Goal: Contribute content

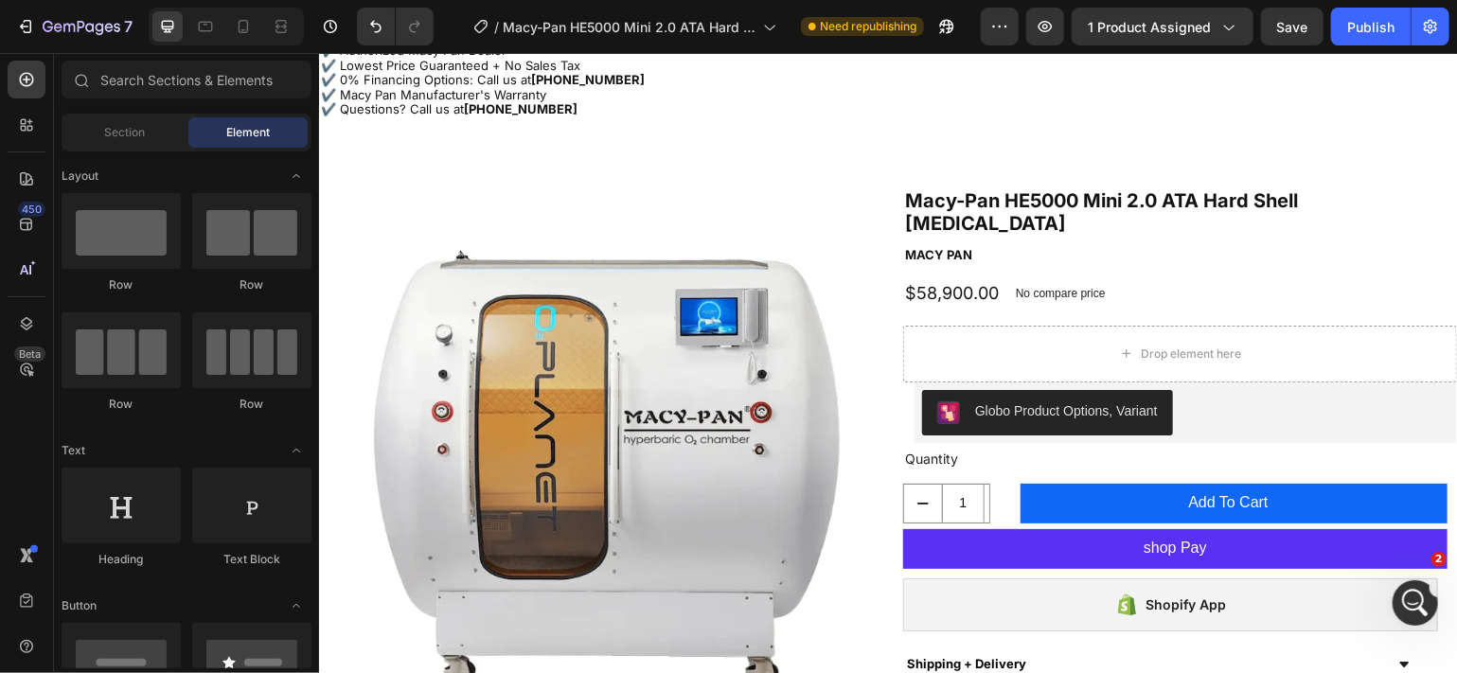
scroll to position [97, 0]
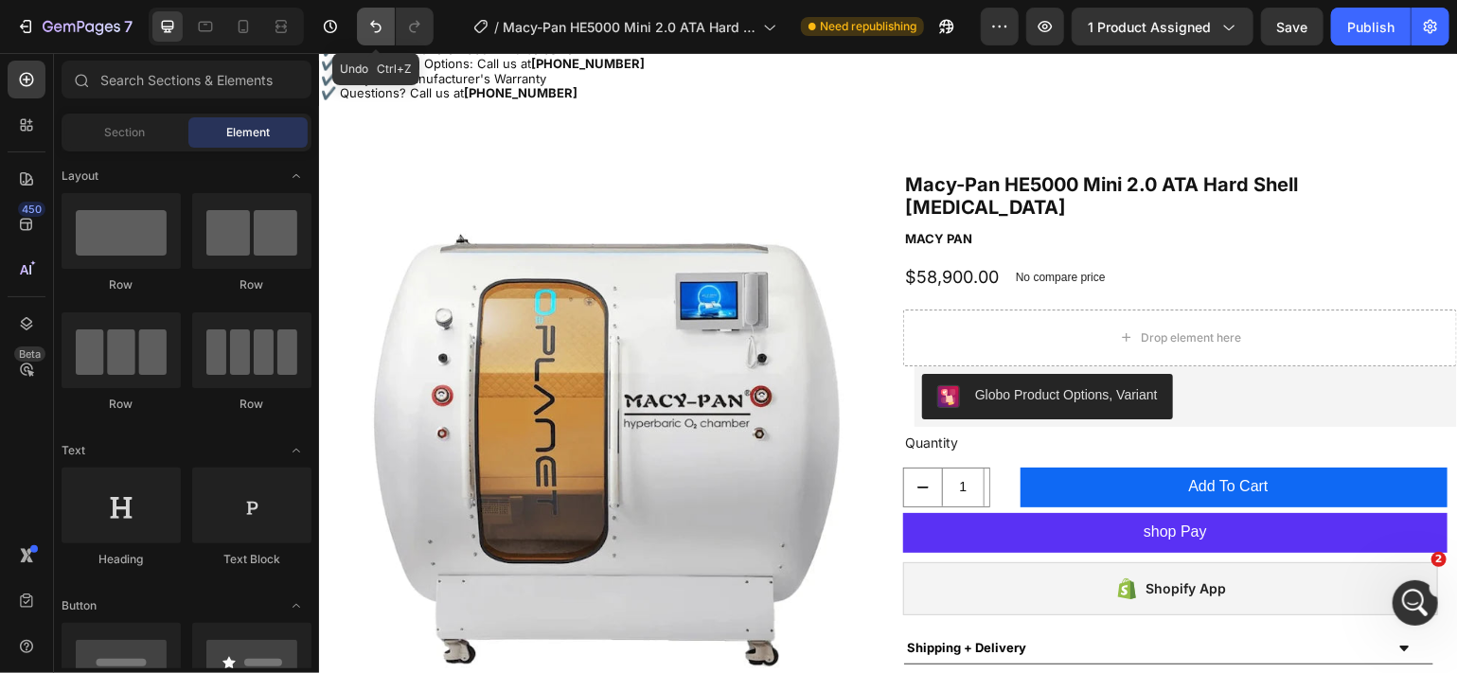
click at [375, 31] on icon "Undo/Redo" at bounding box center [375, 27] width 11 height 12
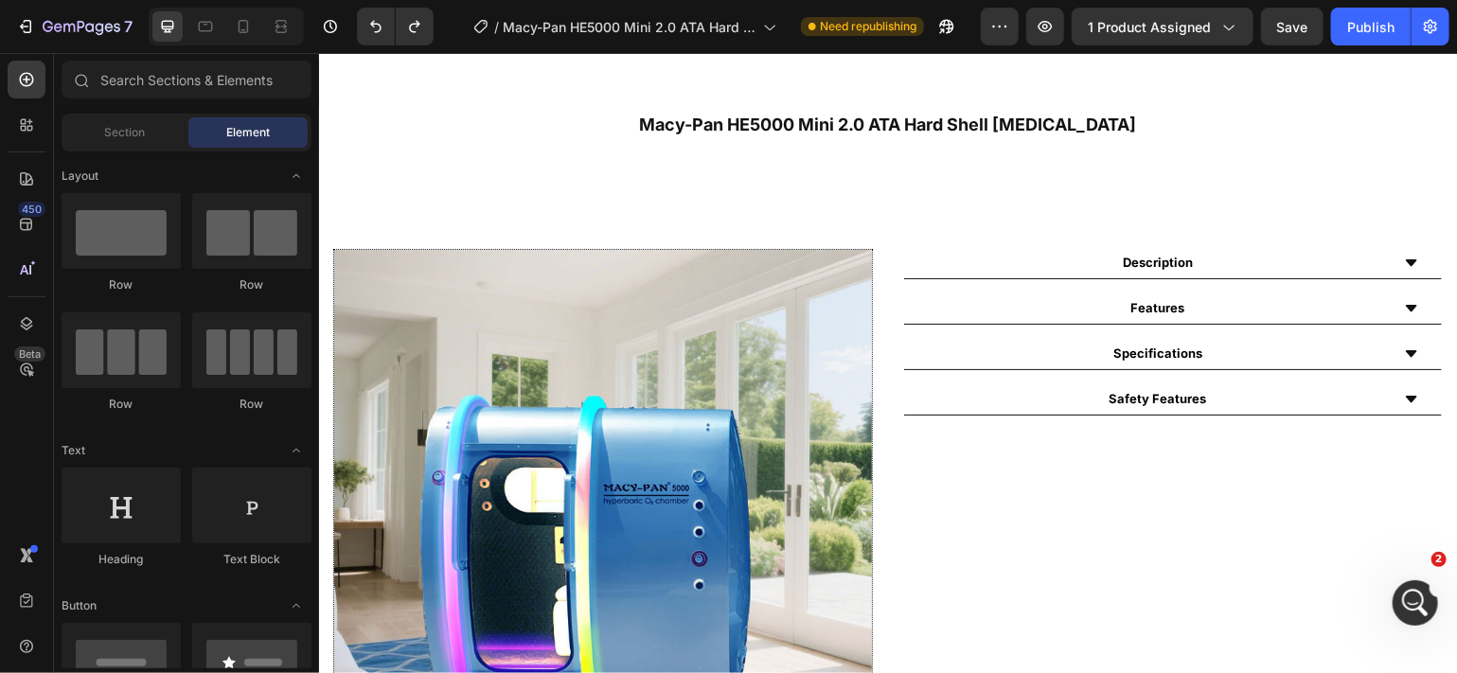
scroll to position [840, 0]
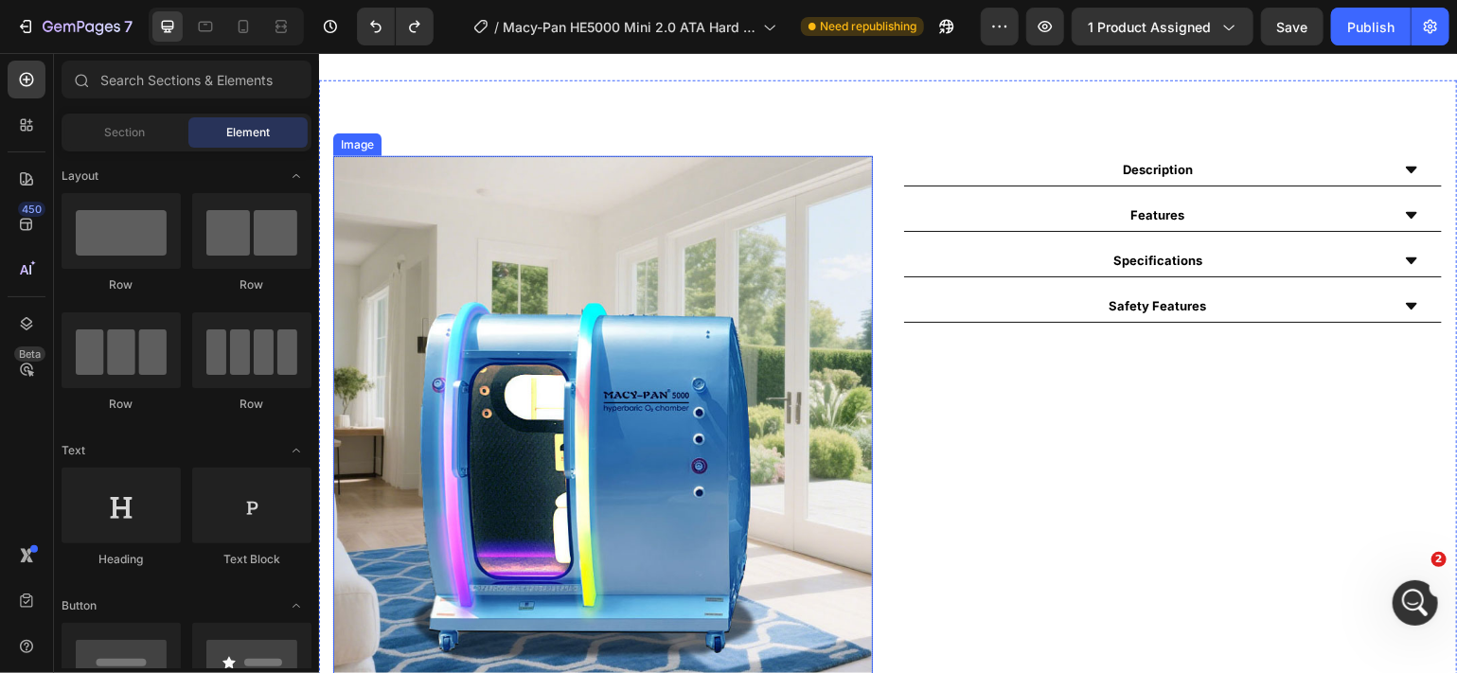
click at [687, 380] on img at bounding box center [601, 424] width 539 height 539
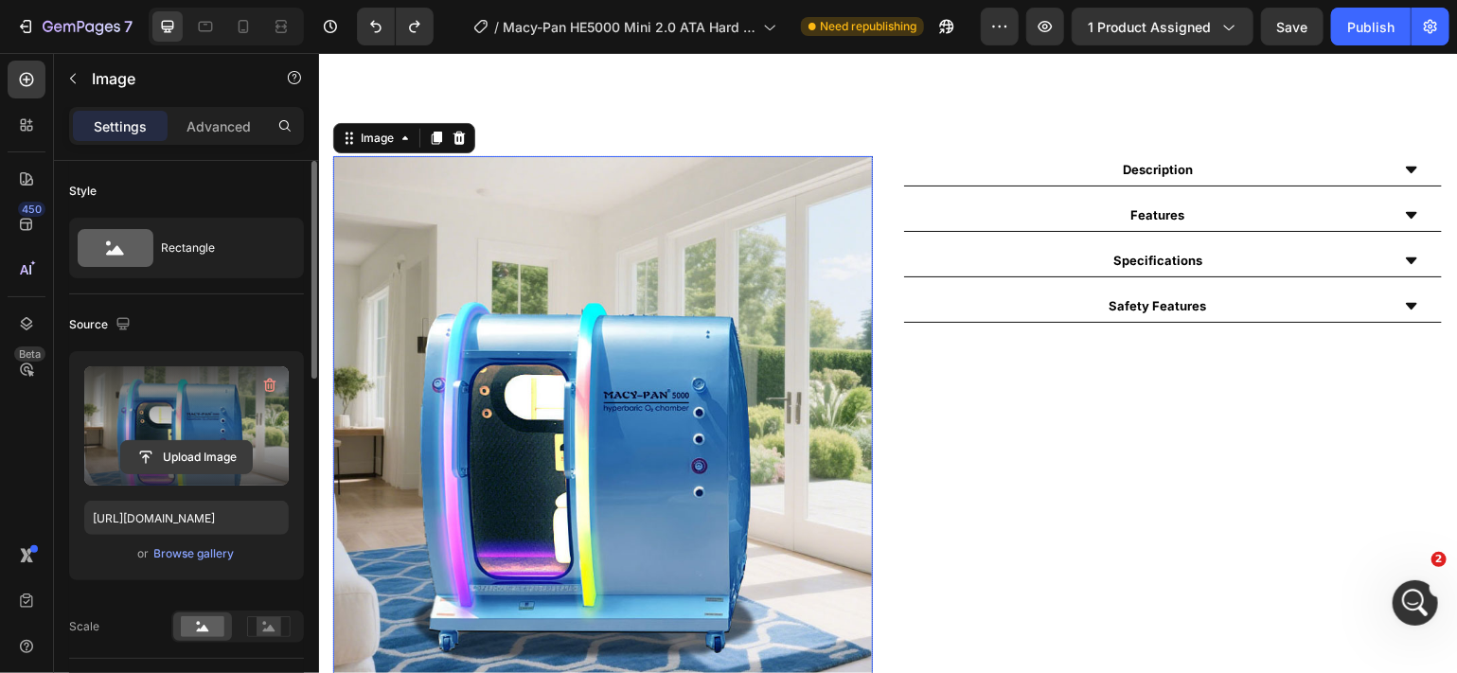
click at [193, 451] on input "file" at bounding box center [186, 457] width 131 height 32
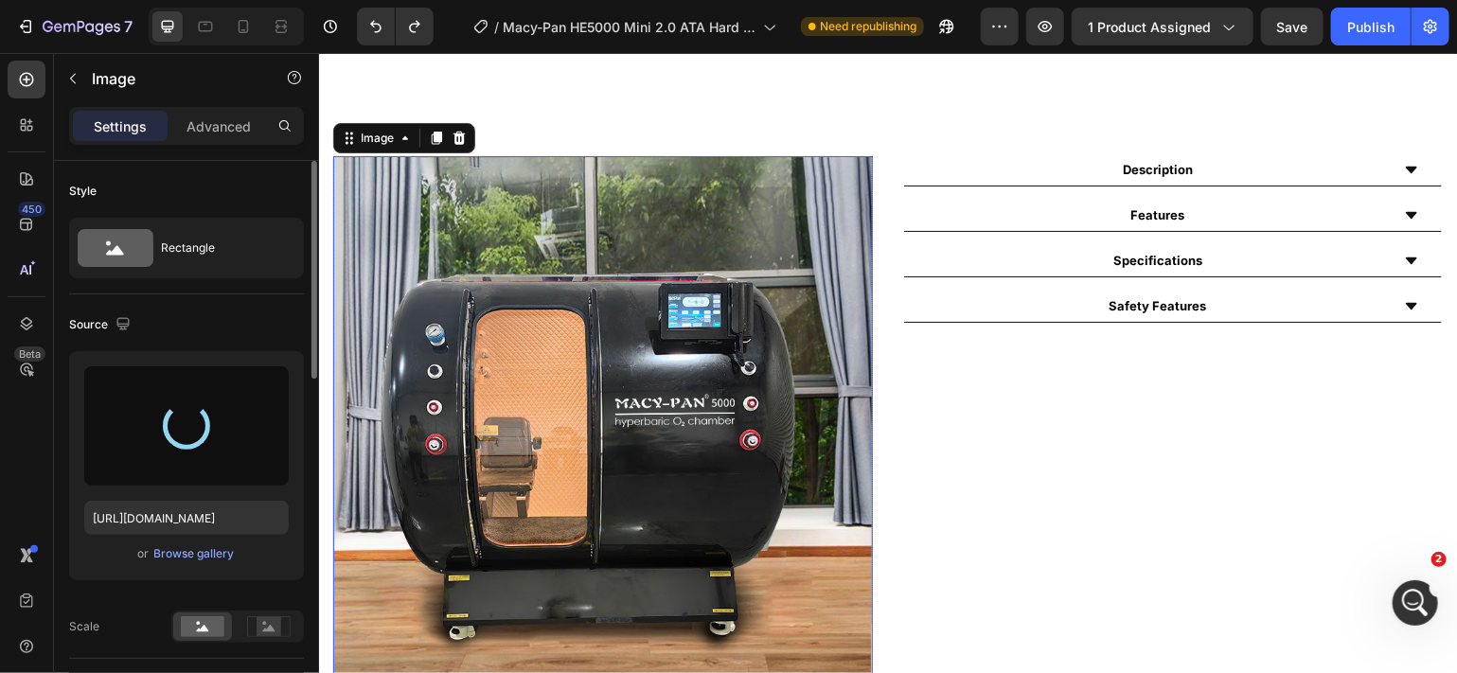
type input "[URL][DOMAIN_NAME]"
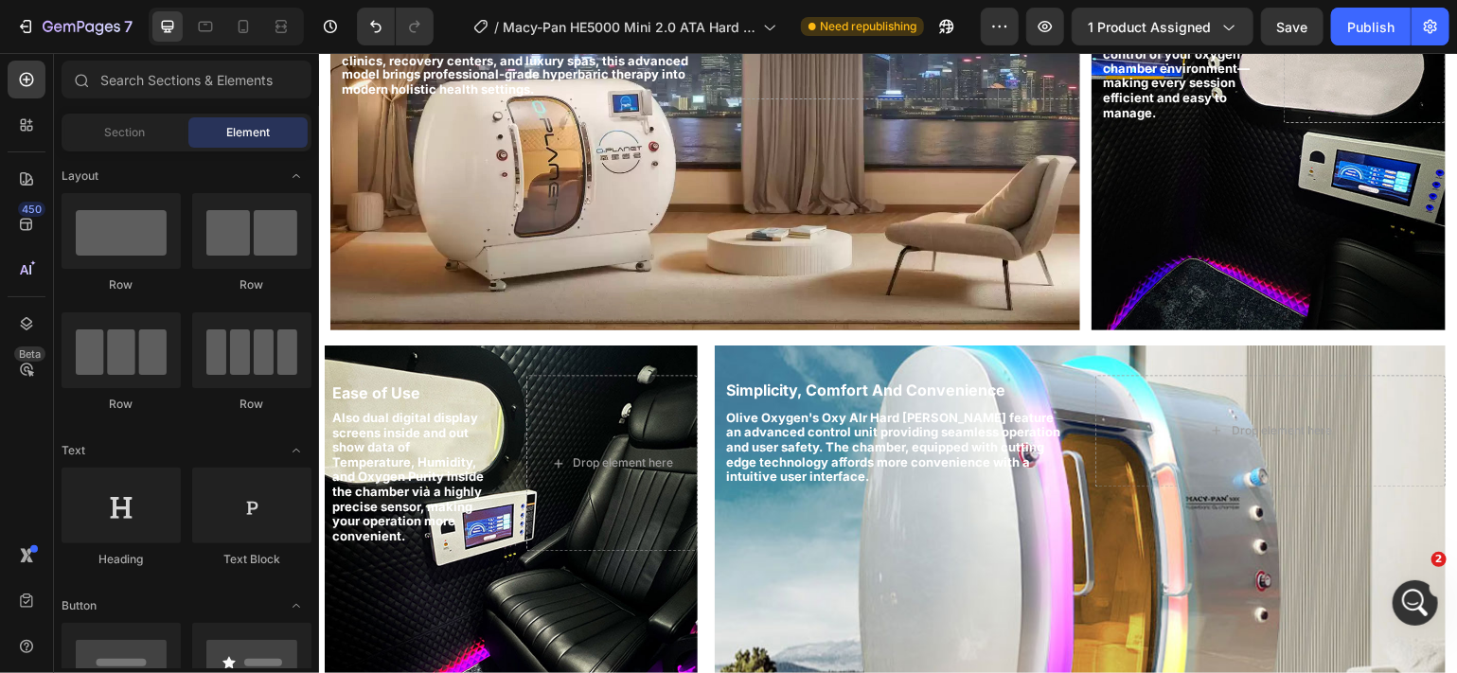
scroll to position [1729, 0]
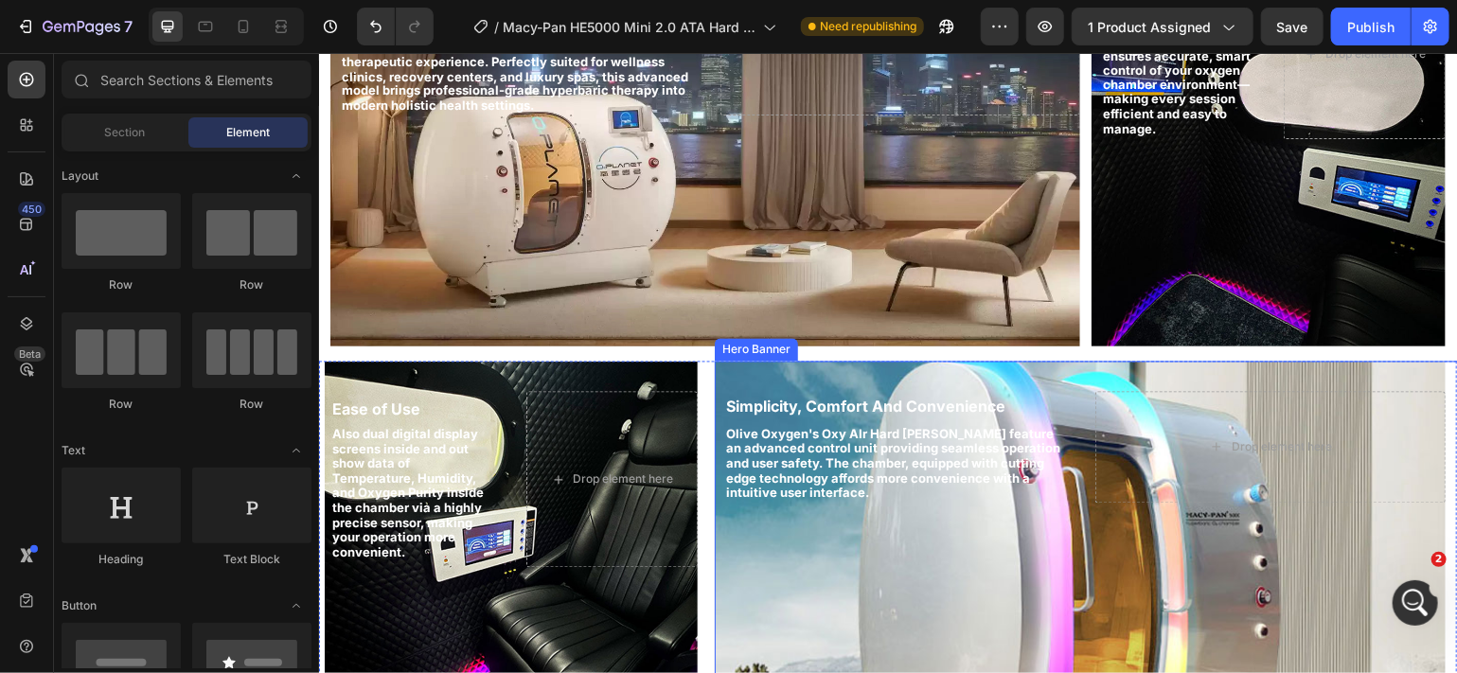
click at [1049, 555] on div "Background Image" at bounding box center [1079, 564] width 731 height 407
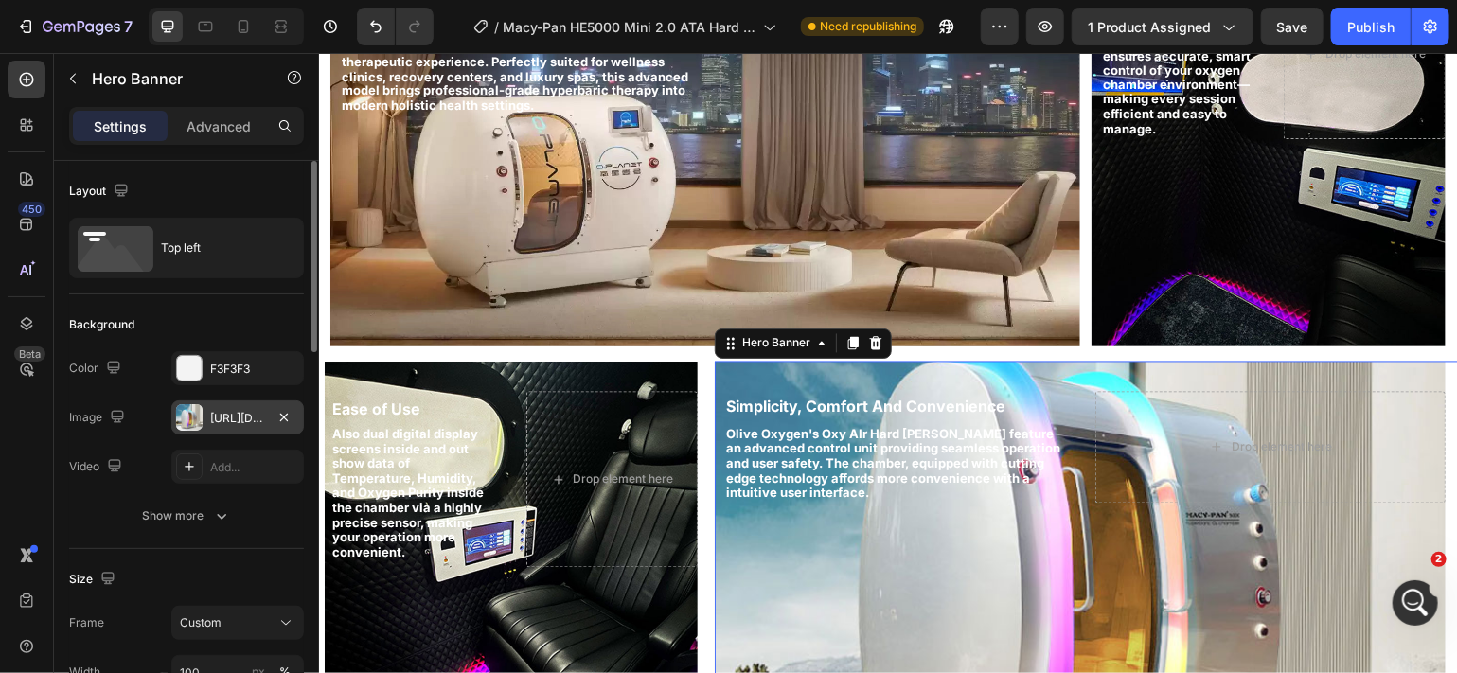
click at [234, 415] on div "[URL][DOMAIN_NAME]" at bounding box center [237, 418] width 55 height 17
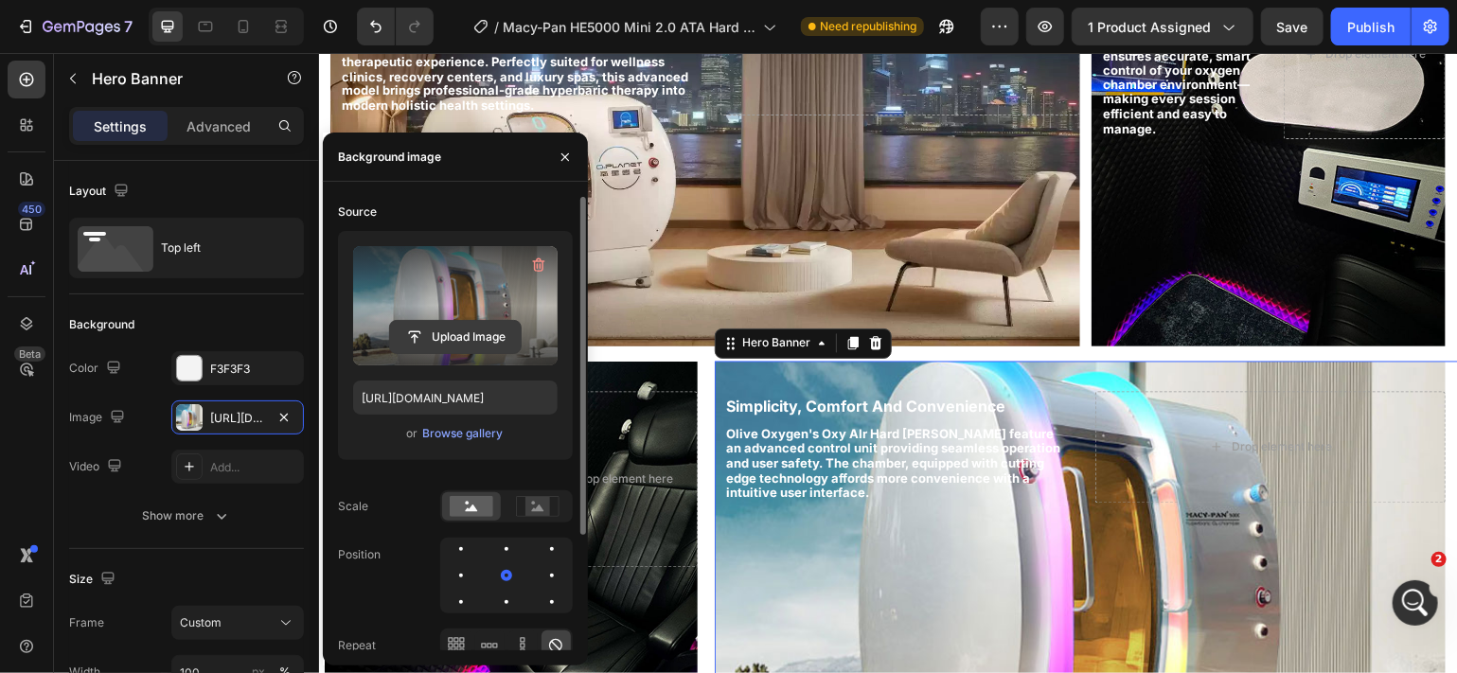
click at [446, 341] on input "file" at bounding box center [455, 337] width 131 height 32
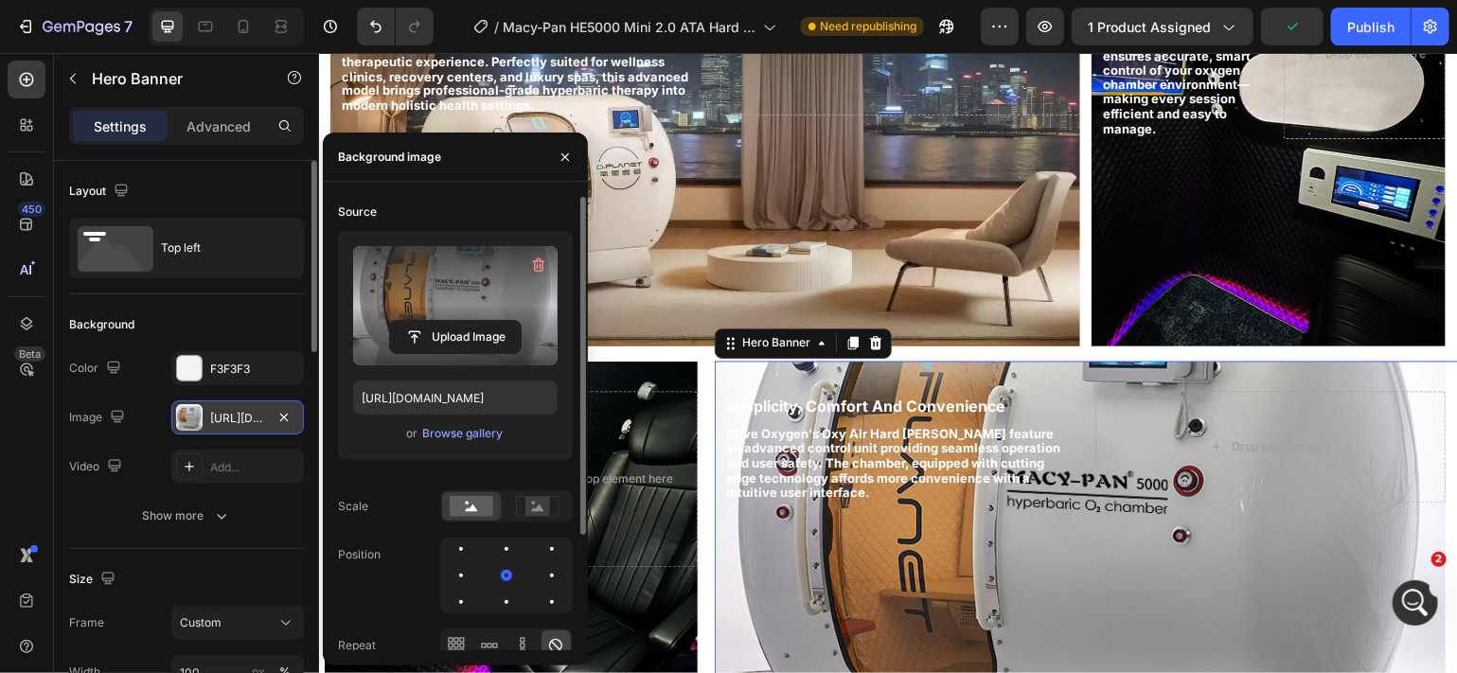
click at [239, 421] on div "[URL][DOMAIN_NAME]" at bounding box center [237, 418] width 55 height 17
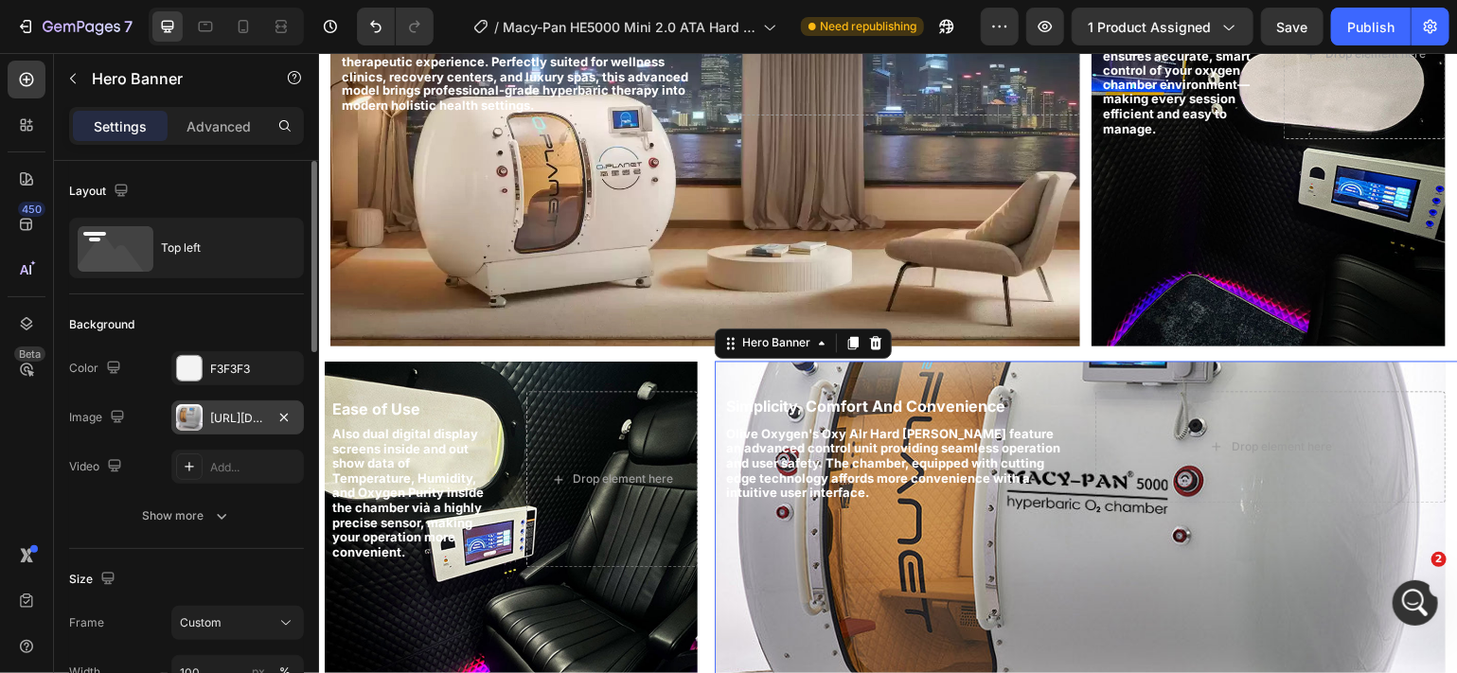
click at [252, 415] on div "[URL][DOMAIN_NAME]" at bounding box center [237, 418] width 55 height 17
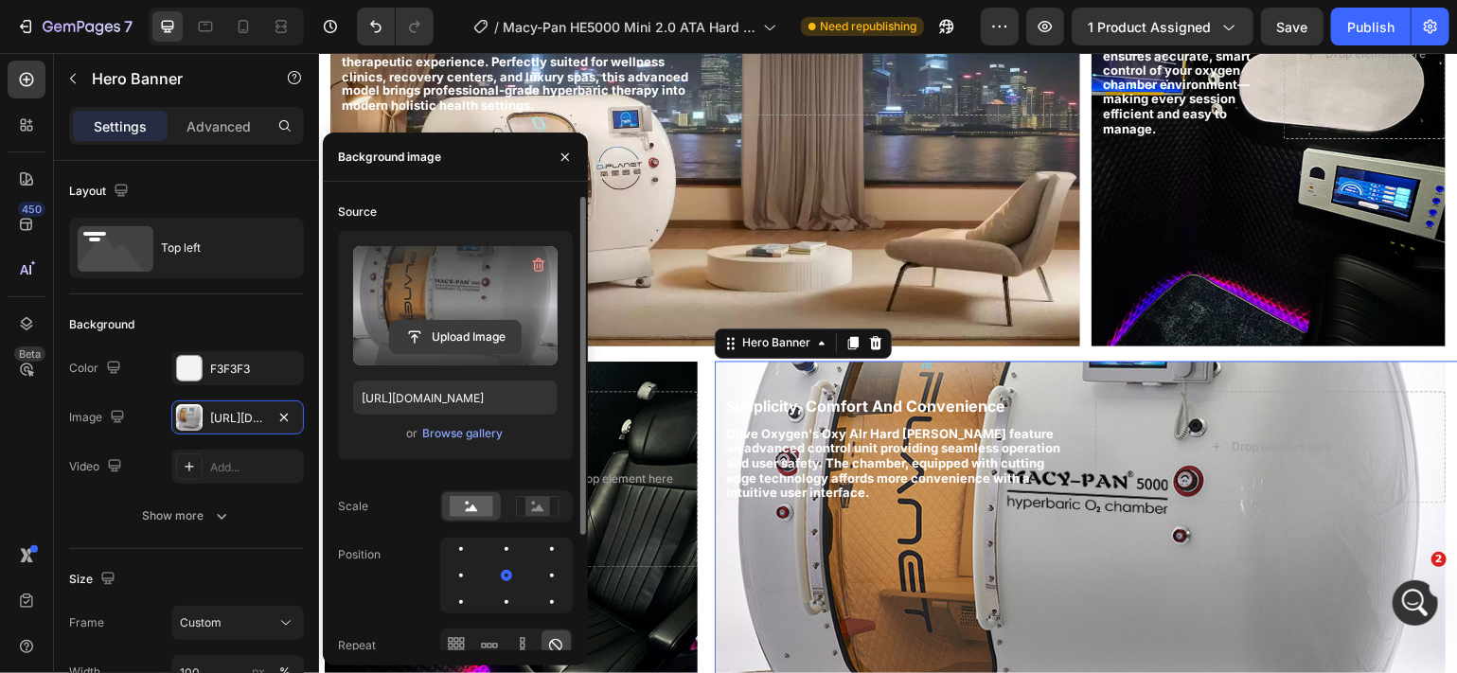
click at [442, 330] on input "file" at bounding box center [455, 337] width 131 height 32
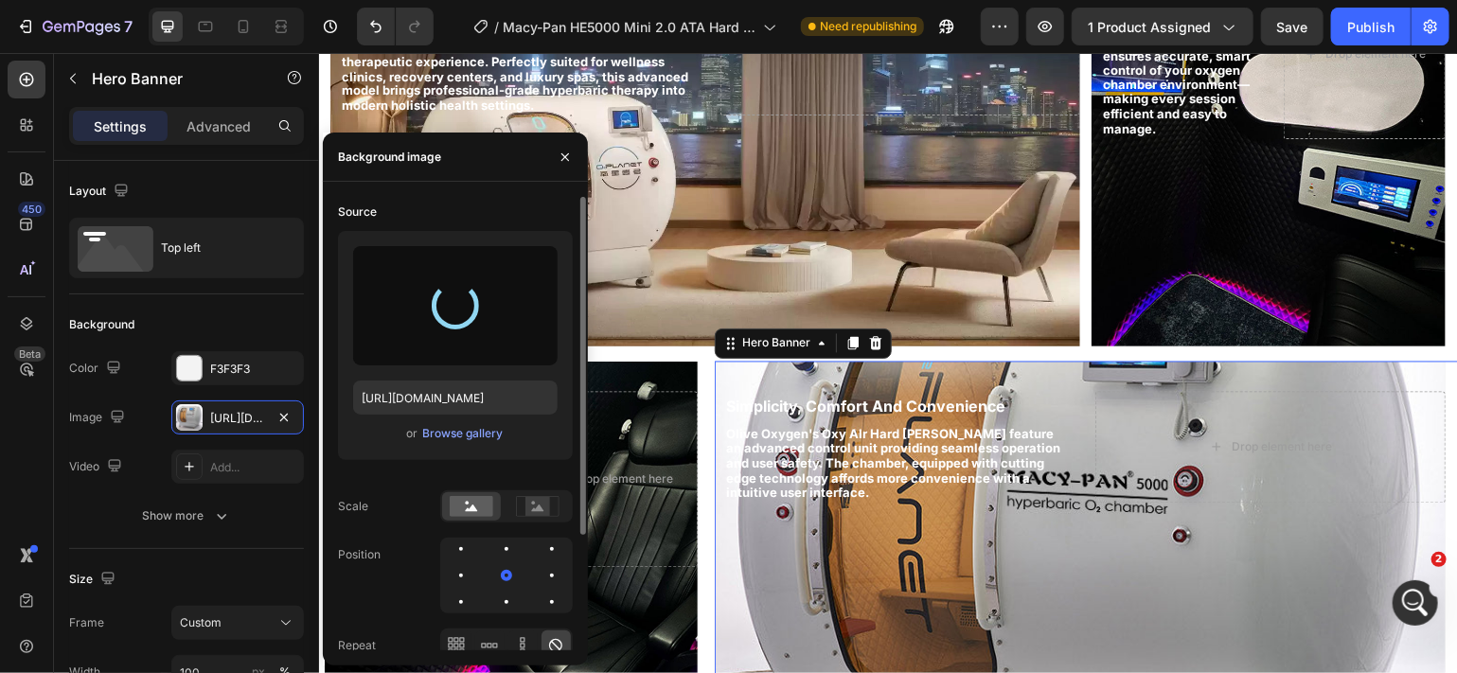
type input "[URL][DOMAIN_NAME]"
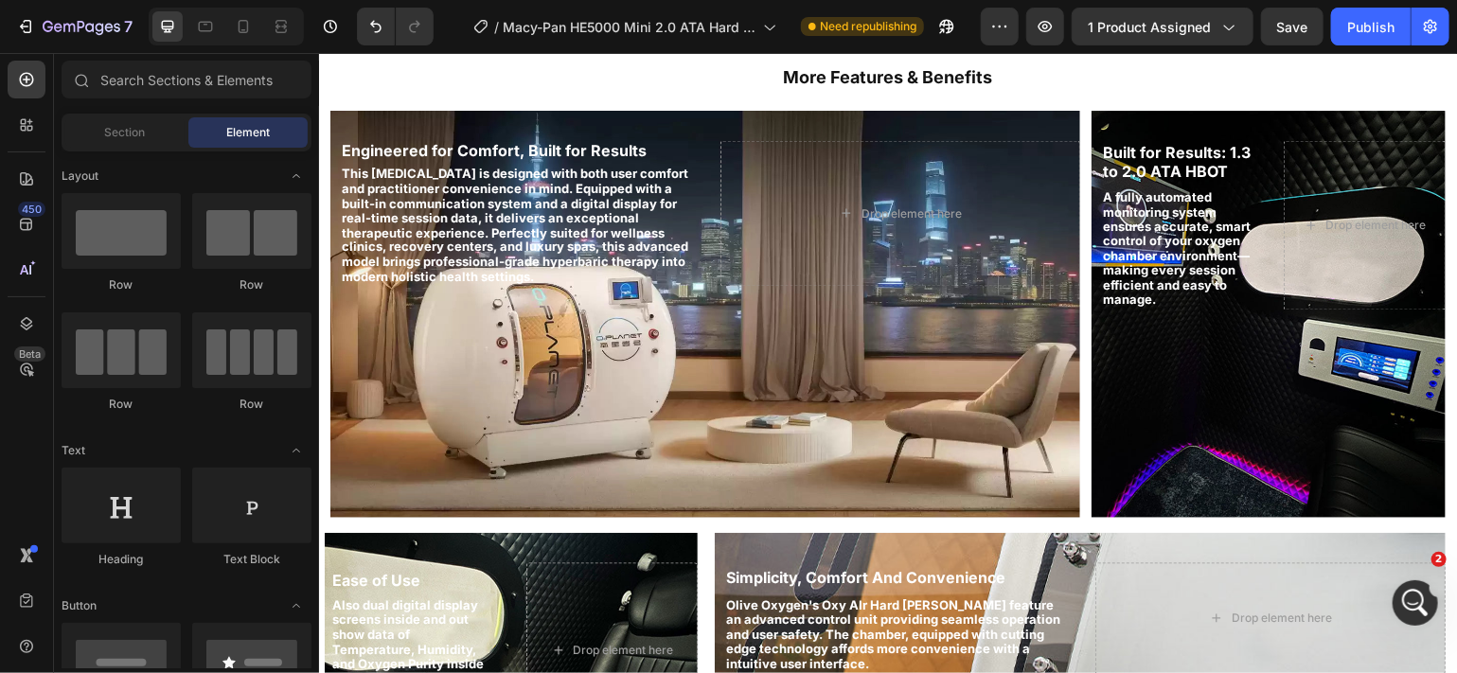
scroll to position [1506, 0]
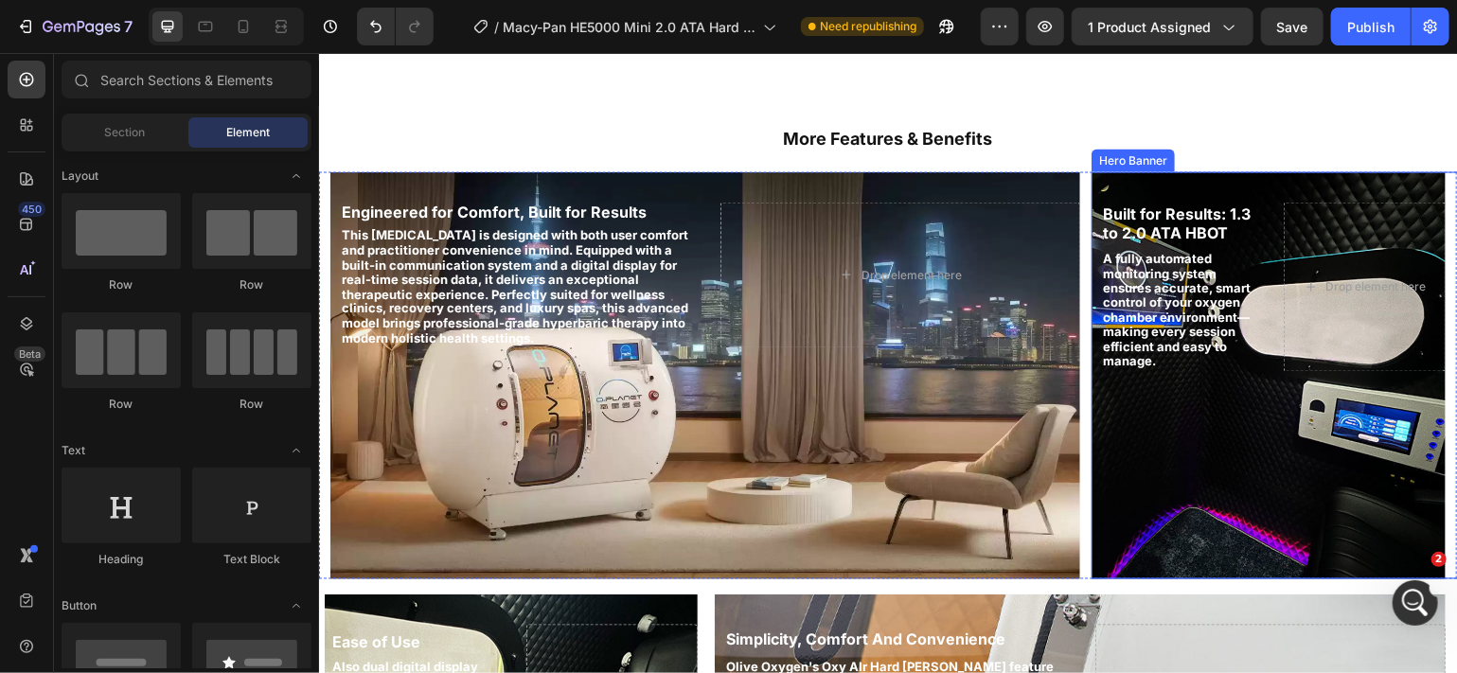
click at [1255, 301] on div "Built for Results: 1.3 to 2.0 ATA HBOT Heading A fully automated monitoring sys…" at bounding box center [1267, 286] width 354 height 230
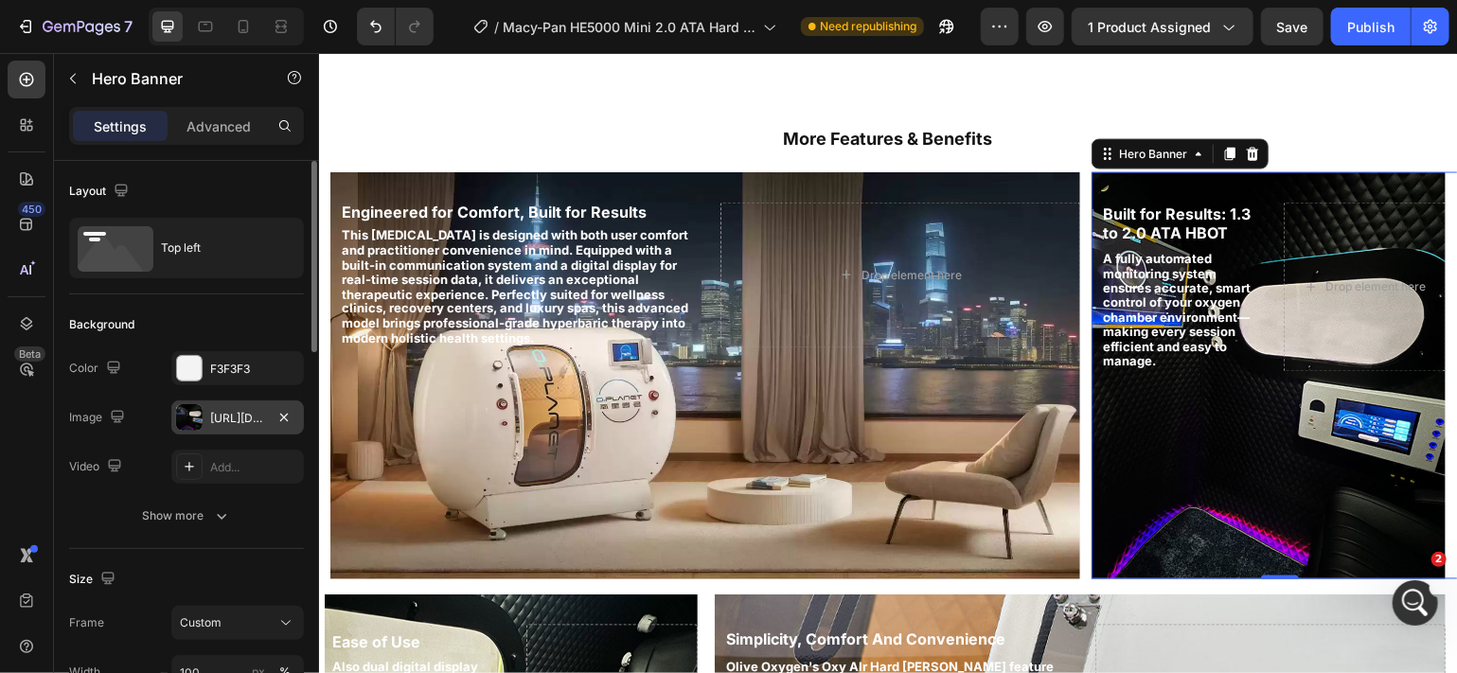
click at [250, 415] on div "[URL][DOMAIN_NAME]" at bounding box center [237, 418] width 55 height 17
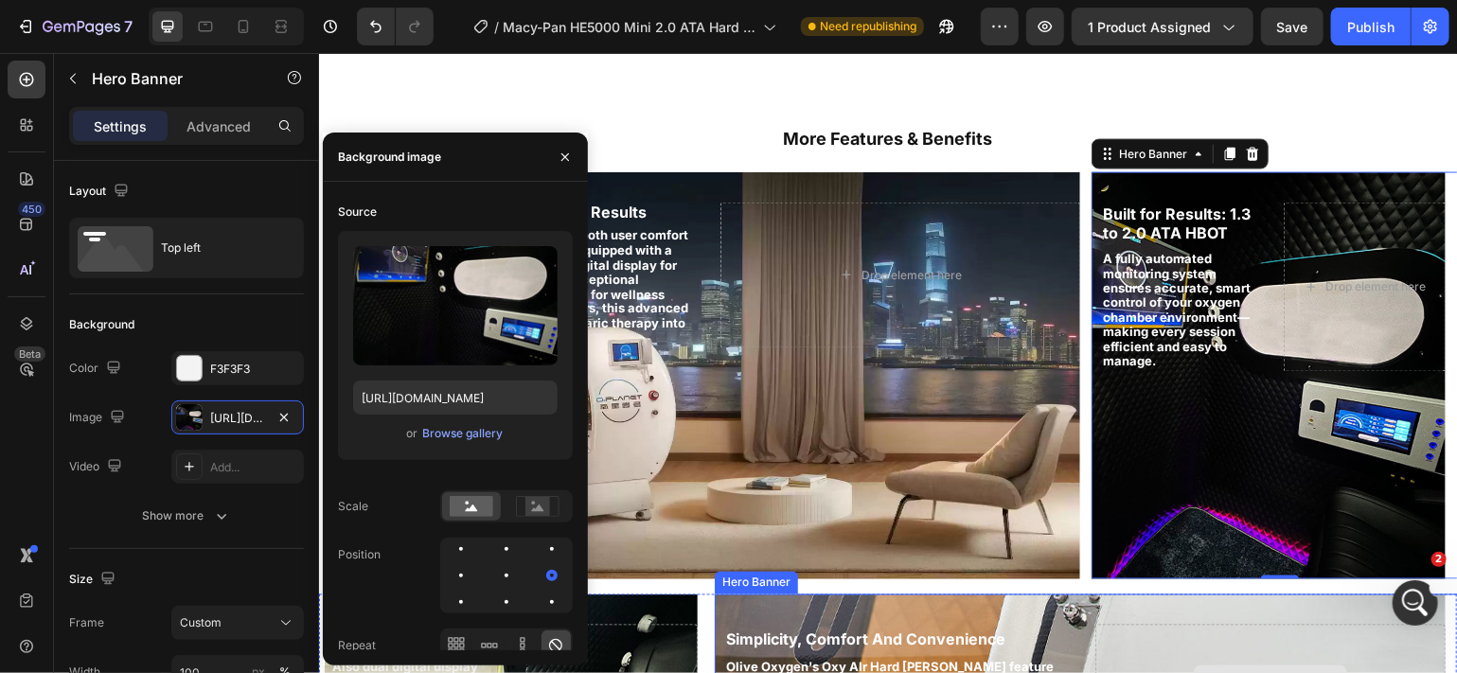
click at [1136, 648] on div "Drop element here" at bounding box center [1269, 680] width 350 height 112
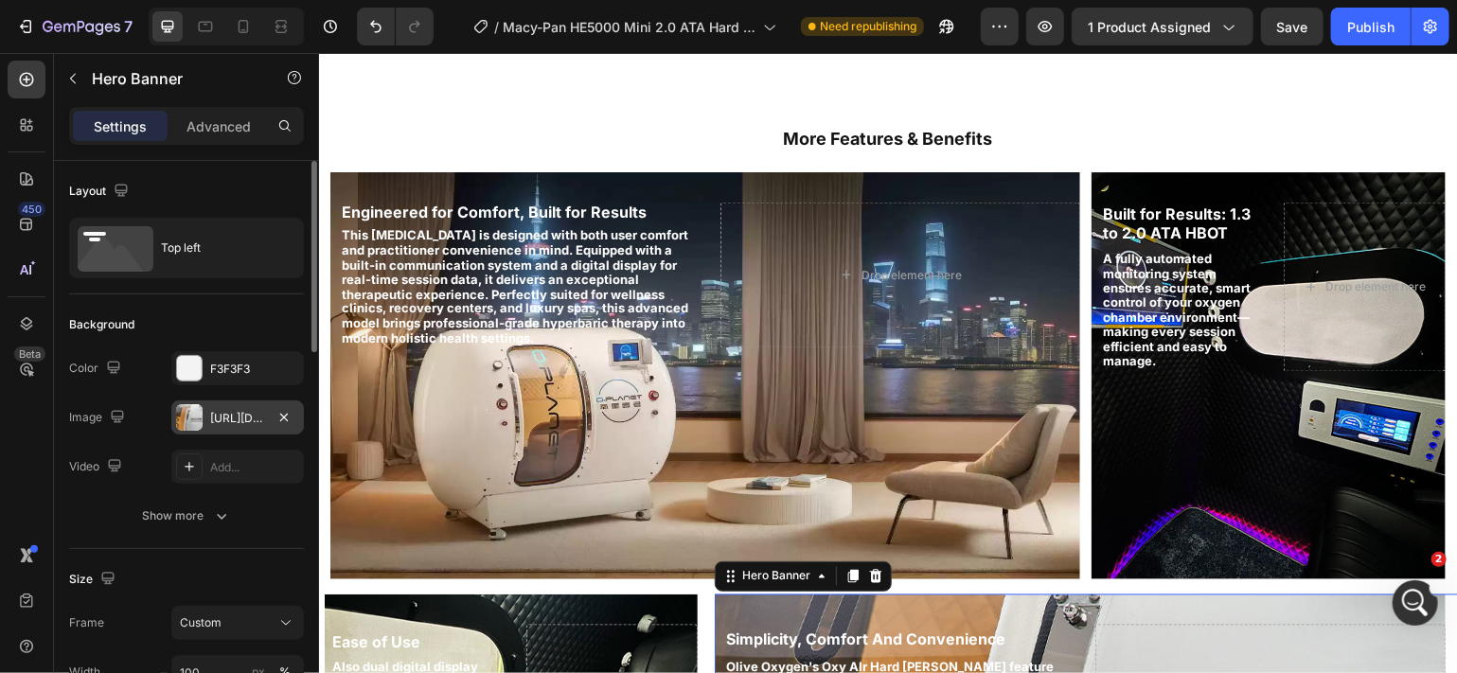
click at [271, 423] on div "[URL][DOMAIN_NAME]" at bounding box center [237, 417] width 133 height 34
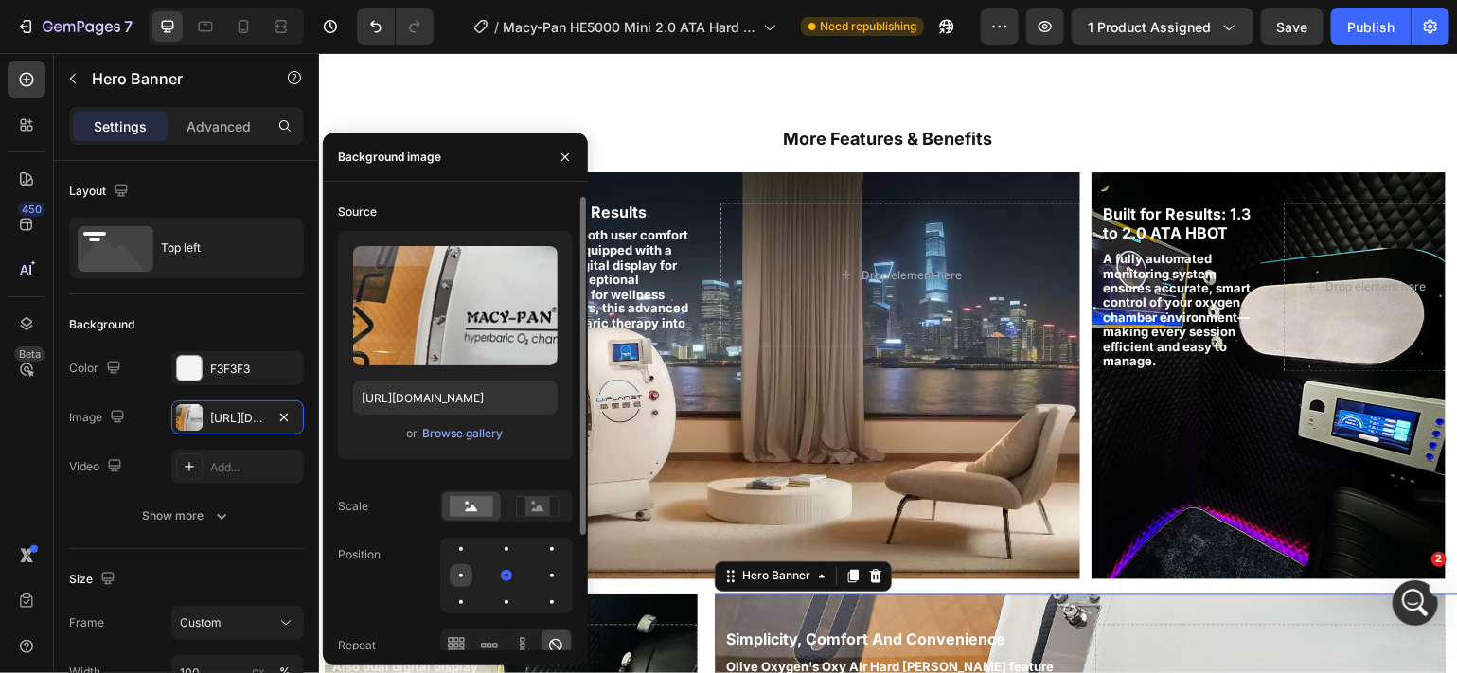
click at [495, 574] on div at bounding box center [506, 575] width 23 height 23
click at [472, 591] on div at bounding box center [461, 602] width 23 height 23
click at [553, 591] on div at bounding box center [551, 602] width 23 height 23
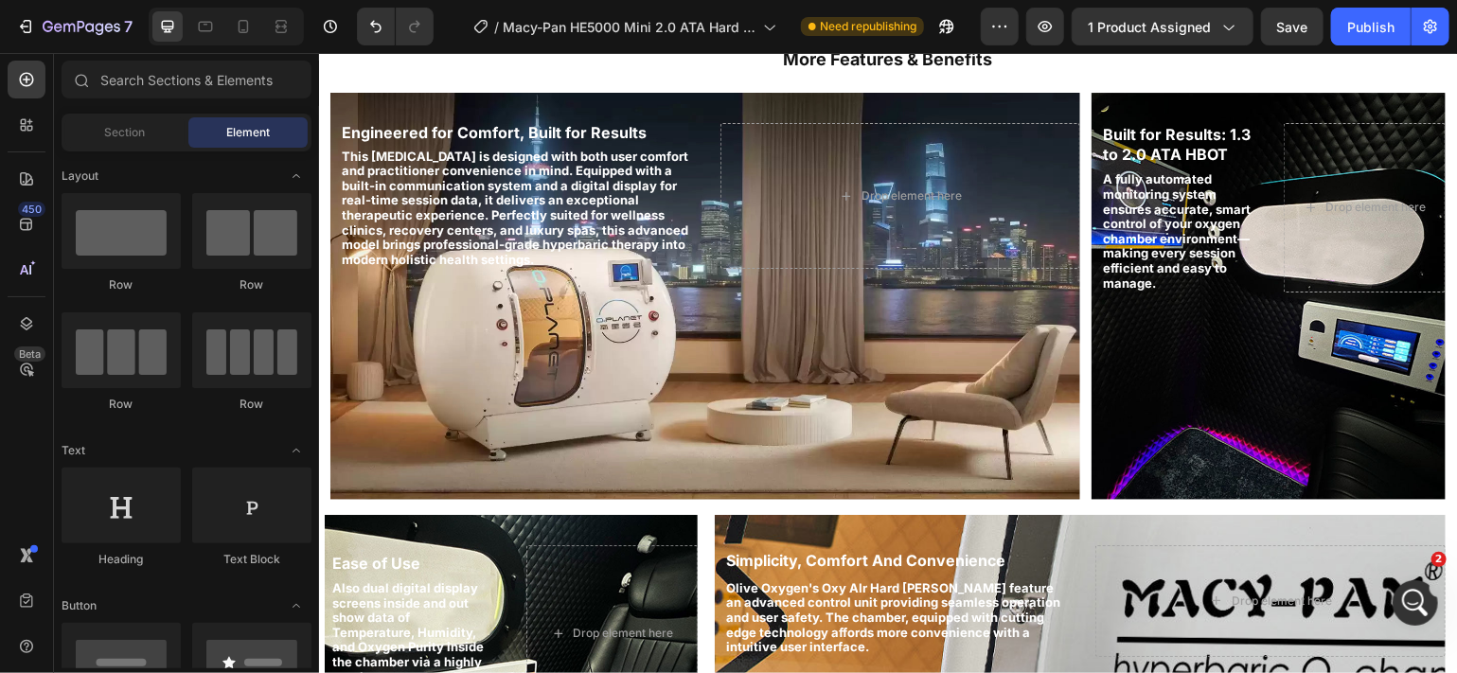
scroll to position [1561, 0]
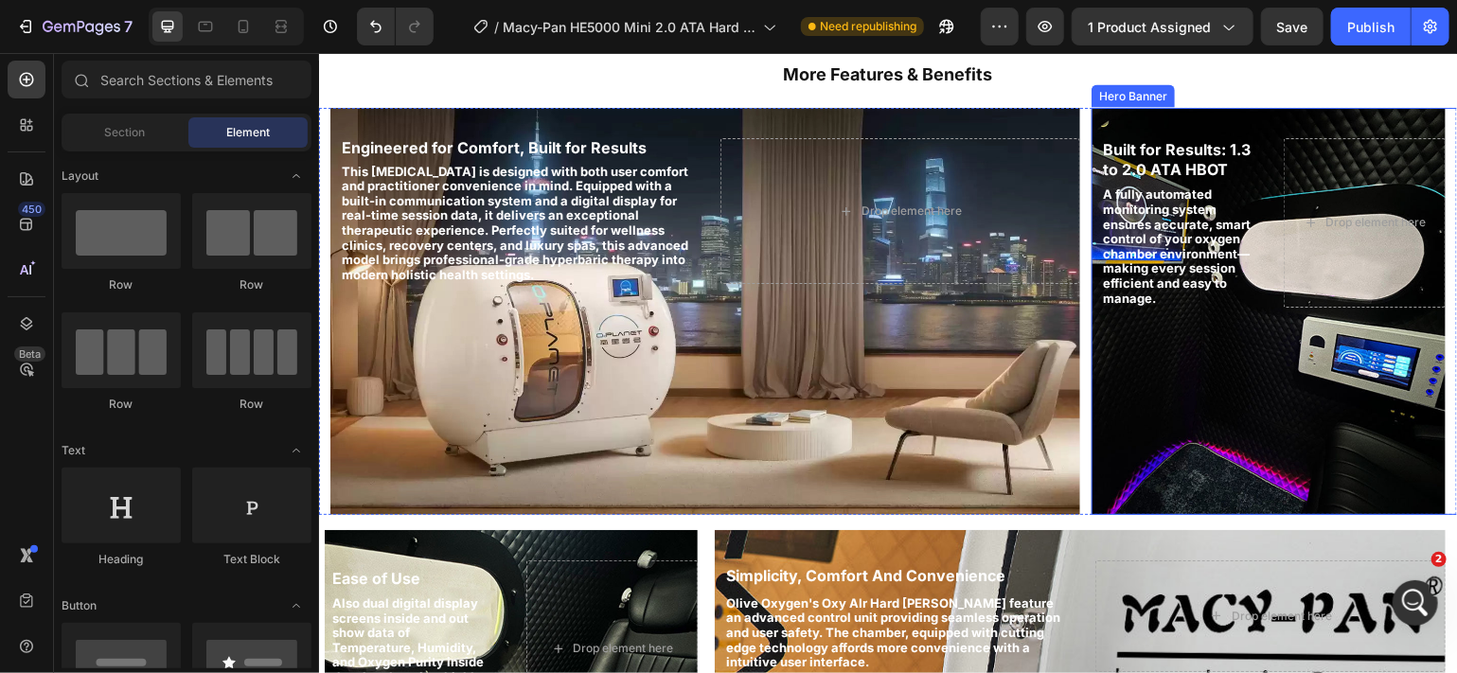
click at [1254, 300] on div "Built for Results: 1.3 to 2.0 ATA HBOT Heading A fully automated monitoring sys…" at bounding box center [1267, 222] width 354 height 230
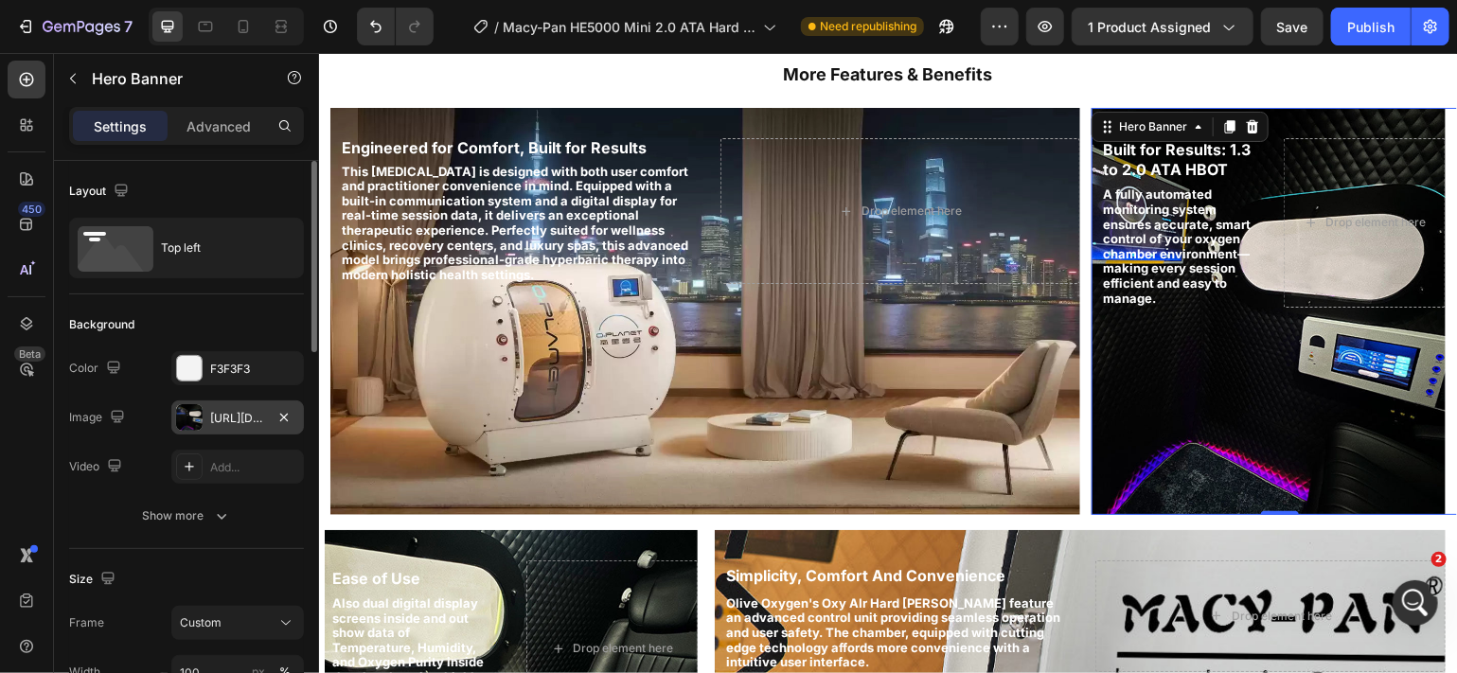
click at [251, 416] on div "[URL][DOMAIN_NAME]" at bounding box center [237, 418] width 55 height 17
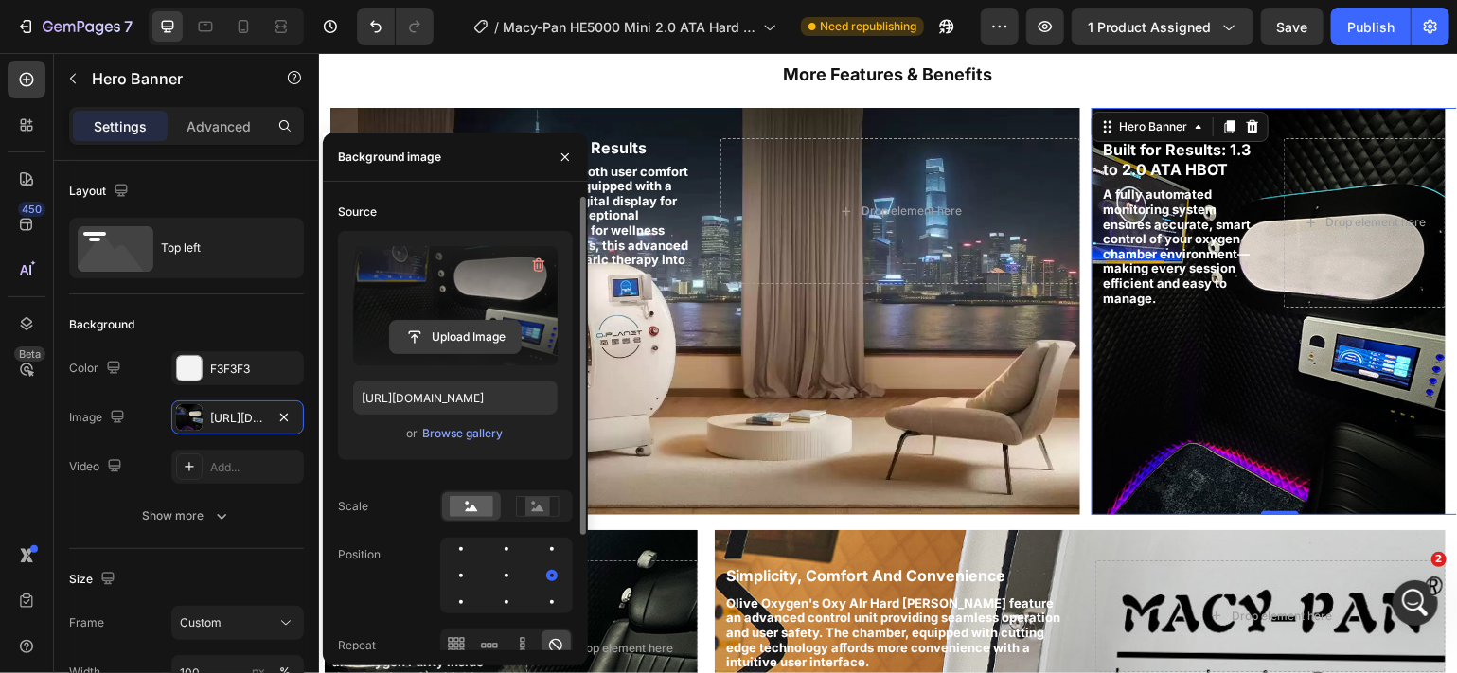
click at [483, 337] on input "file" at bounding box center [455, 337] width 131 height 32
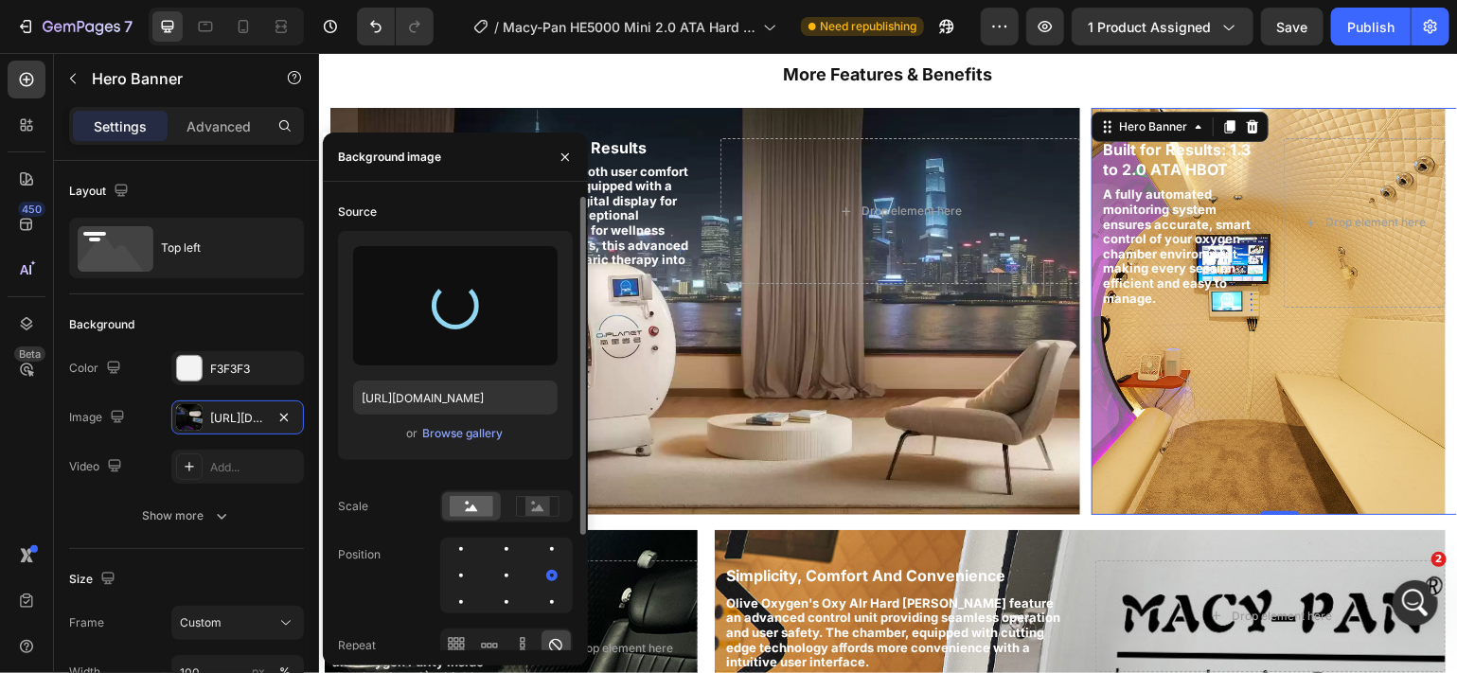
type input "[URL][DOMAIN_NAME]"
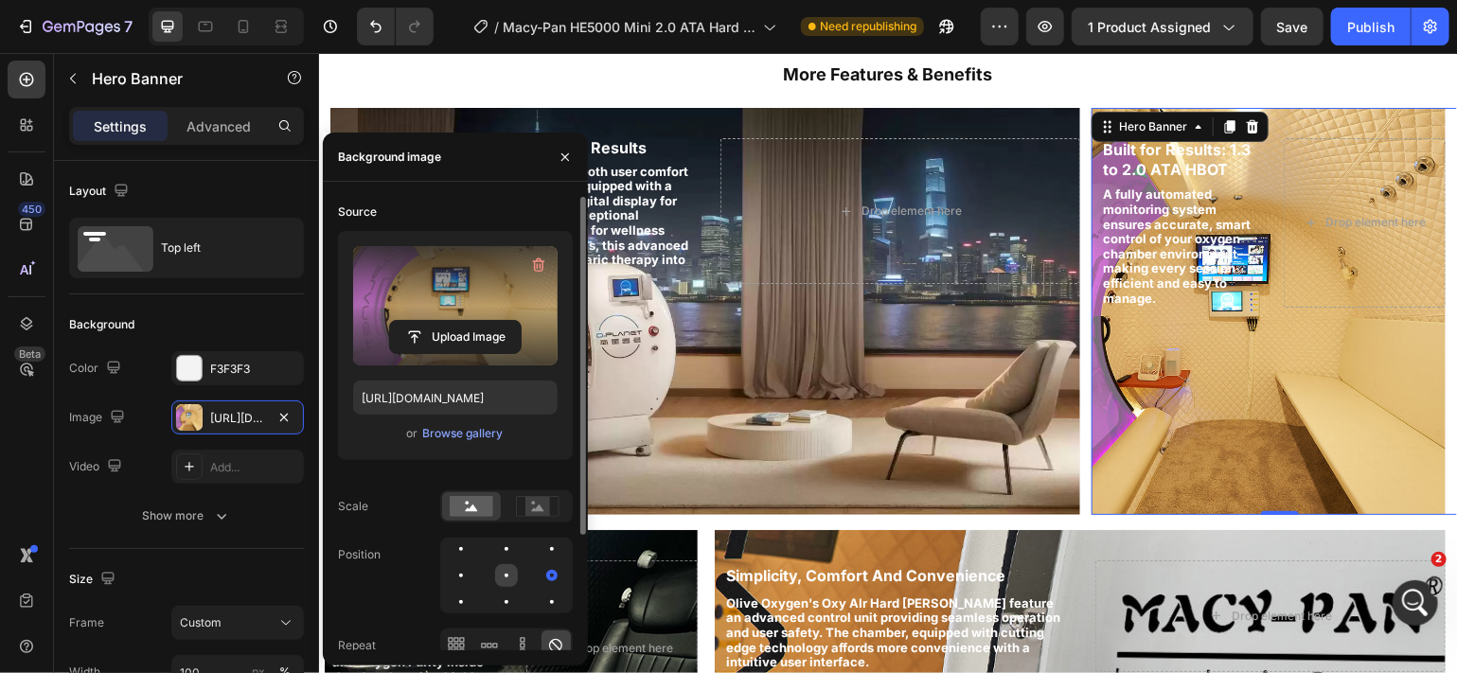
click at [540, 572] on div at bounding box center [551, 575] width 23 height 23
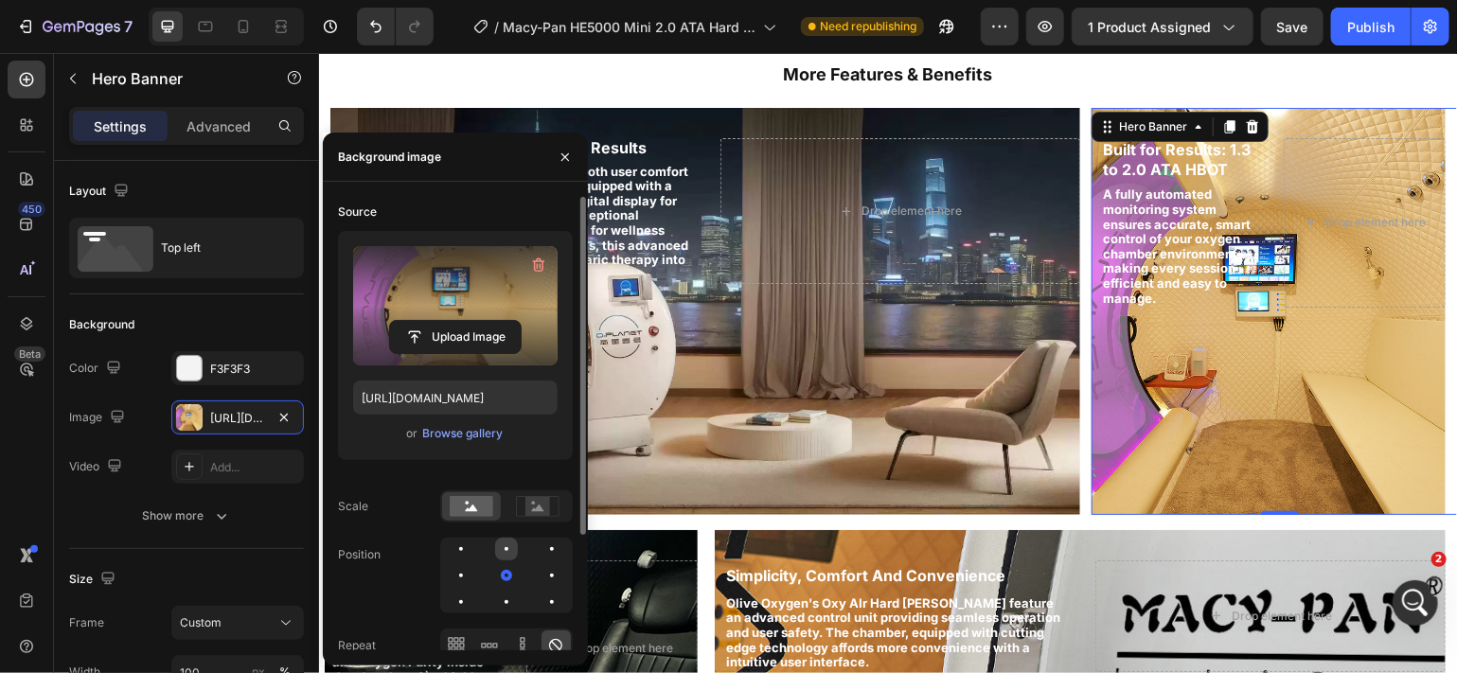
click at [507, 547] on div at bounding box center [506, 549] width 4 height 4
click at [540, 574] on div at bounding box center [551, 575] width 23 height 23
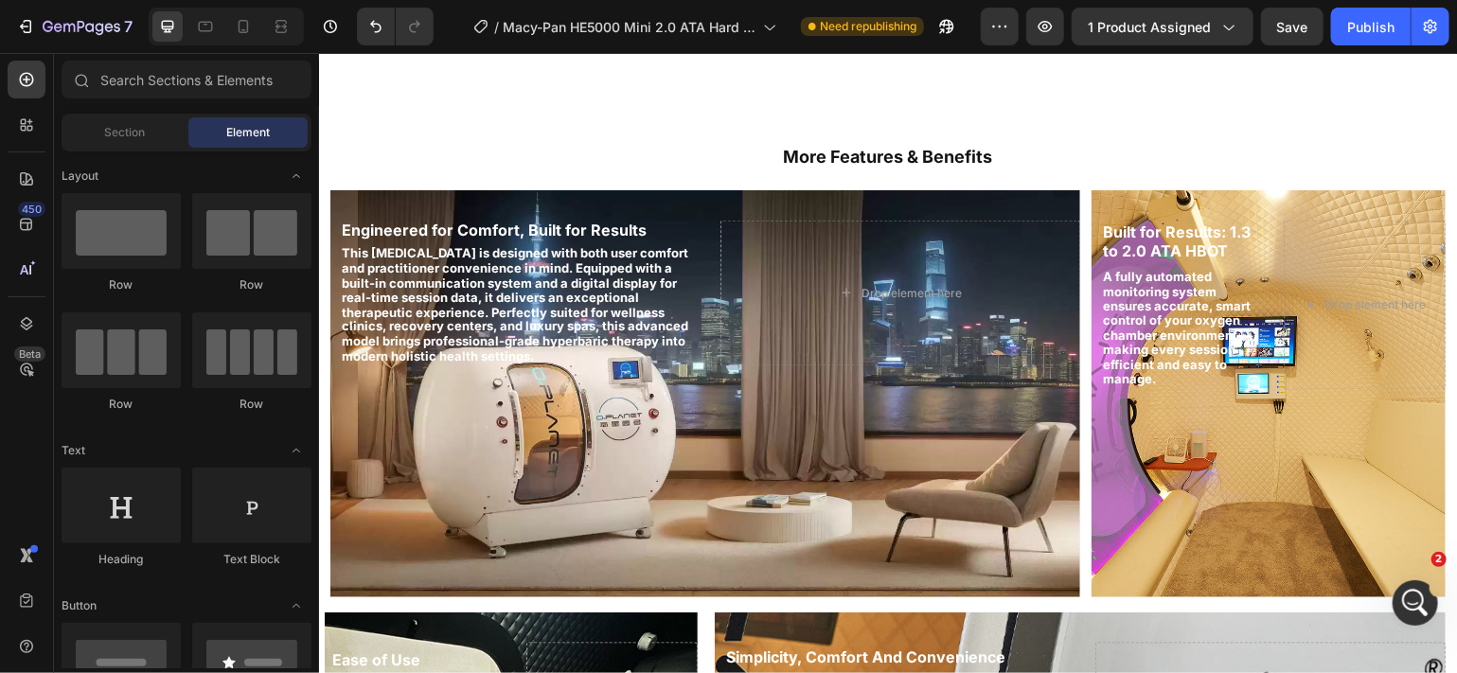
scroll to position [1503, 0]
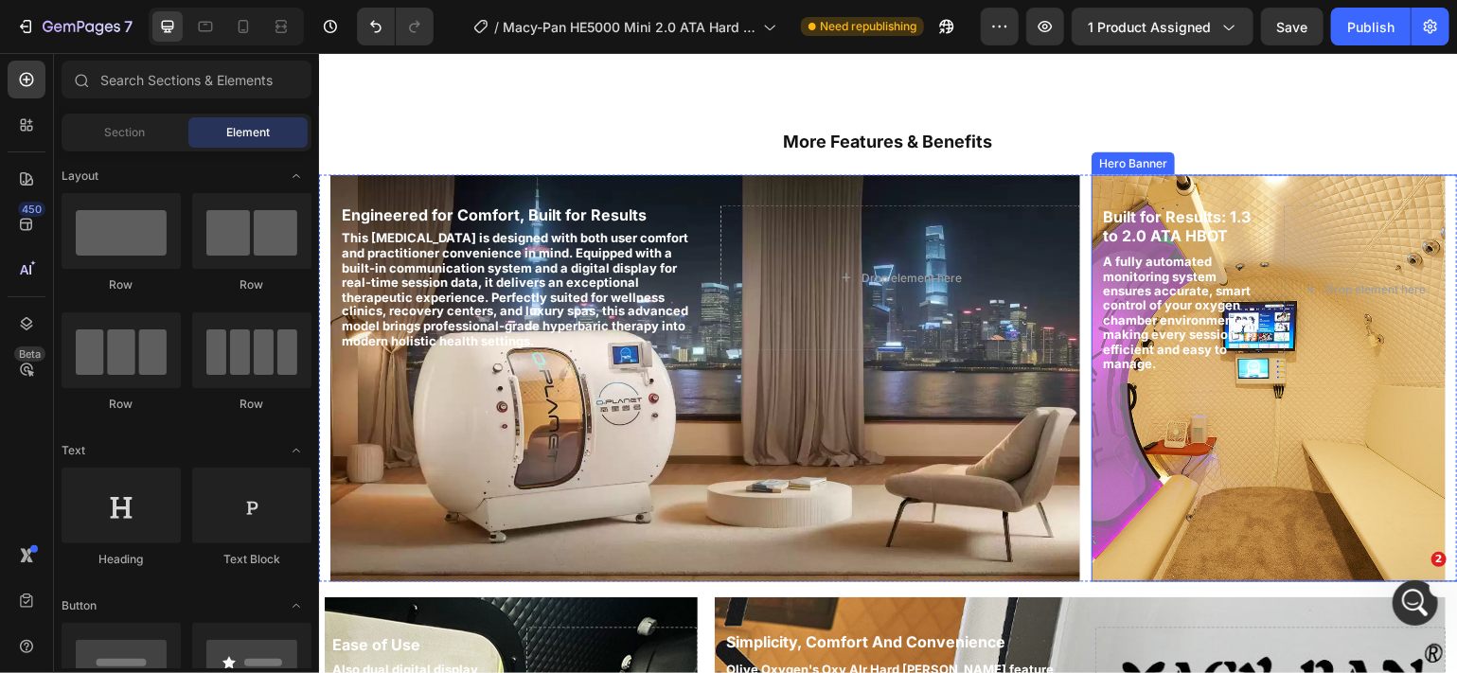
click at [1210, 388] on div "Built for Results: 1.3 to 2.0 ATA HBOT Heading A fully automated monitoring sys…" at bounding box center [1267, 289] width 354 height 230
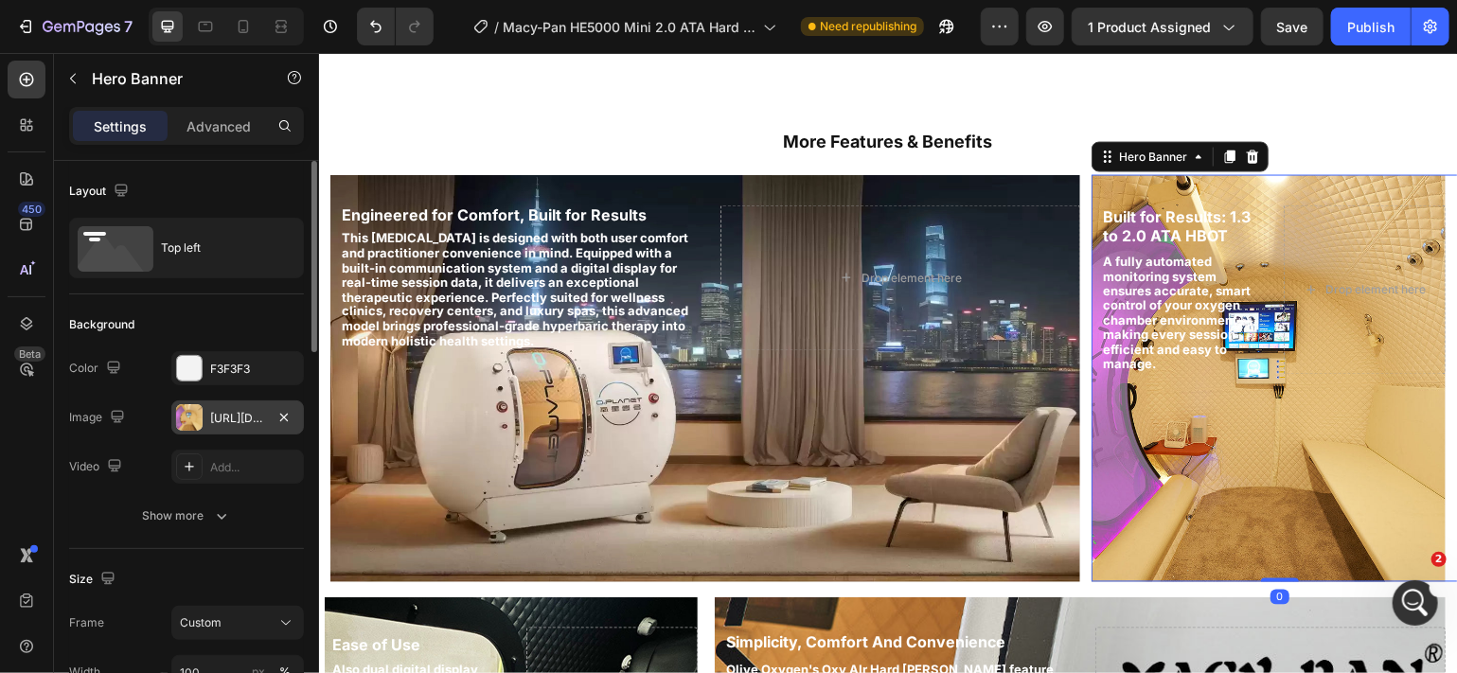
click at [221, 417] on div "[URL][DOMAIN_NAME]" at bounding box center [237, 418] width 55 height 17
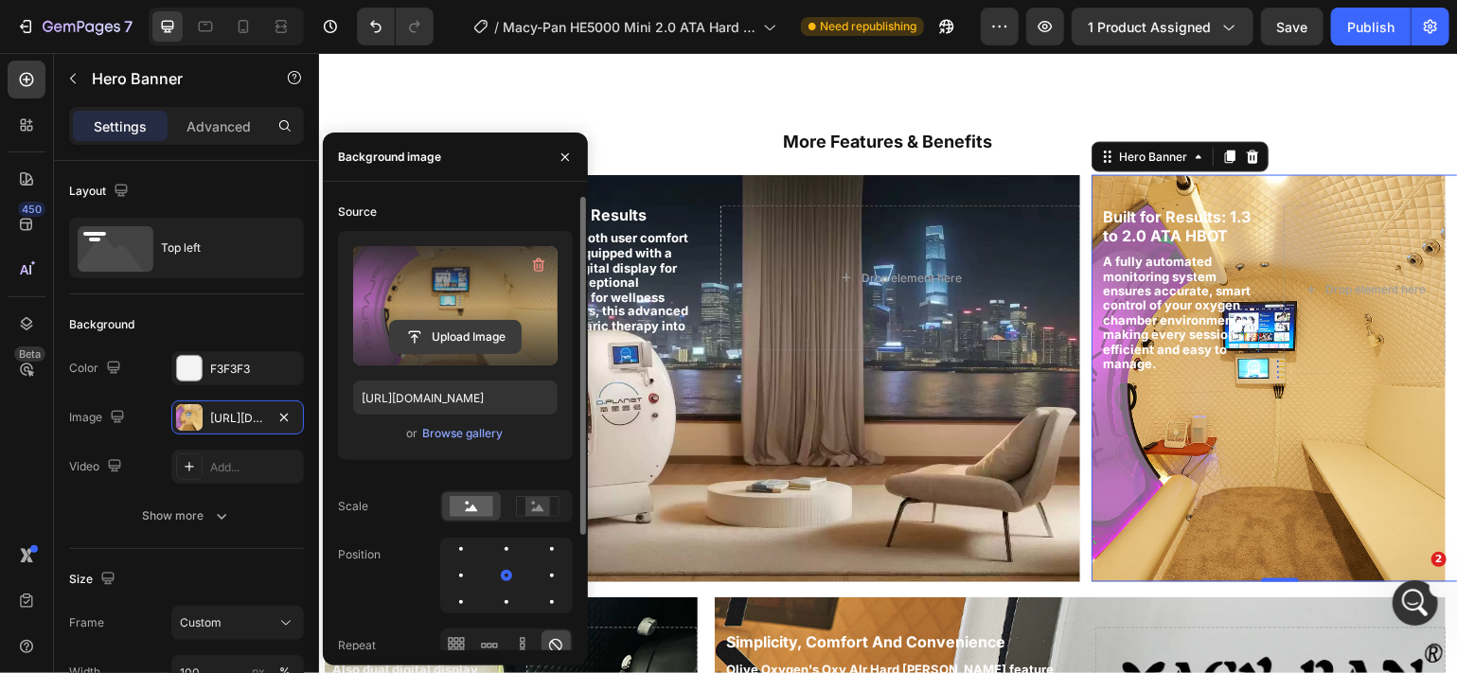
click at [435, 338] on input "file" at bounding box center [455, 337] width 131 height 32
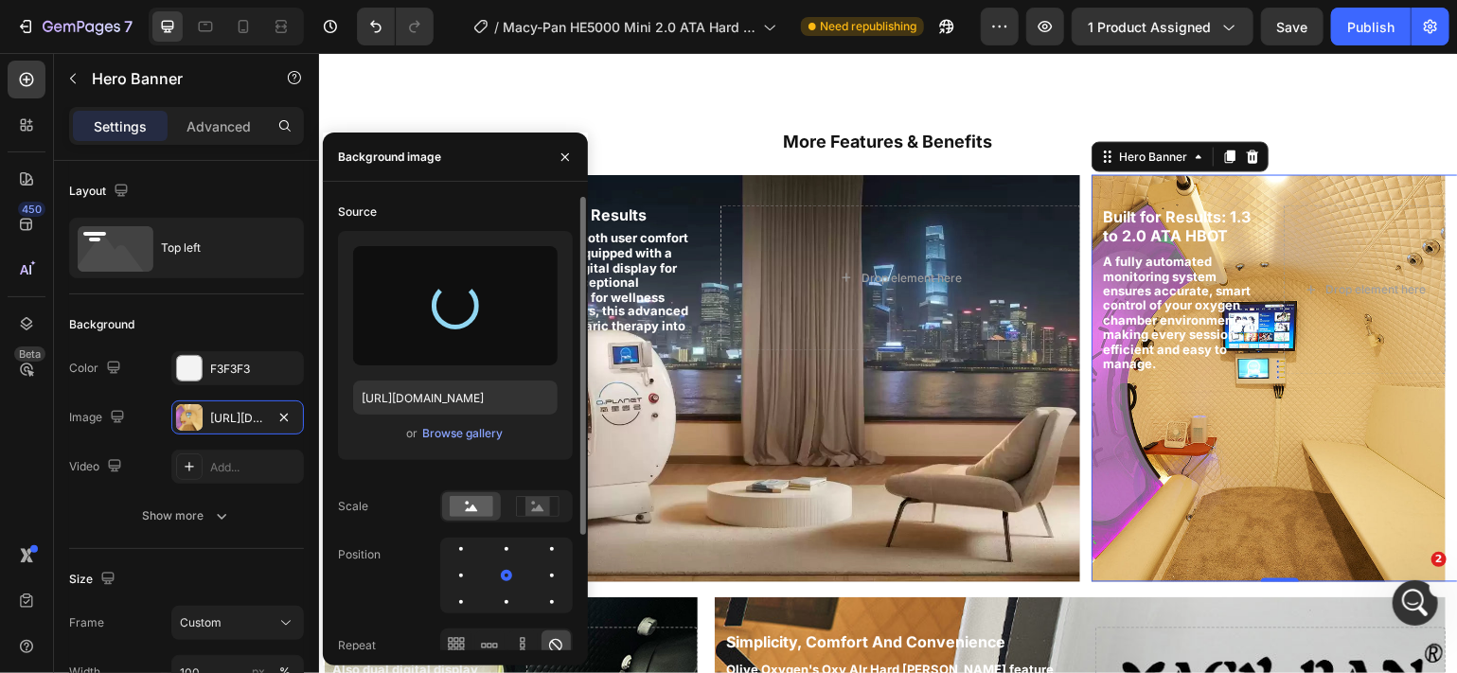
type input "[URL][DOMAIN_NAME]"
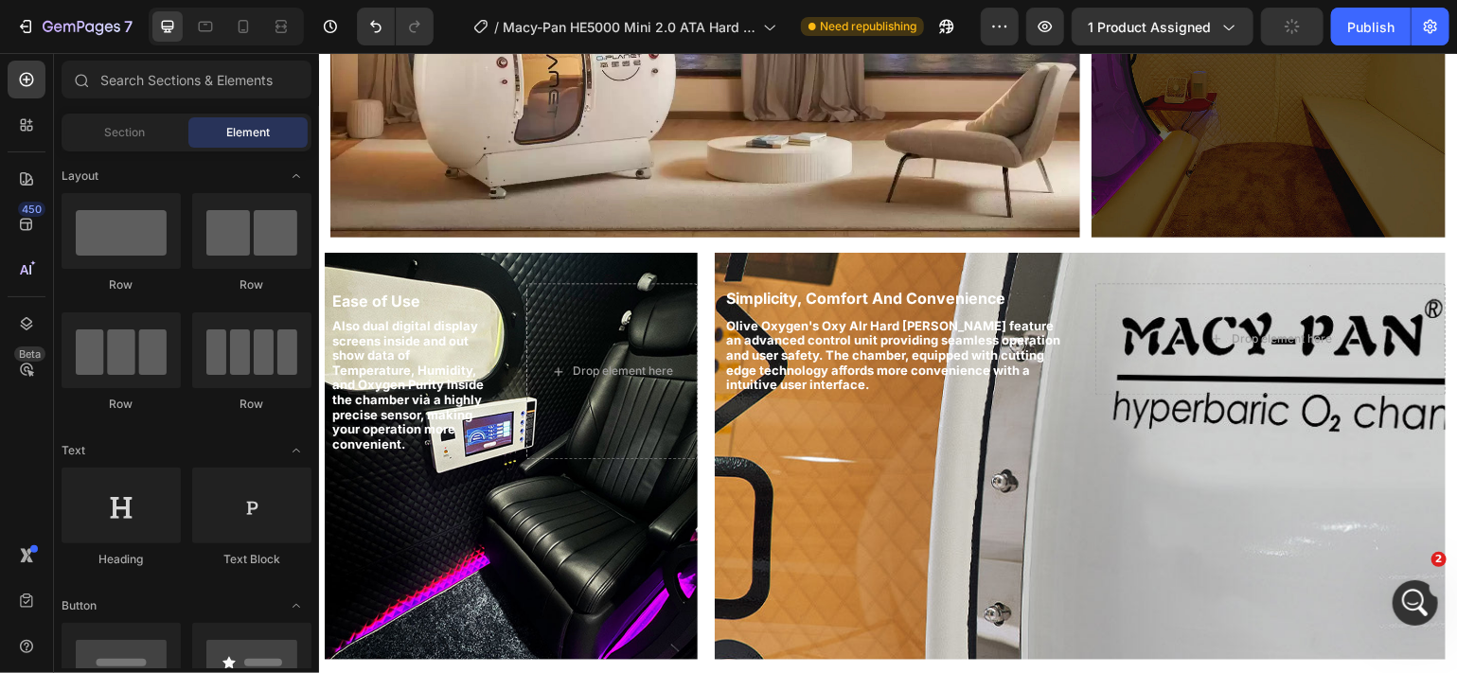
scroll to position [1683, 0]
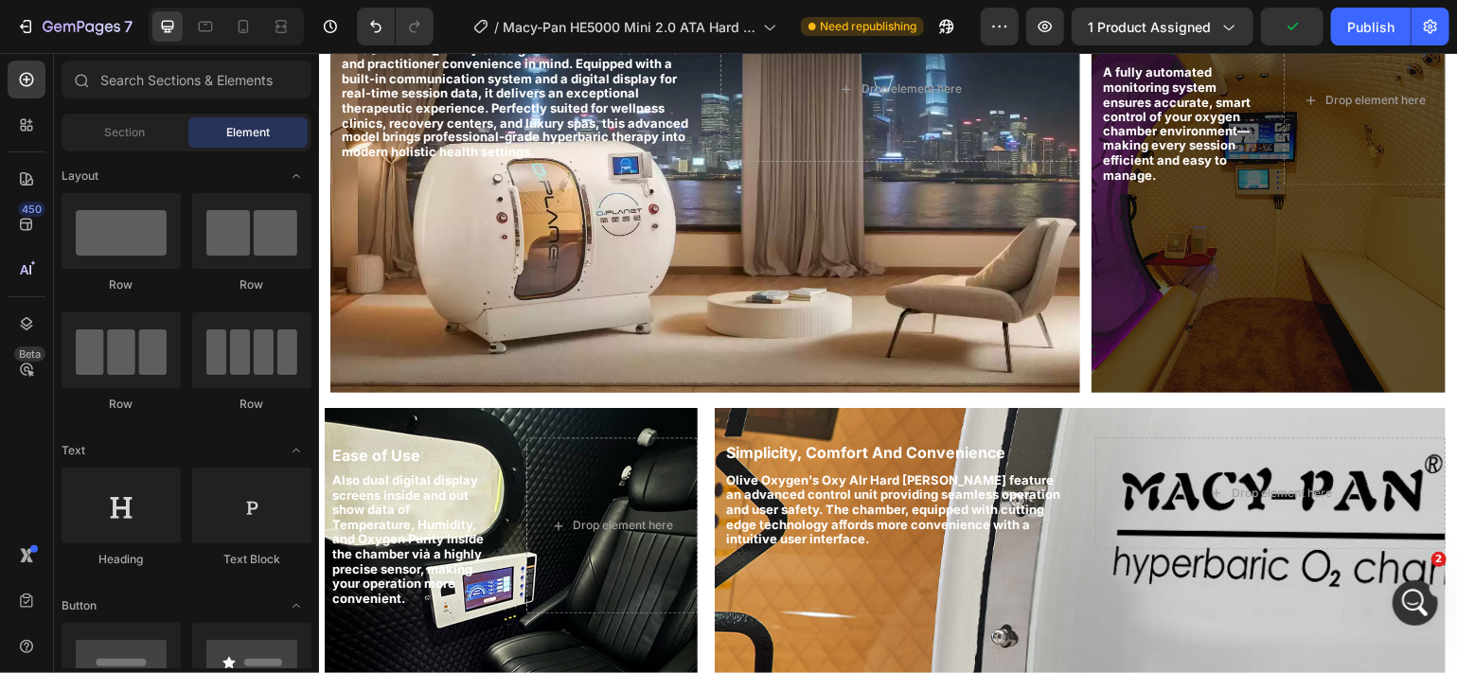
click at [1063, 407] on div "Background Image" at bounding box center [1079, 610] width 731 height 407
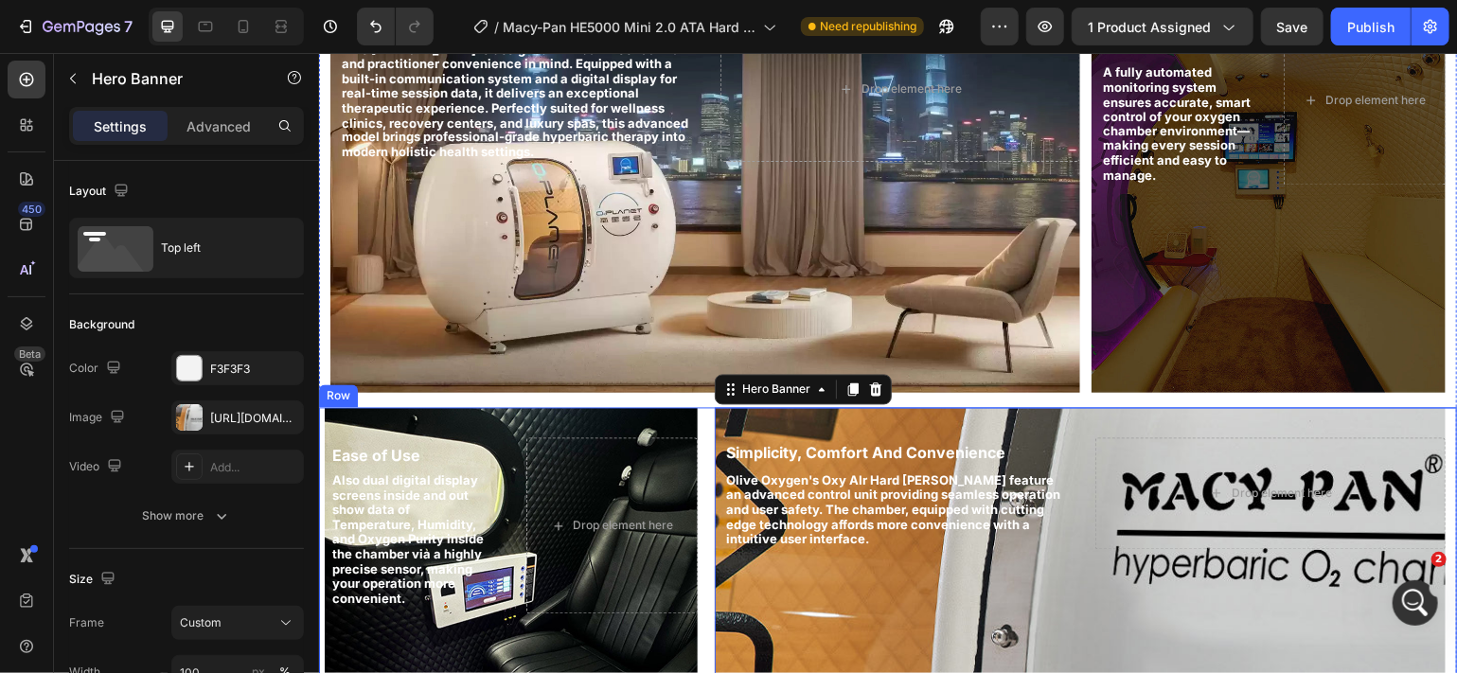
scroll to position [1869, 0]
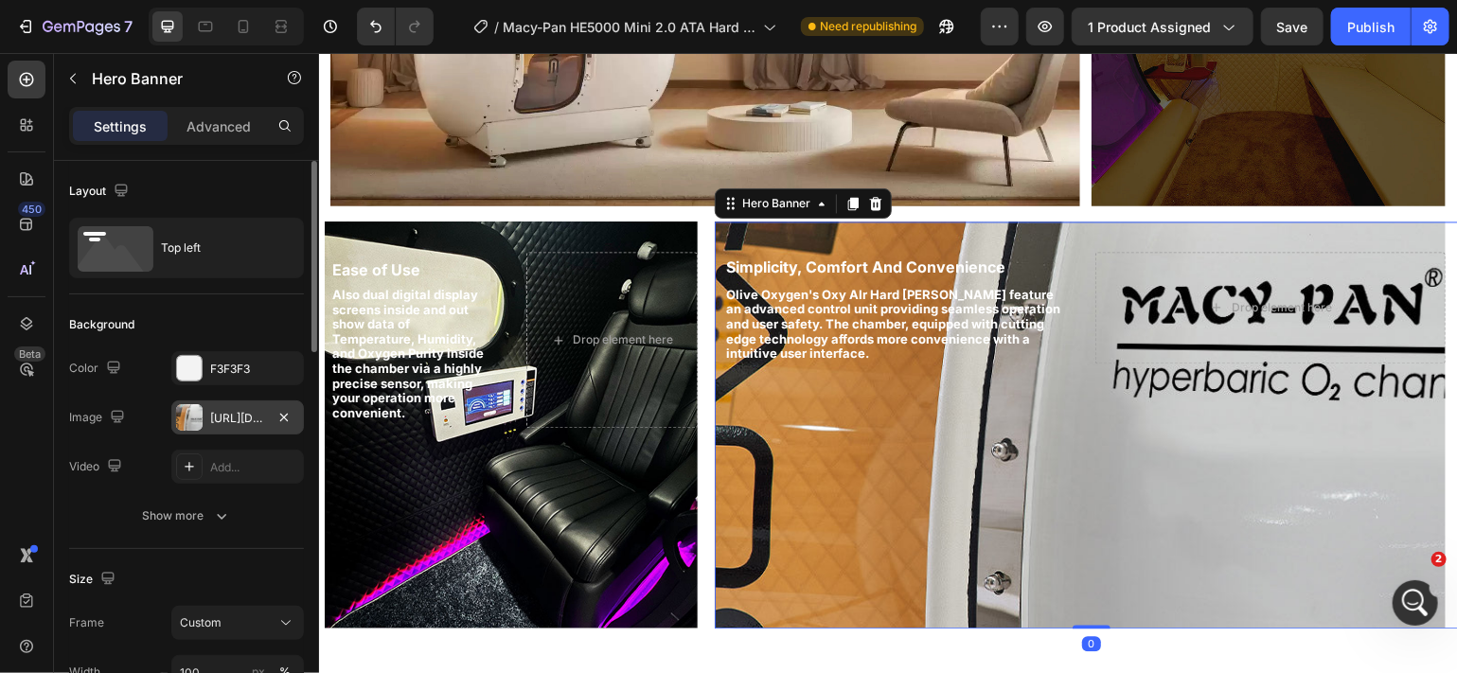
click at [252, 420] on div "[URL][DOMAIN_NAME]" at bounding box center [237, 418] width 55 height 17
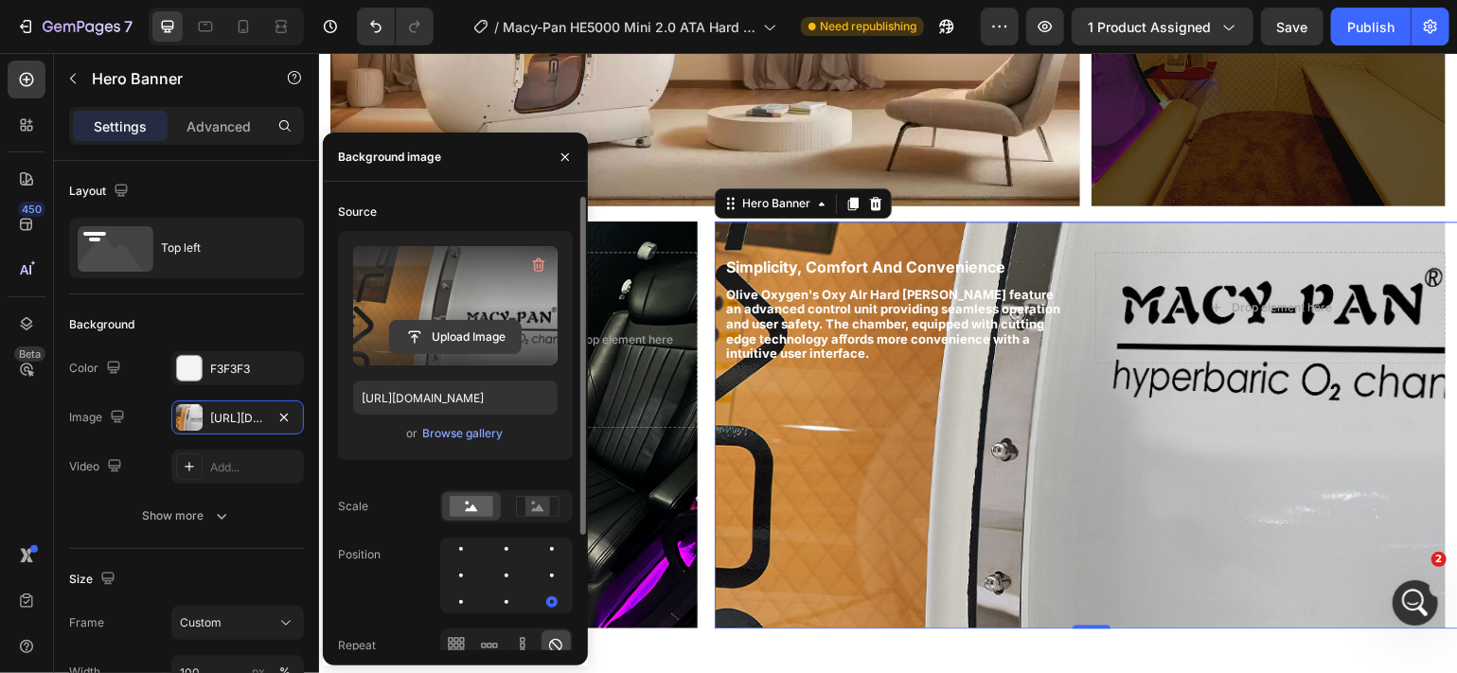
click at [440, 331] on input "file" at bounding box center [455, 337] width 131 height 32
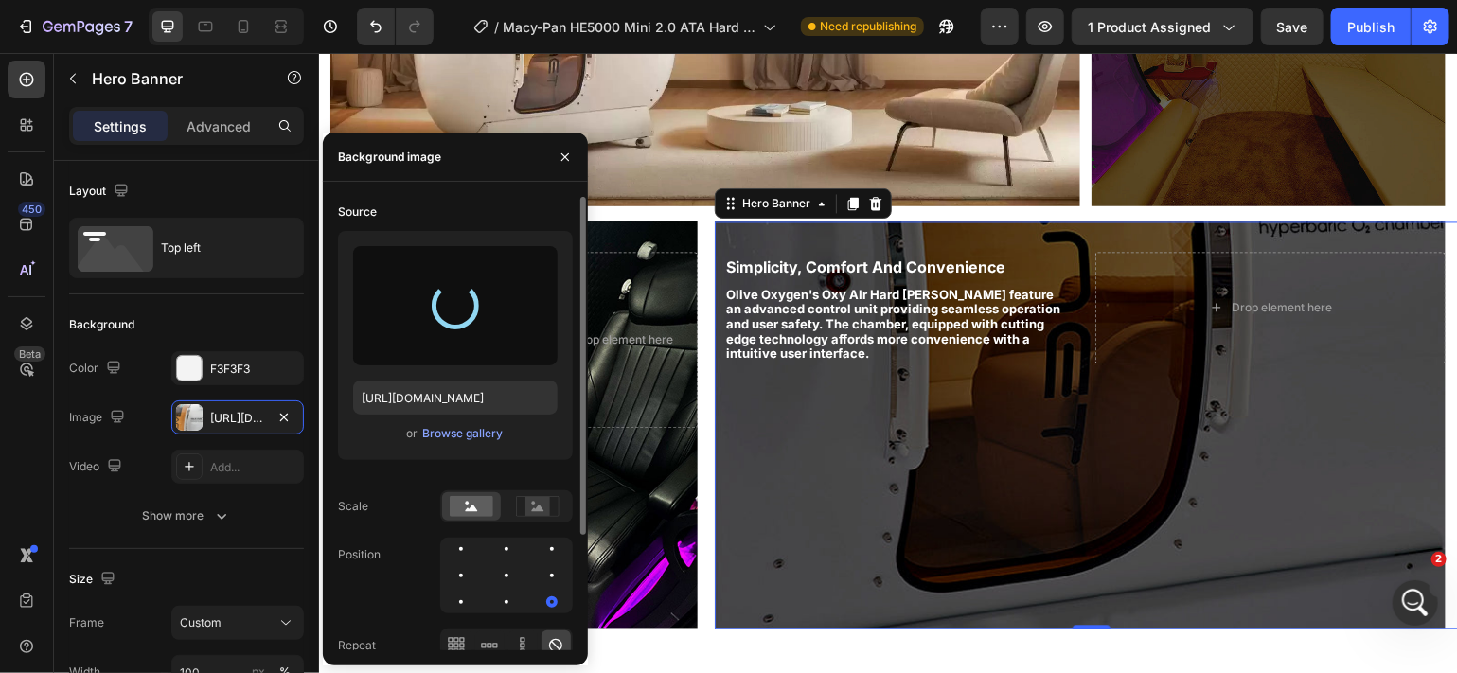
type input "[URL][DOMAIN_NAME]"
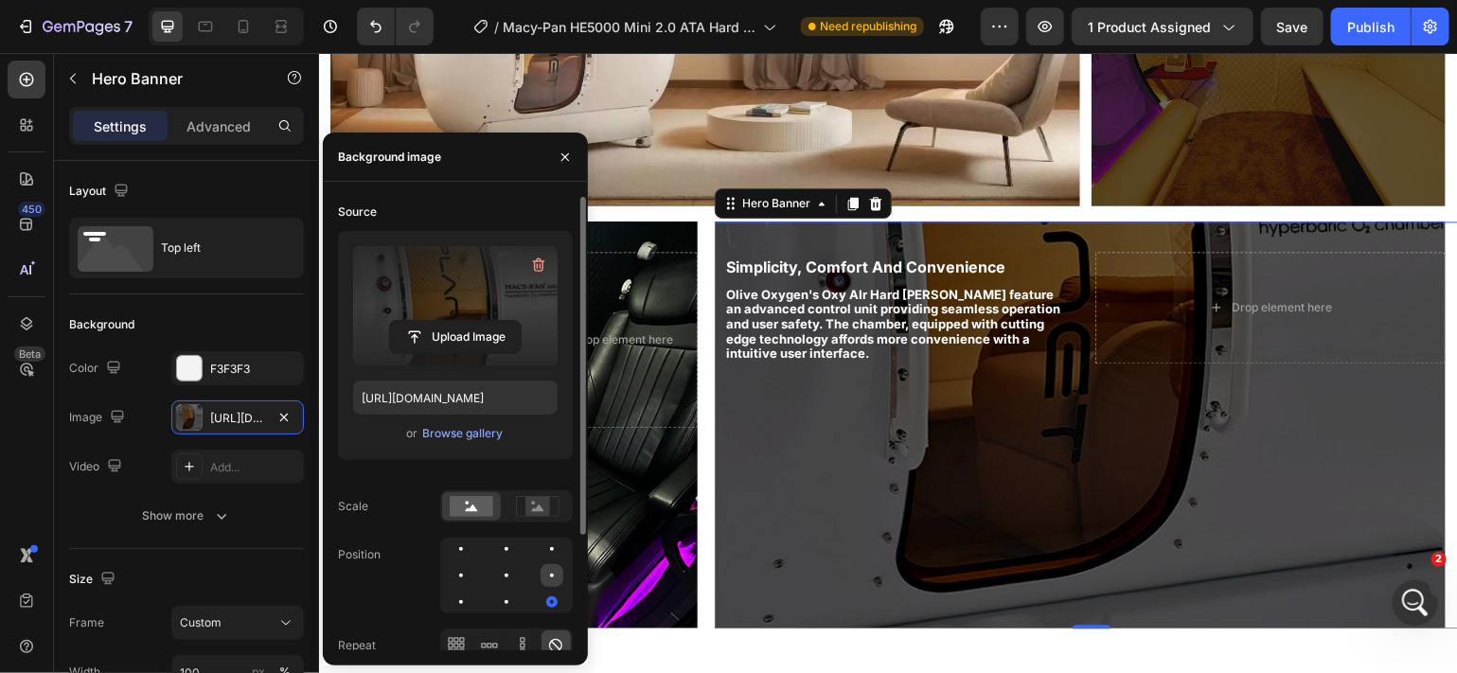
click at [472, 591] on div at bounding box center [461, 602] width 23 height 23
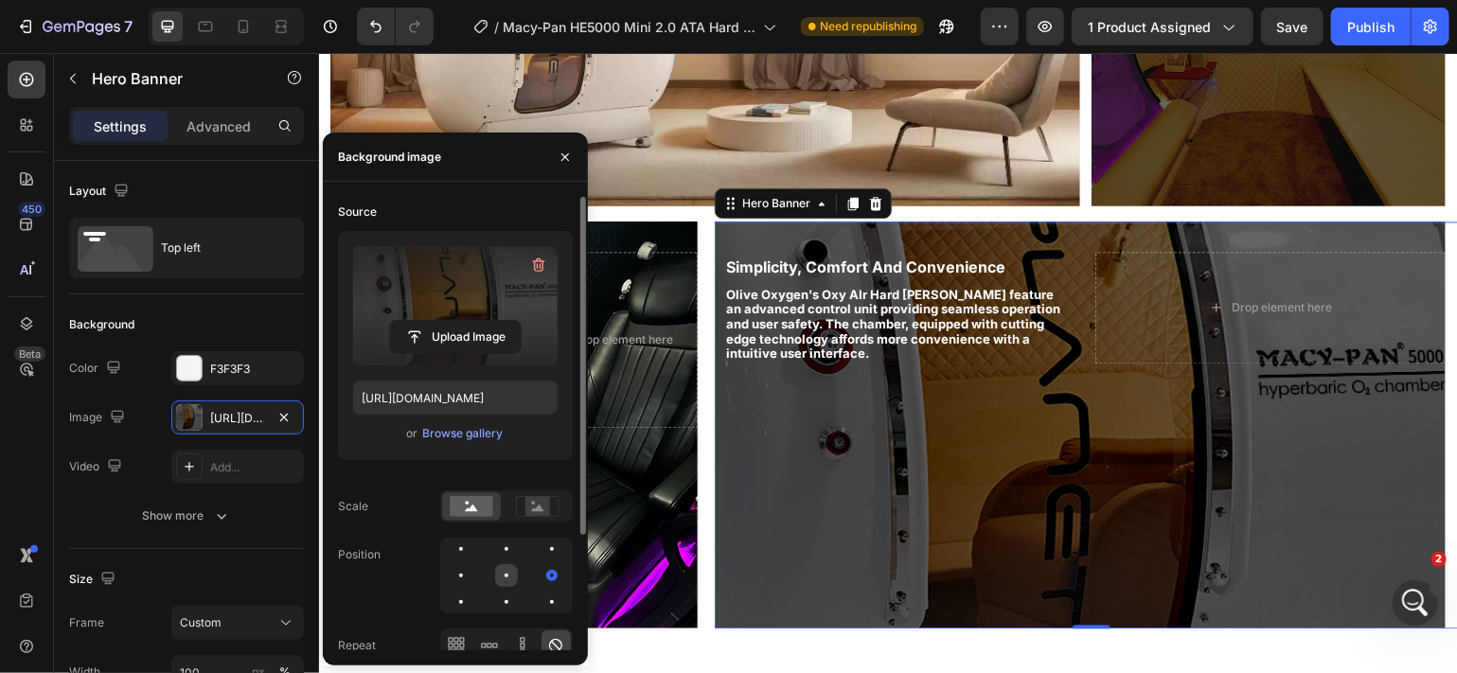
click at [507, 574] on div at bounding box center [506, 576] width 4 height 4
click at [495, 572] on div at bounding box center [506, 575] width 23 height 23
click at [507, 574] on div at bounding box center [506, 576] width 4 height 4
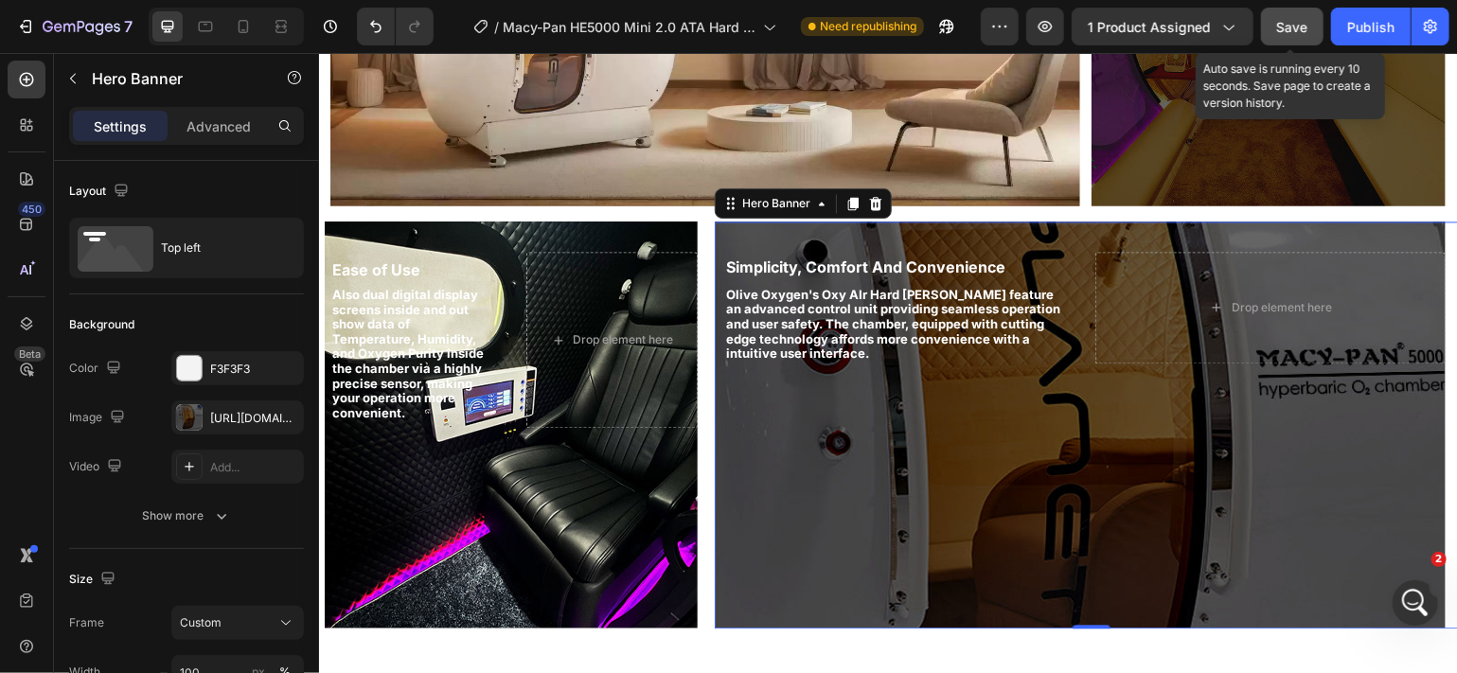
click at [1295, 24] on span "Save" at bounding box center [1292, 27] width 31 height 16
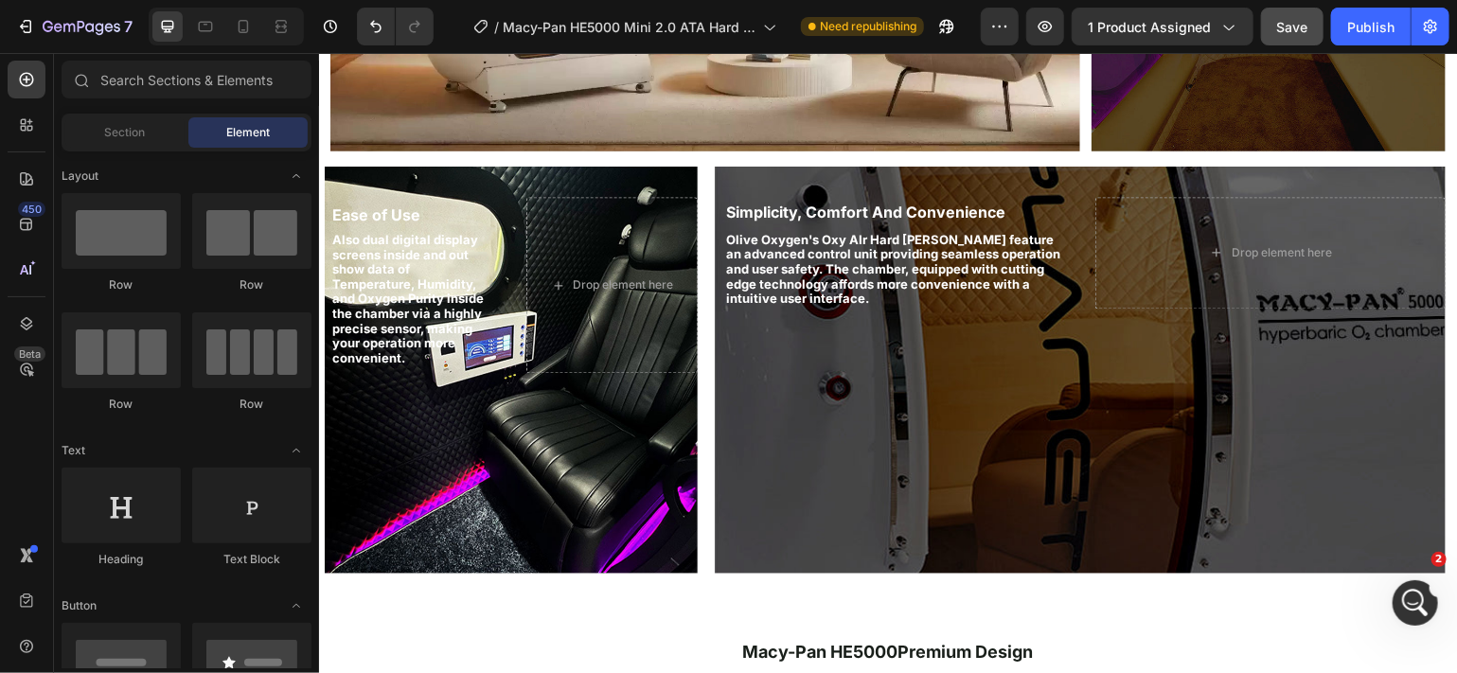
scroll to position [1863, 0]
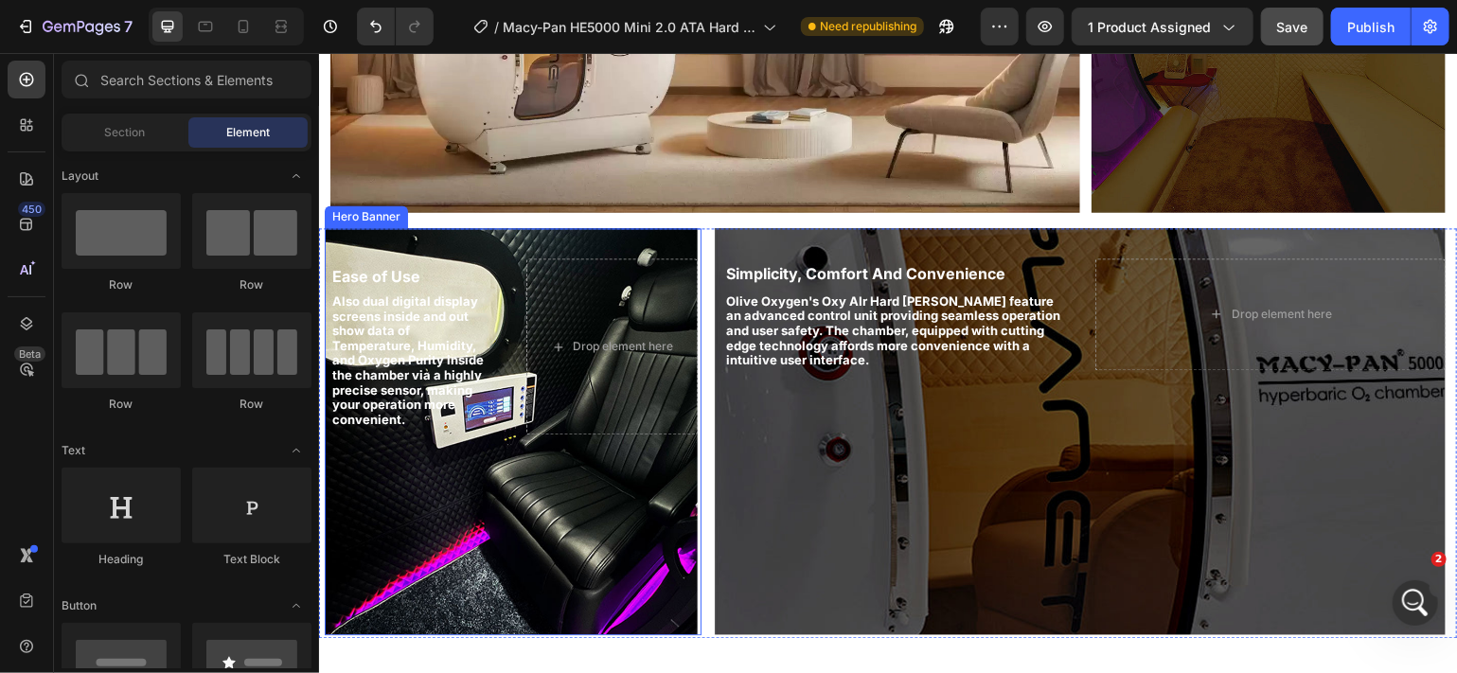
click at [506, 449] on div "Ease of Use Text Block Also dual digital display screens inside and out show da…" at bounding box center [510, 346] width 373 height 238
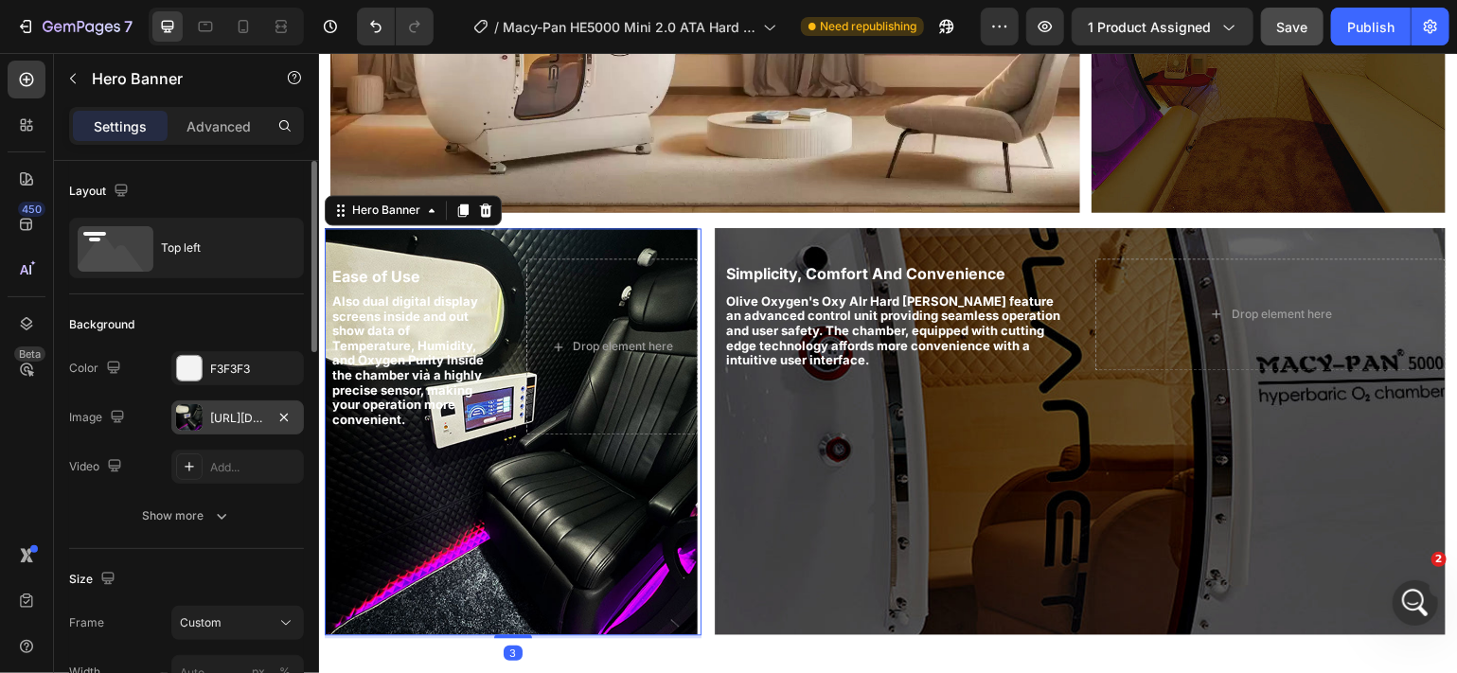
click at [239, 422] on div "[URL][DOMAIN_NAME]" at bounding box center [237, 418] width 55 height 17
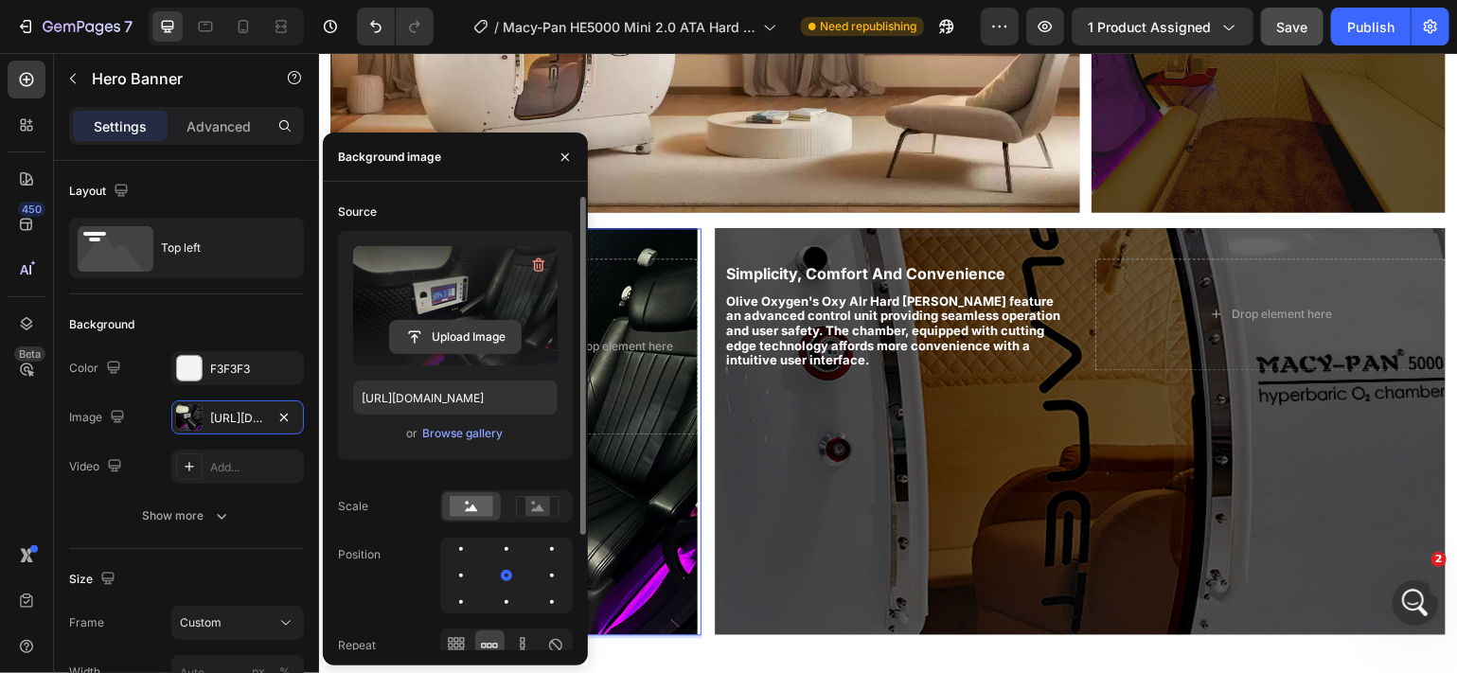
click at [451, 344] on input "file" at bounding box center [455, 337] width 131 height 32
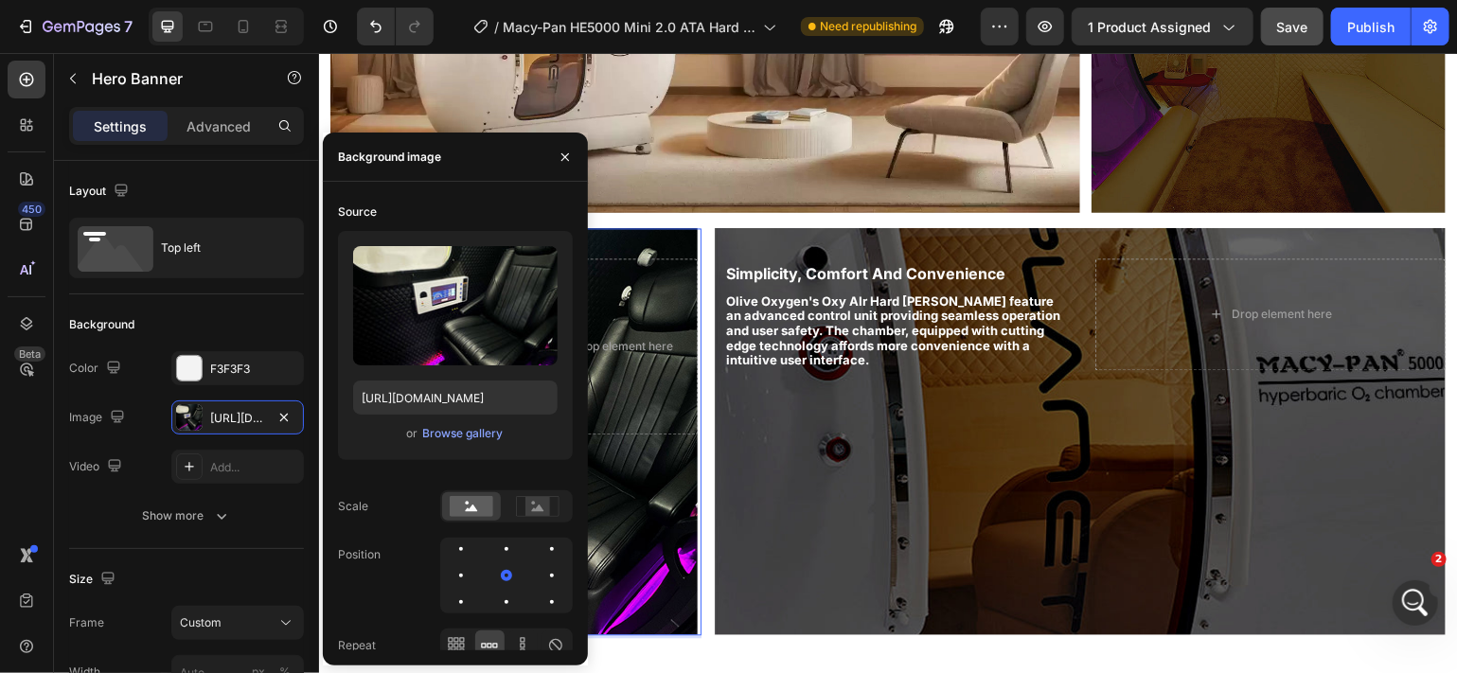
click at [624, 486] on div "Background Image" at bounding box center [510, 430] width 373 height 407
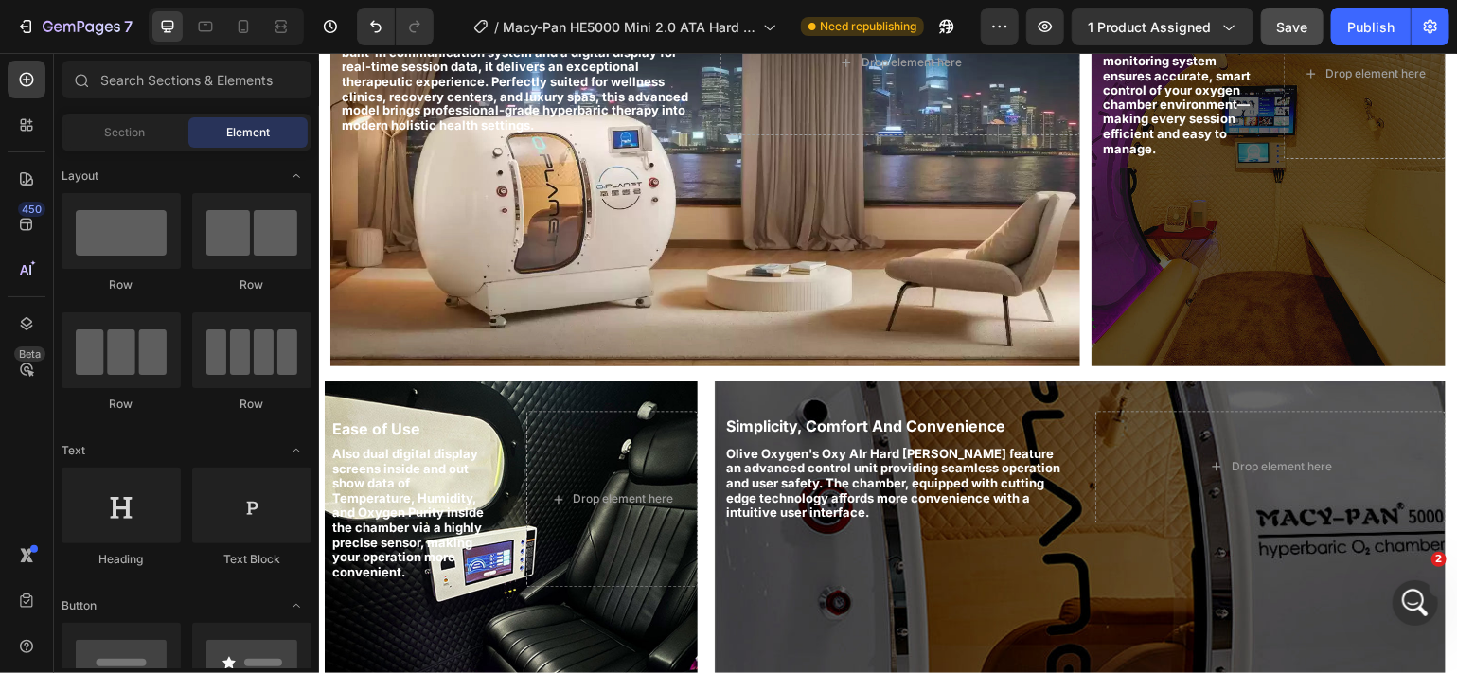
scroll to position [1865, 0]
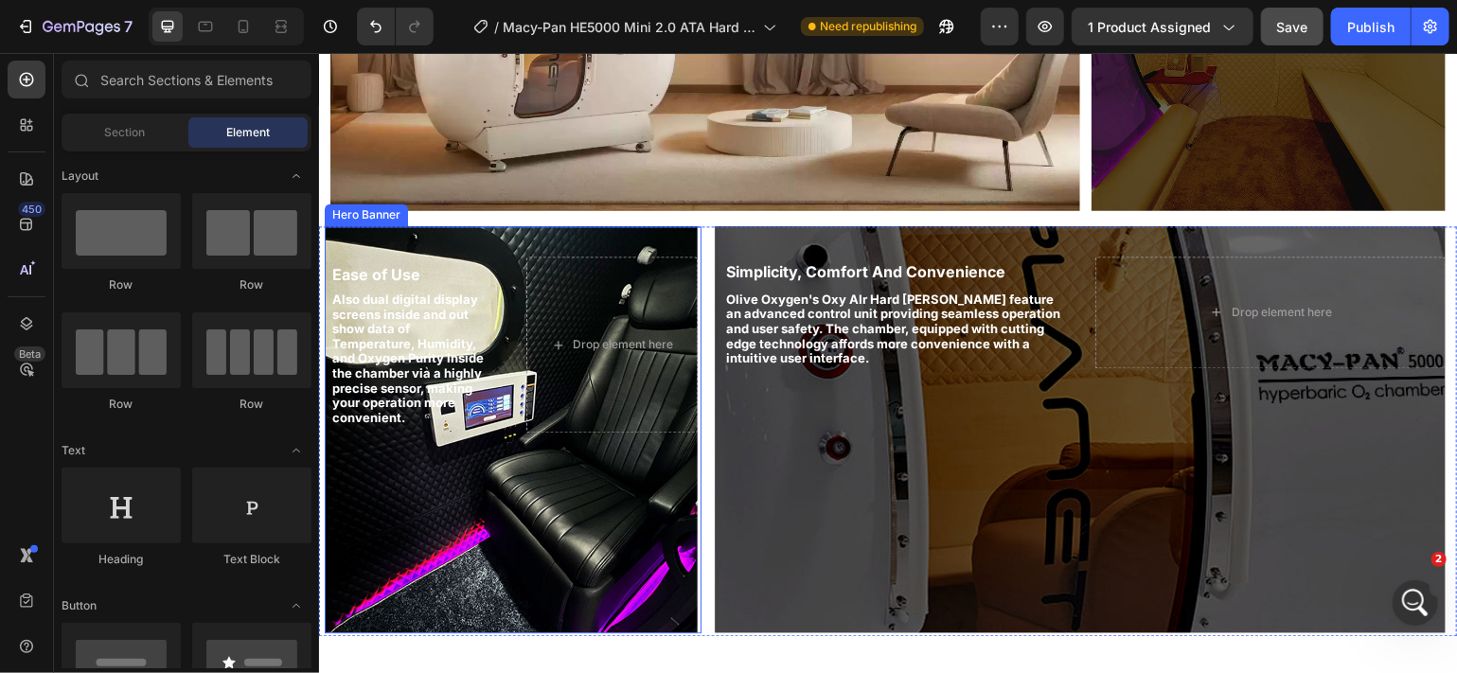
click at [539, 454] on div "Ease of Use Text Block Also dual digital display screens inside and out show da…" at bounding box center [510, 344] width 373 height 238
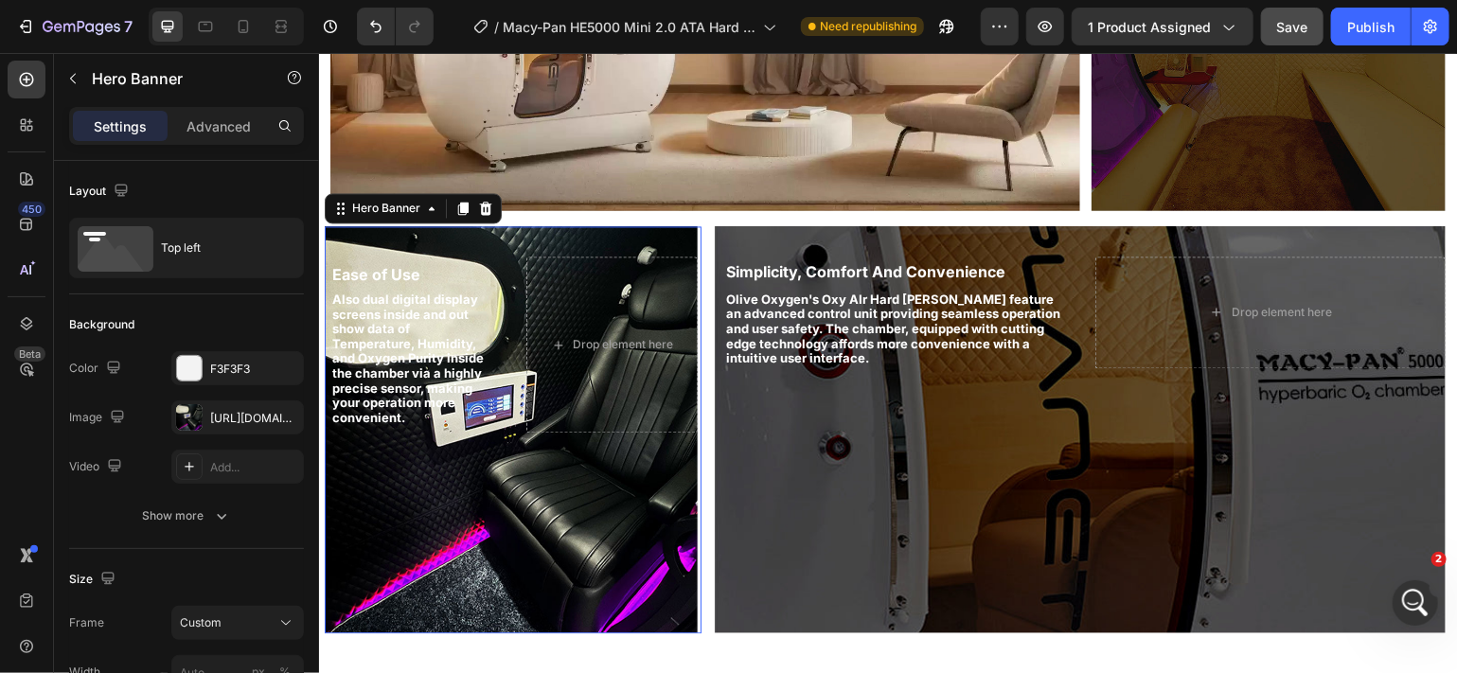
click at [539, 454] on div "Ease of Use Text Block Also dual digital display screens inside and out show da…" at bounding box center [510, 344] width 373 height 238
click at [289, 415] on icon "button" at bounding box center [283, 417] width 15 height 15
type input "100"
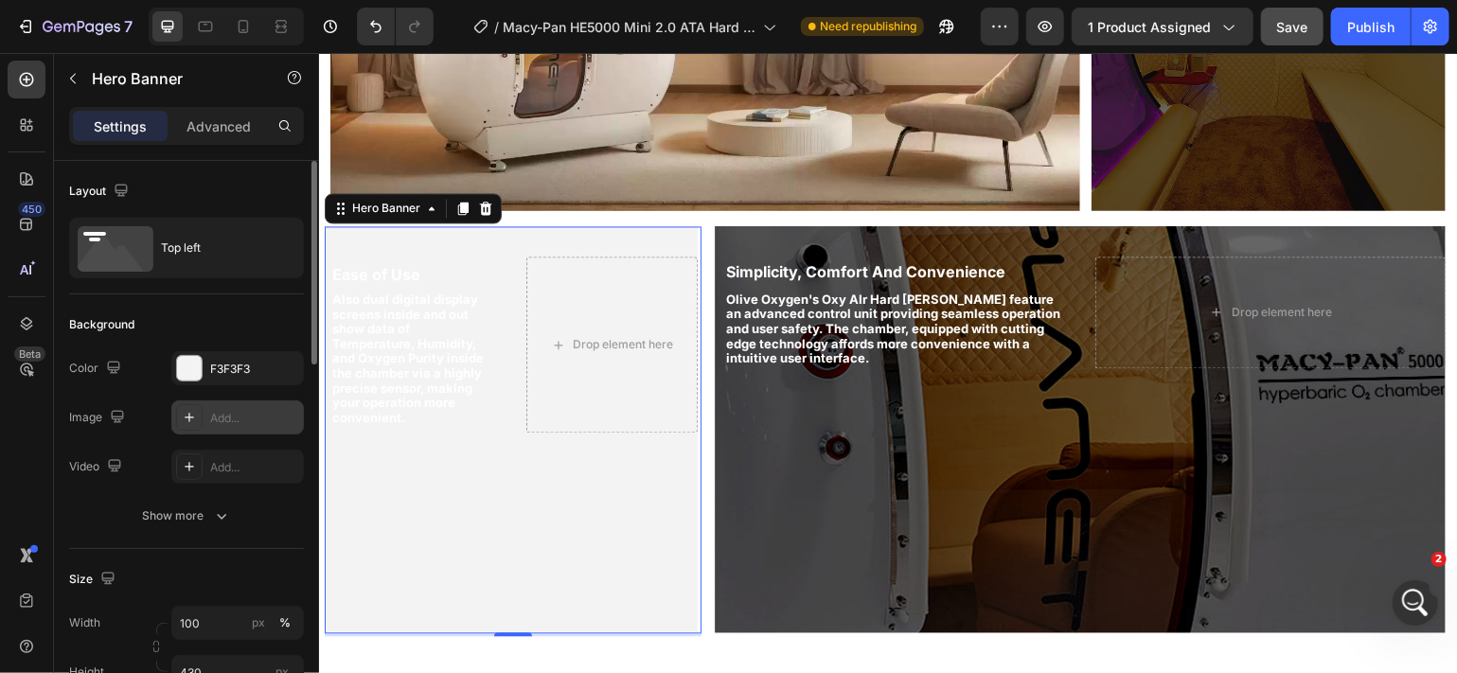
click at [252, 412] on div "Add..." at bounding box center [254, 418] width 89 height 17
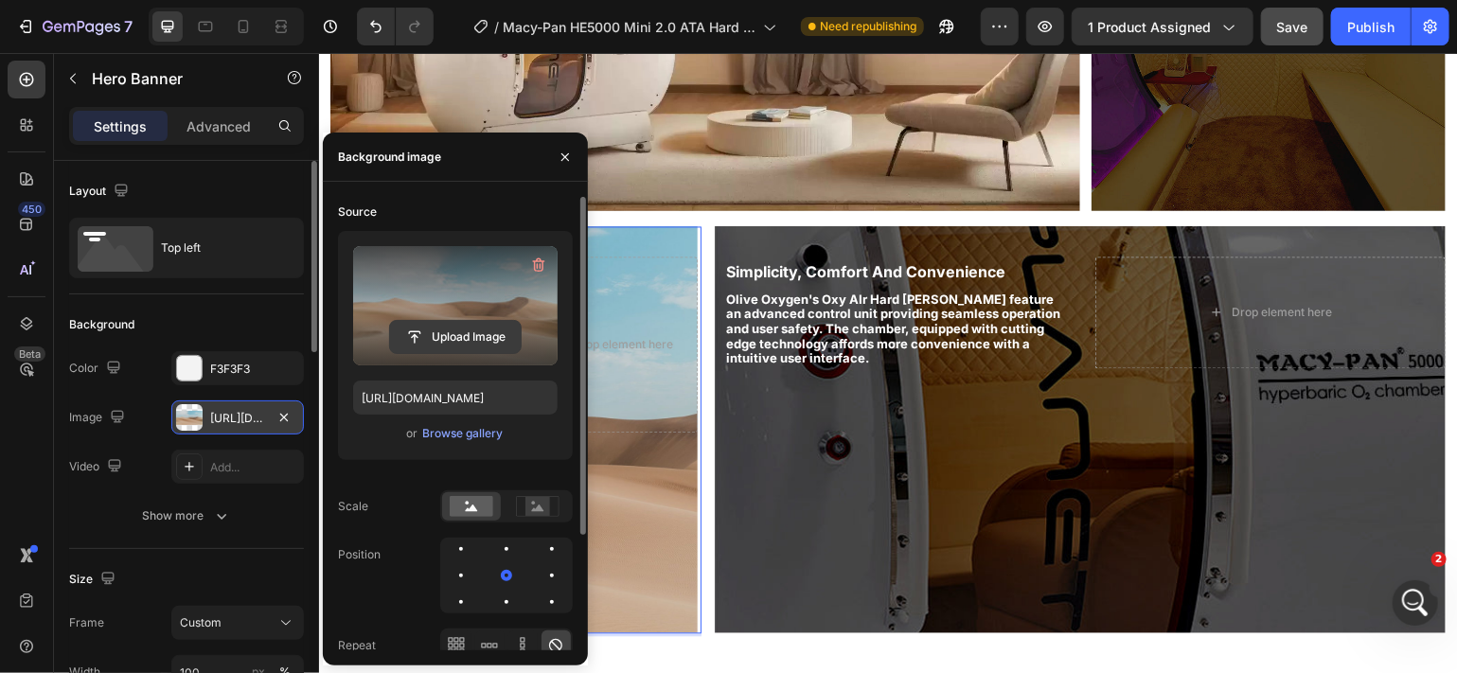
click at [466, 341] on input "file" at bounding box center [455, 337] width 131 height 32
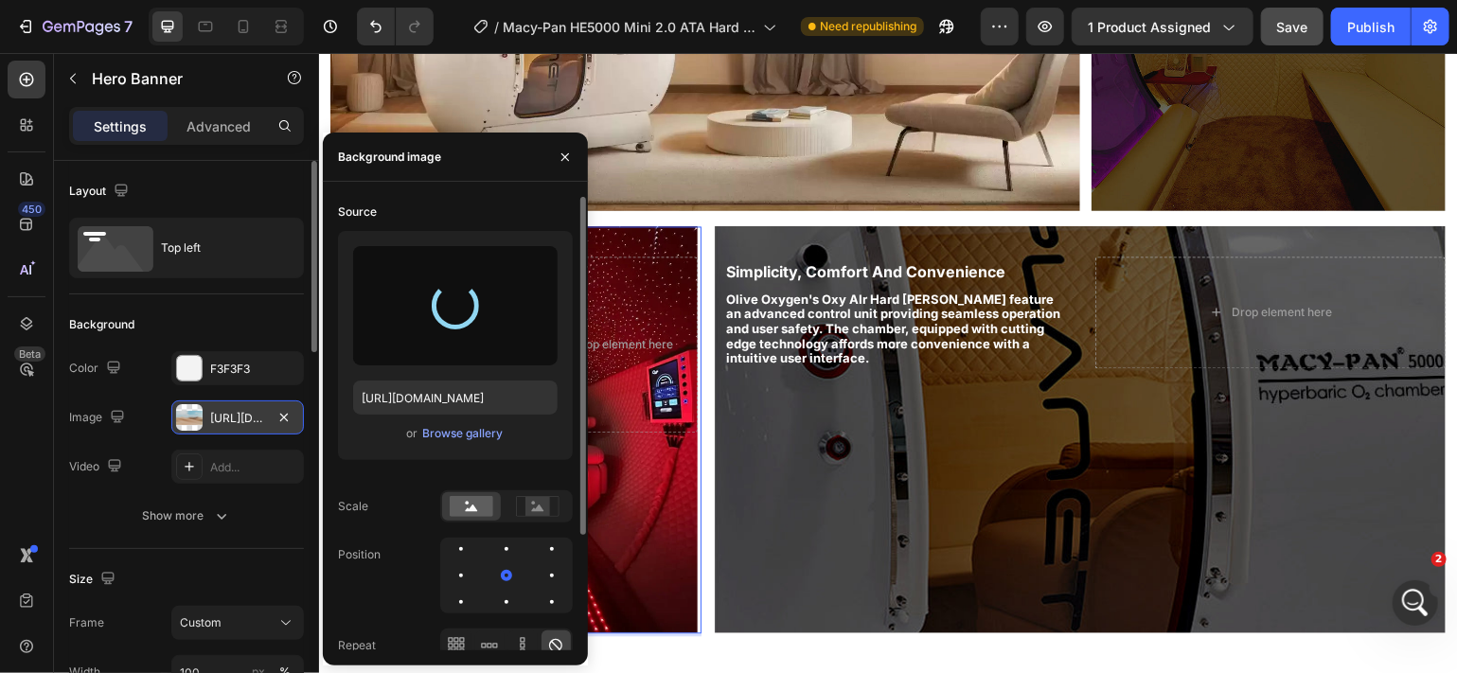
type input "[URL][DOMAIN_NAME]"
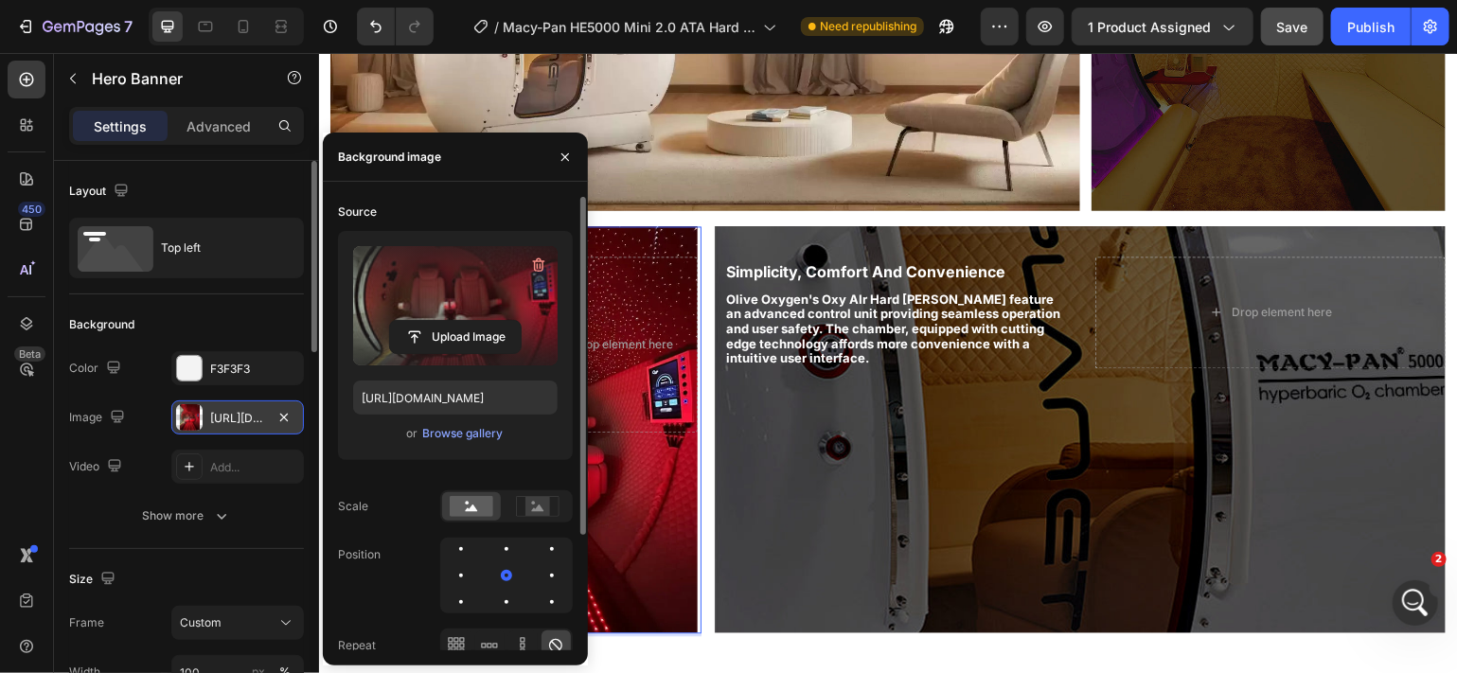
click at [647, 475] on div "Background Image" at bounding box center [510, 428] width 373 height 407
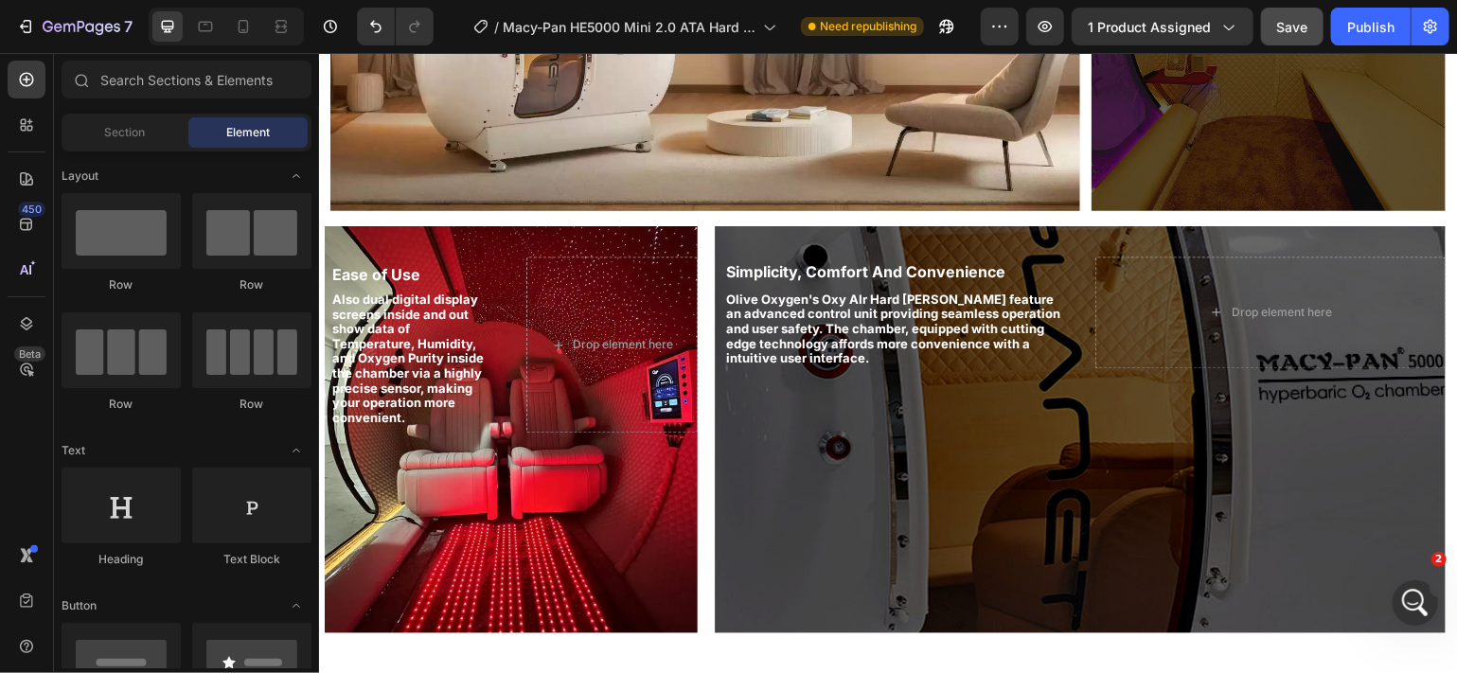
scroll to position [1795, 0]
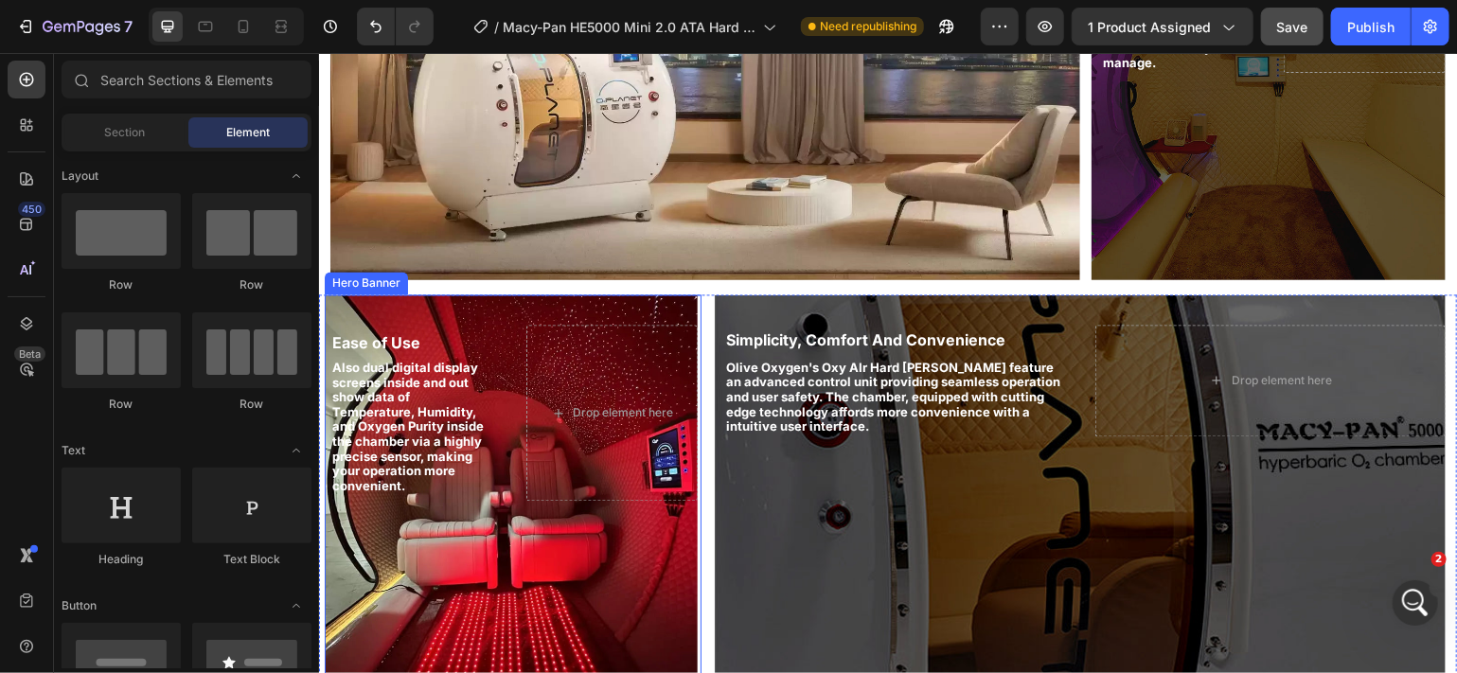
click at [521, 482] on div "Background Image" at bounding box center [510, 497] width 373 height 407
click at [486, 393] on div "Also dual digital display screens inside and out show data of Temperature, Humi…" at bounding box center [409, 431] width 171 height 140
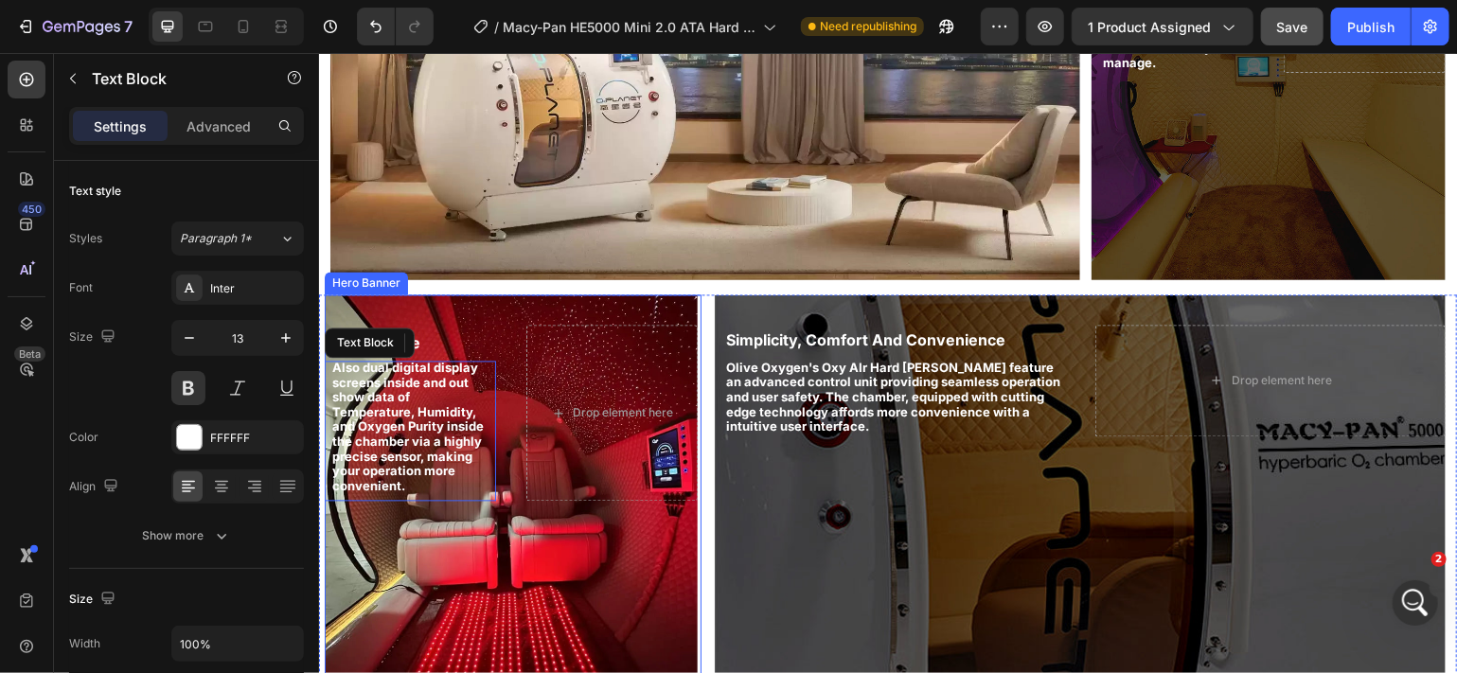
click at [495, 320] on div "Ease of Use Text Block Also dual digital display screens inside and out show da…" at bounding box center [510, 413] width 373 height 238
click at [514, 451] on div "Background Image" at bounding box center [510, 497] width 373 height 407
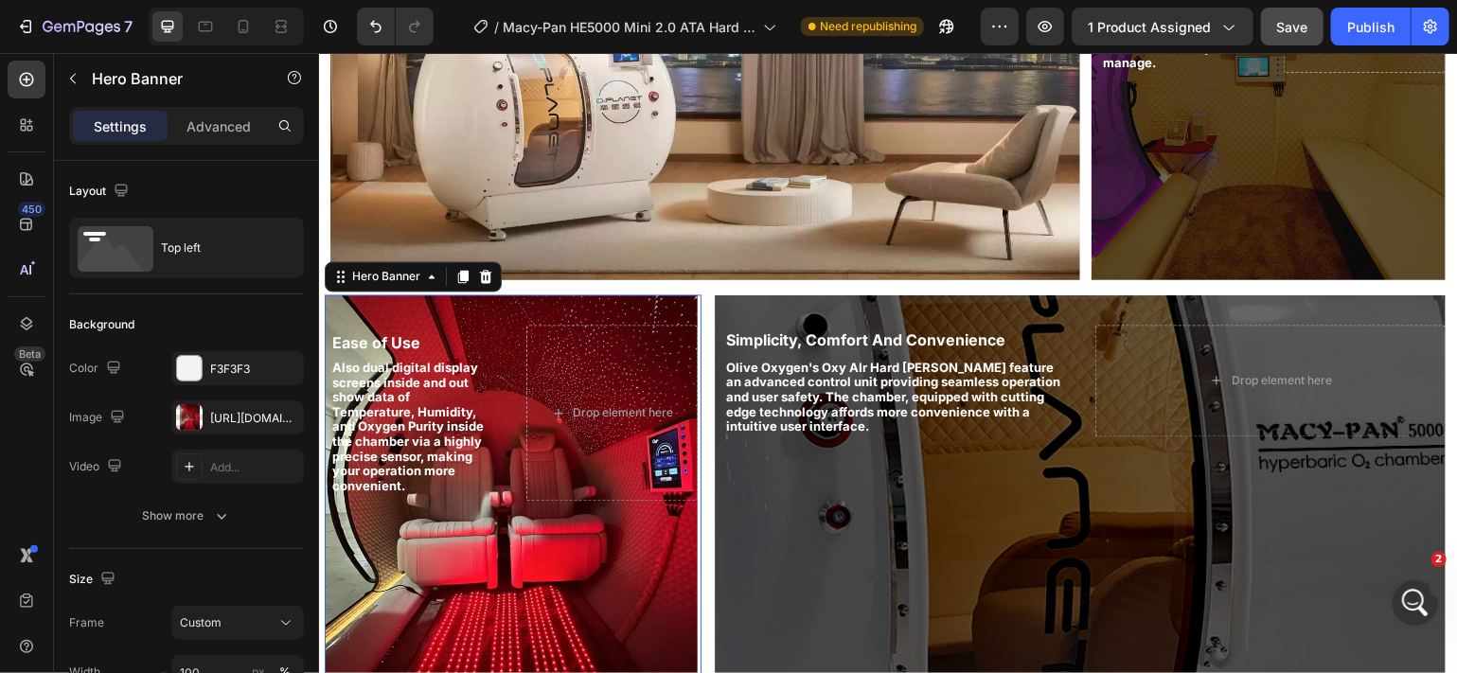
scroll to position [1889, 0]
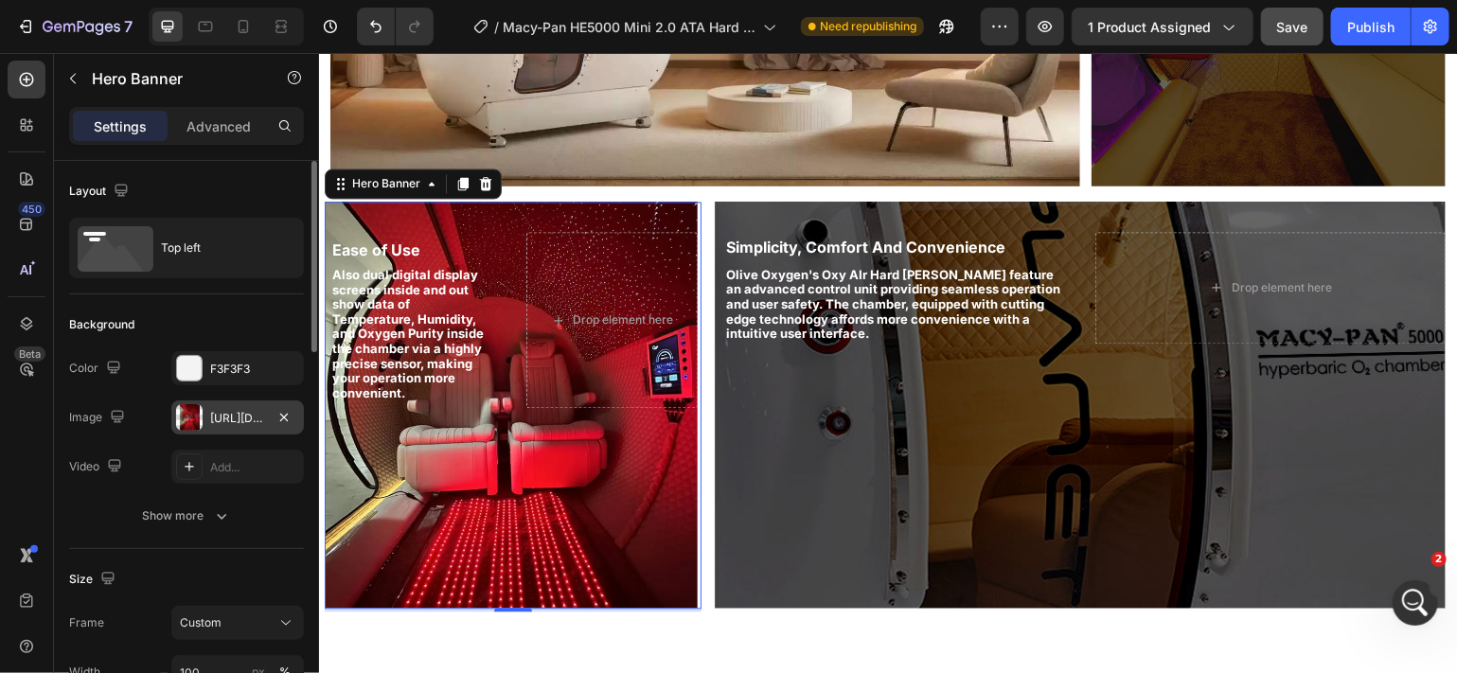
click at [221, 414] on div "[URL][DOMAIN_NAME]" at bounding box center [237, 418] width 55 height 17
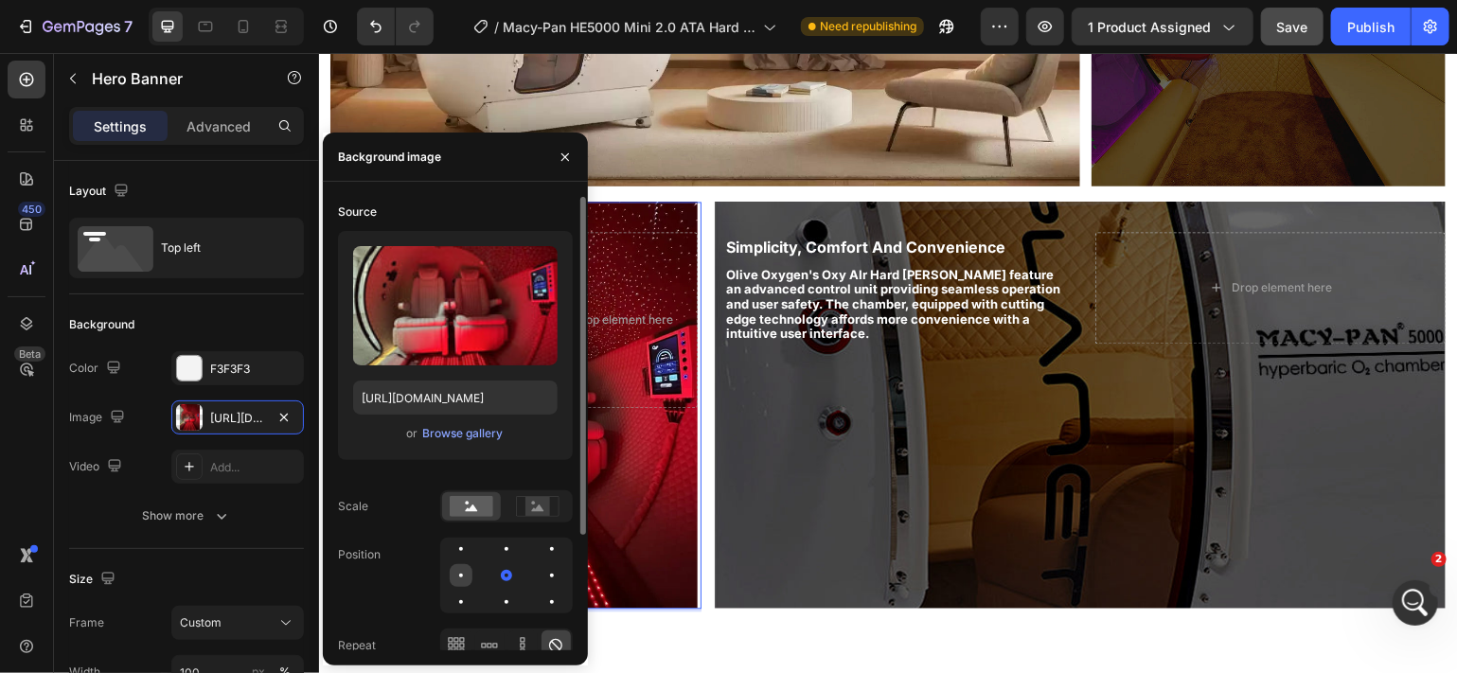
click at [495, 566] on div at bounding box center [506, 575] width 23 height 23
click at [459, 570] on div at bounding box center [460, 575] width 11 height 11
click at [472, 591] on div at bounding box center [461, 602] width 23 height 23
click at [495, 570] on div at bounding box center [506, 575] width 23 height 23
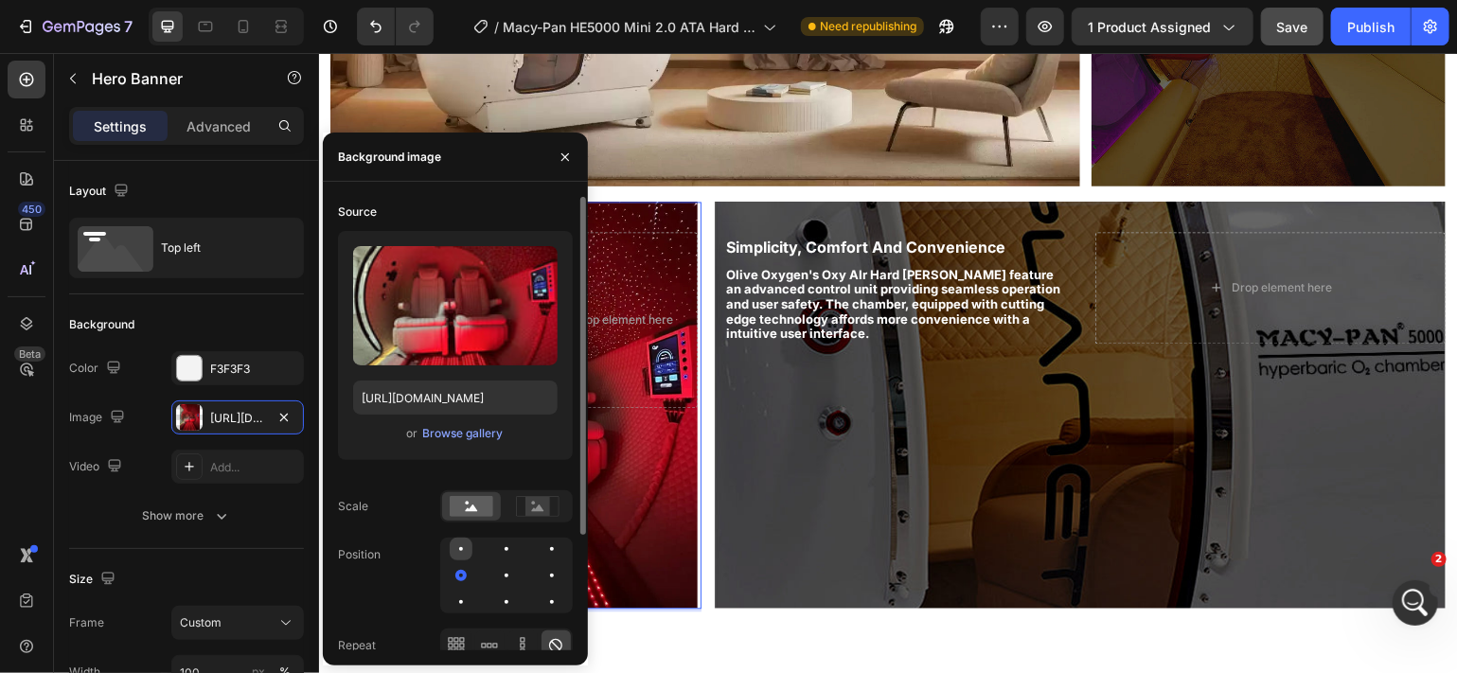
click at [495, 542] on div at bounding box center [506, 549] width 23 height 23
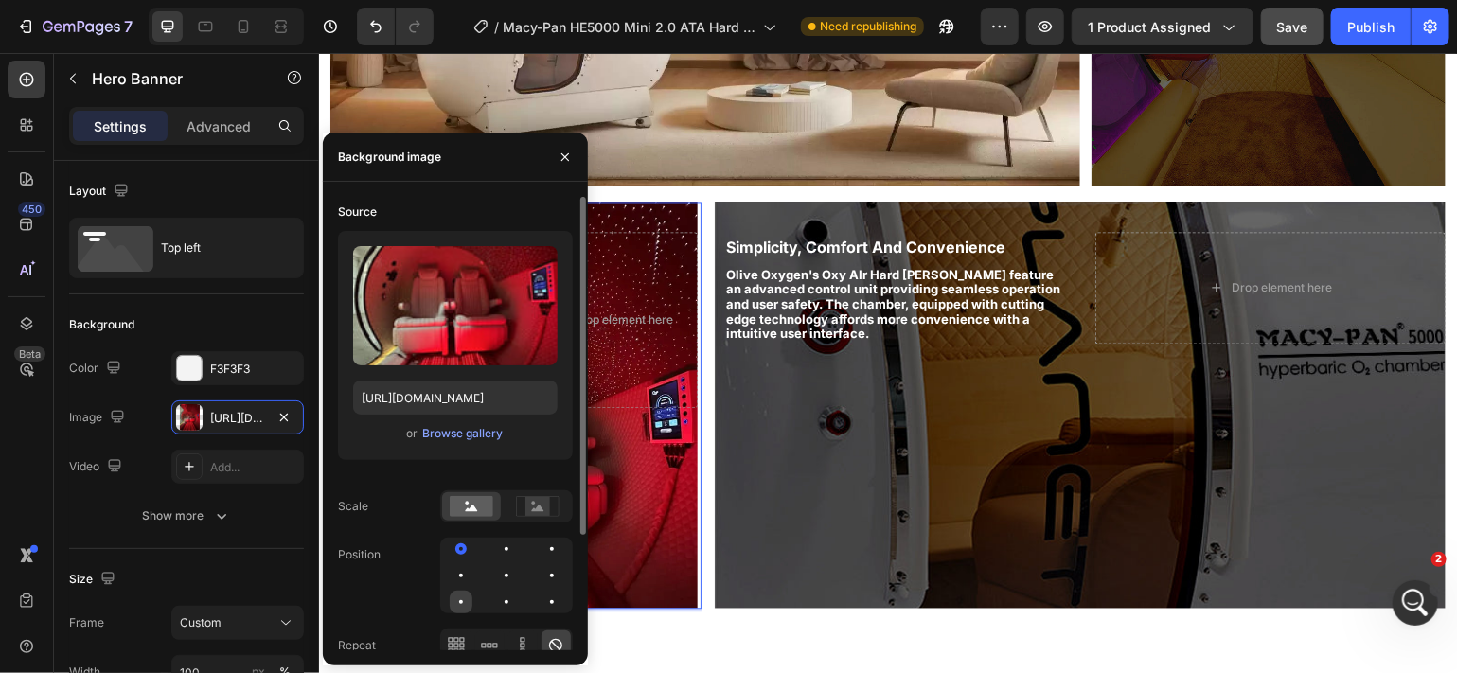
click at [460, 600] on div at bounding box center [461, 602] width 4 height 4
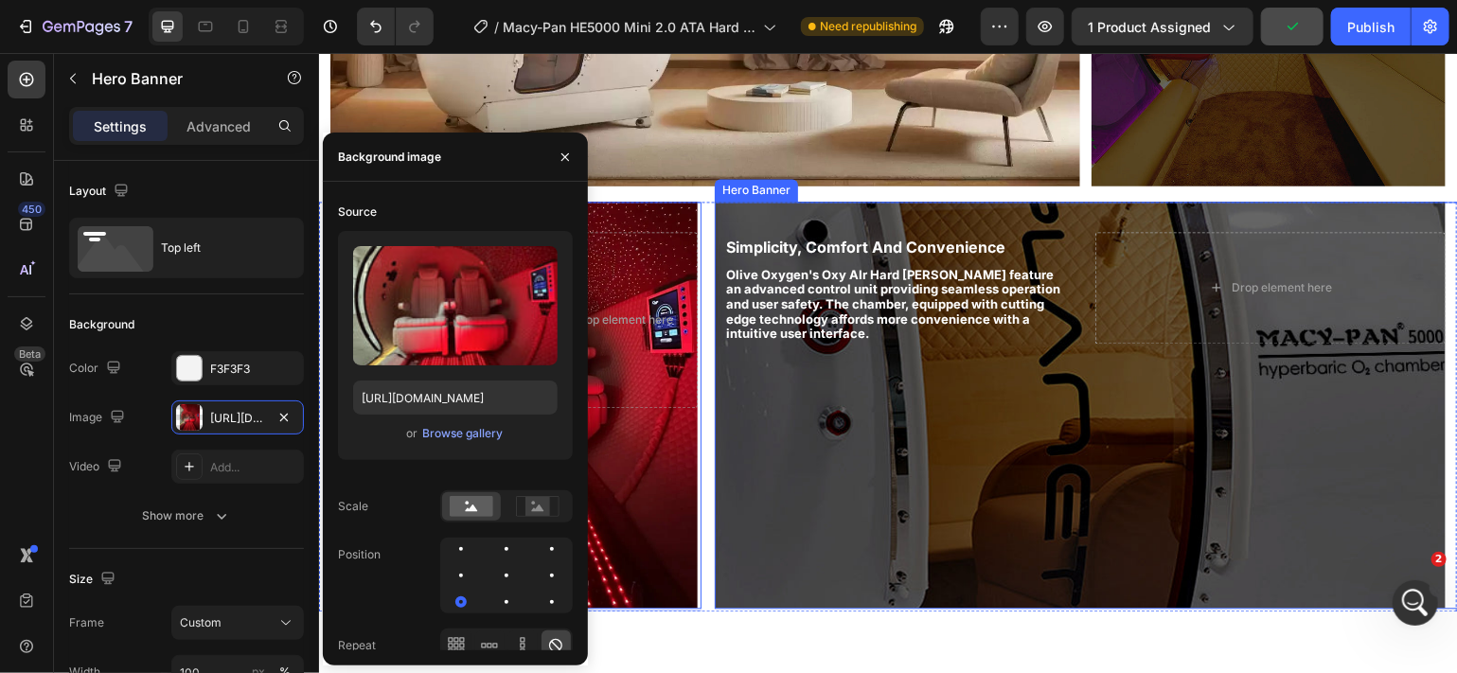
click at [844, 486] on div "Background Image" at bounding box center [1079, 404] width 731 height 407
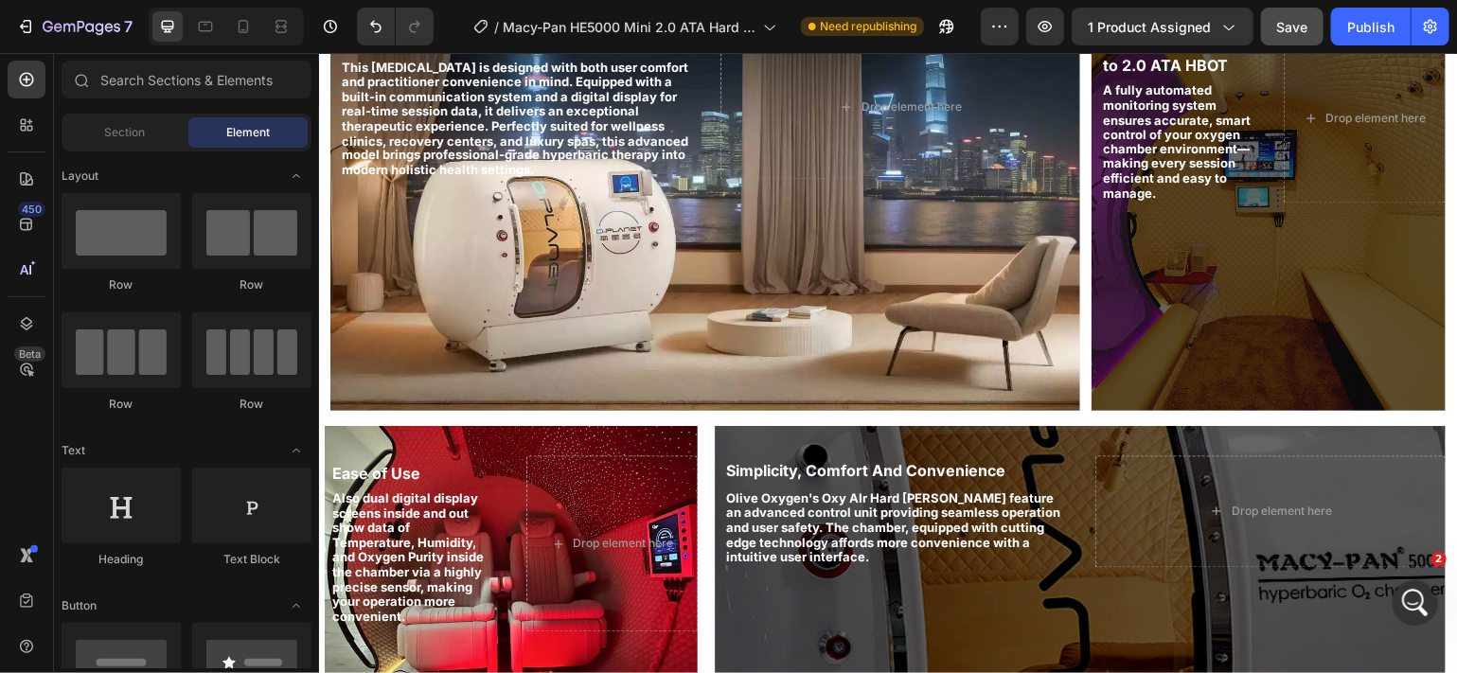
scroll to position [1602, 0]
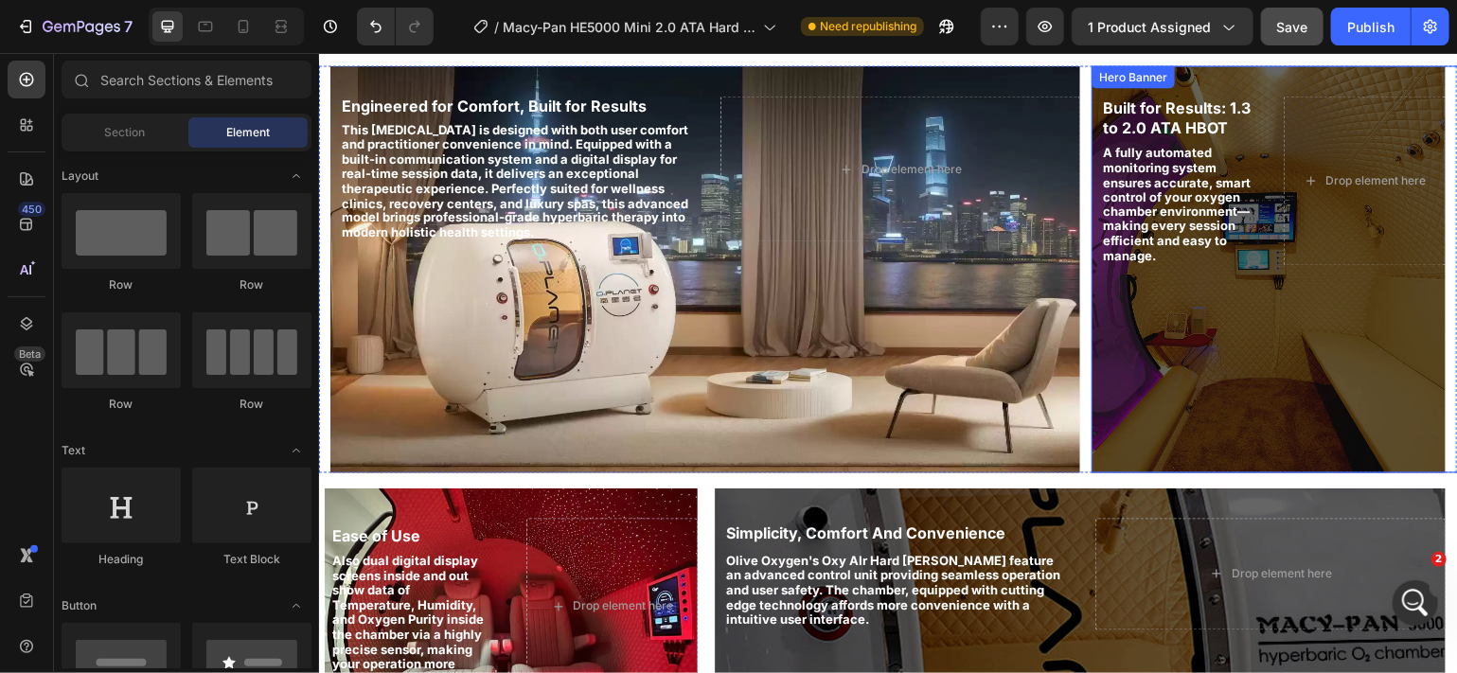
click at [1282, 322] on div "Background Image" at bounding box center [1267, 268] width 354 height 407
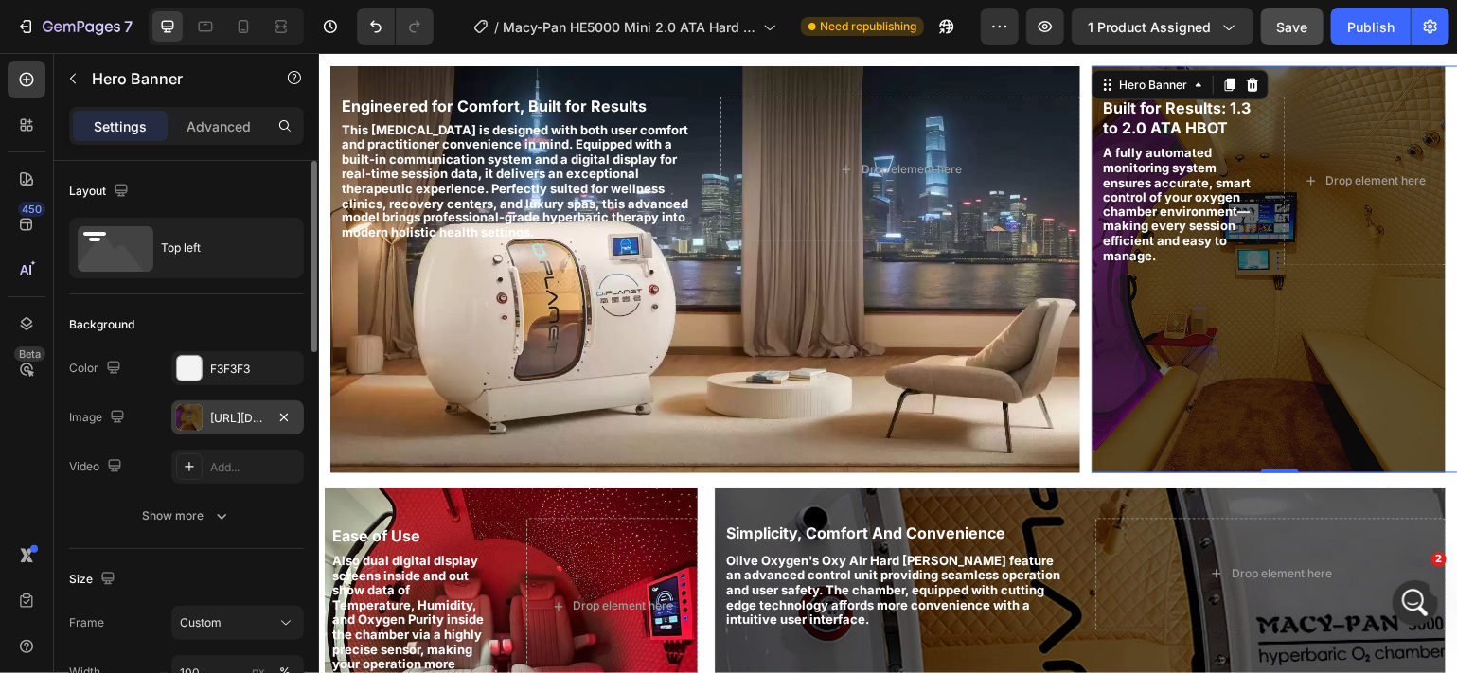
click at [239, 414] on div "[URL][DOMAIN_NAME]" at bounding box center [237, 418] width 55 height 17
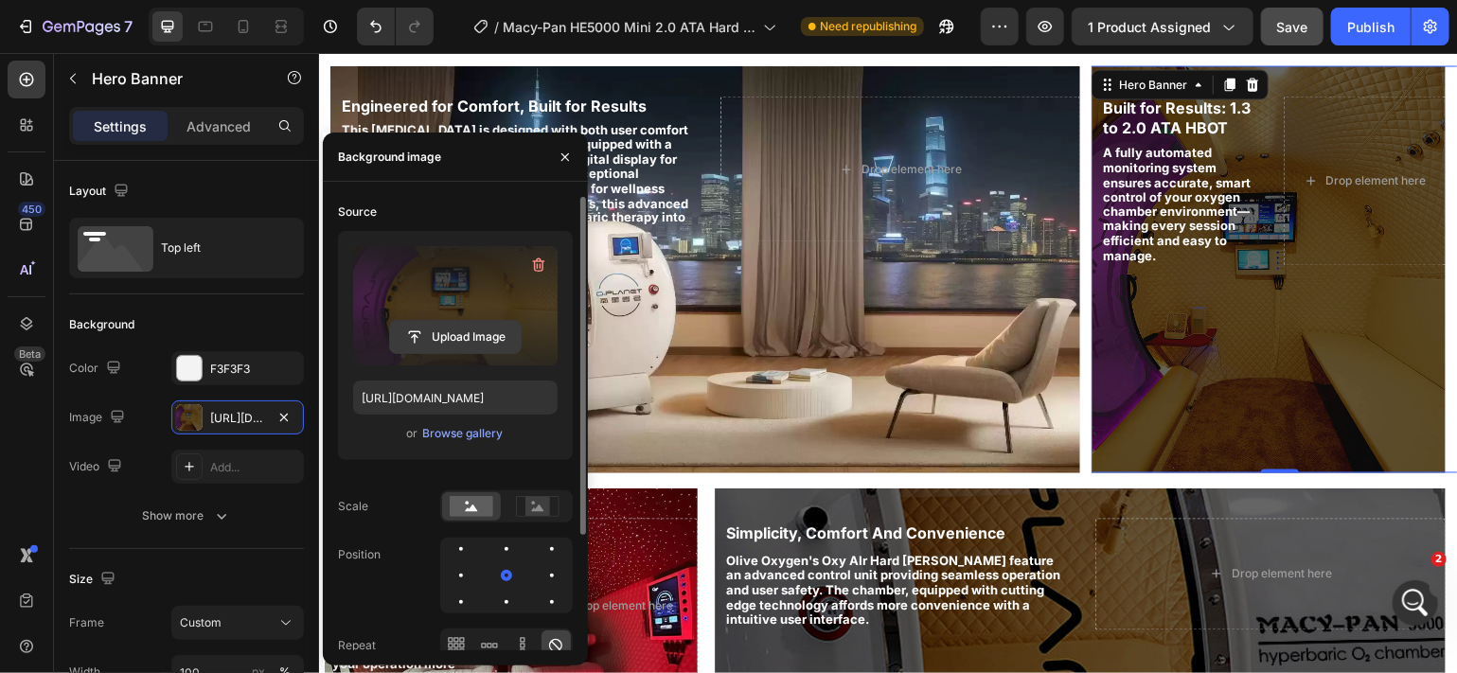
click at [466, 333] on input "file" at bounding box center [455, 337] width 131 height 32
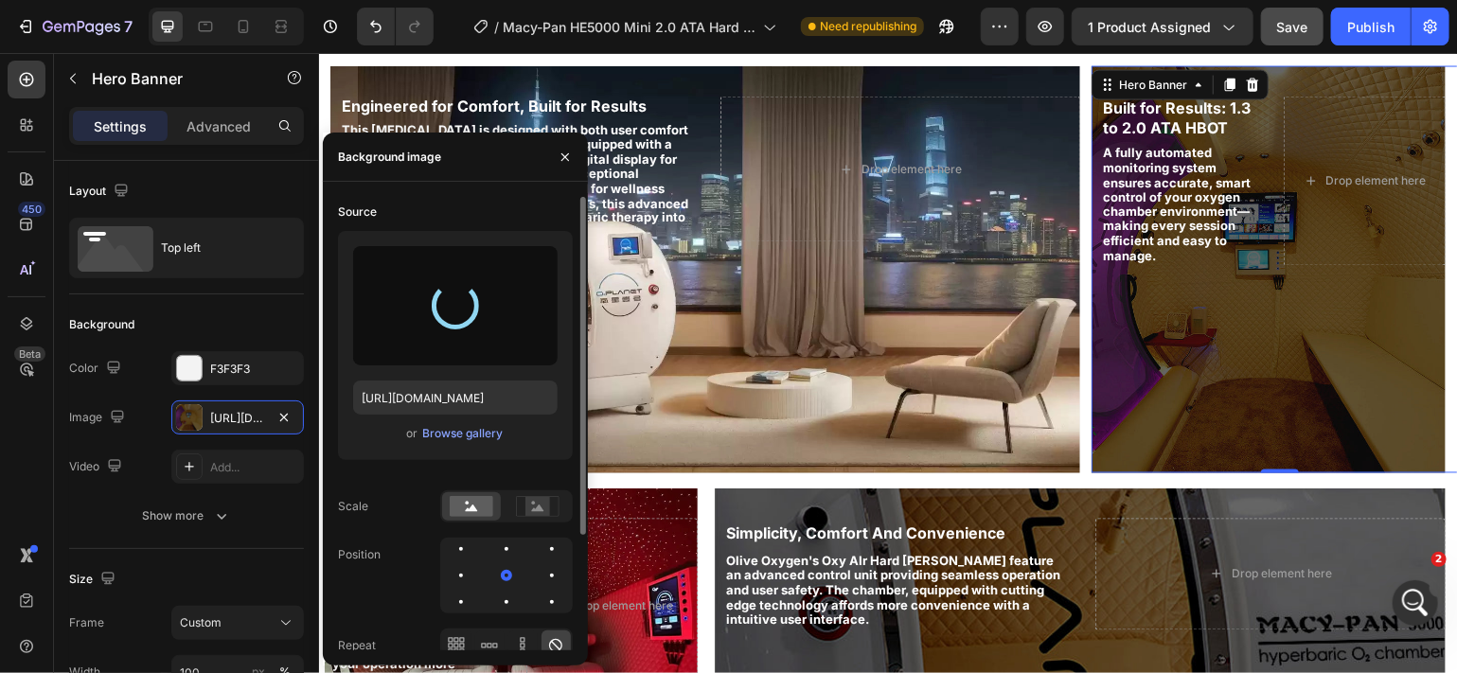
type input "[URL][DOMAIN_NAME]"
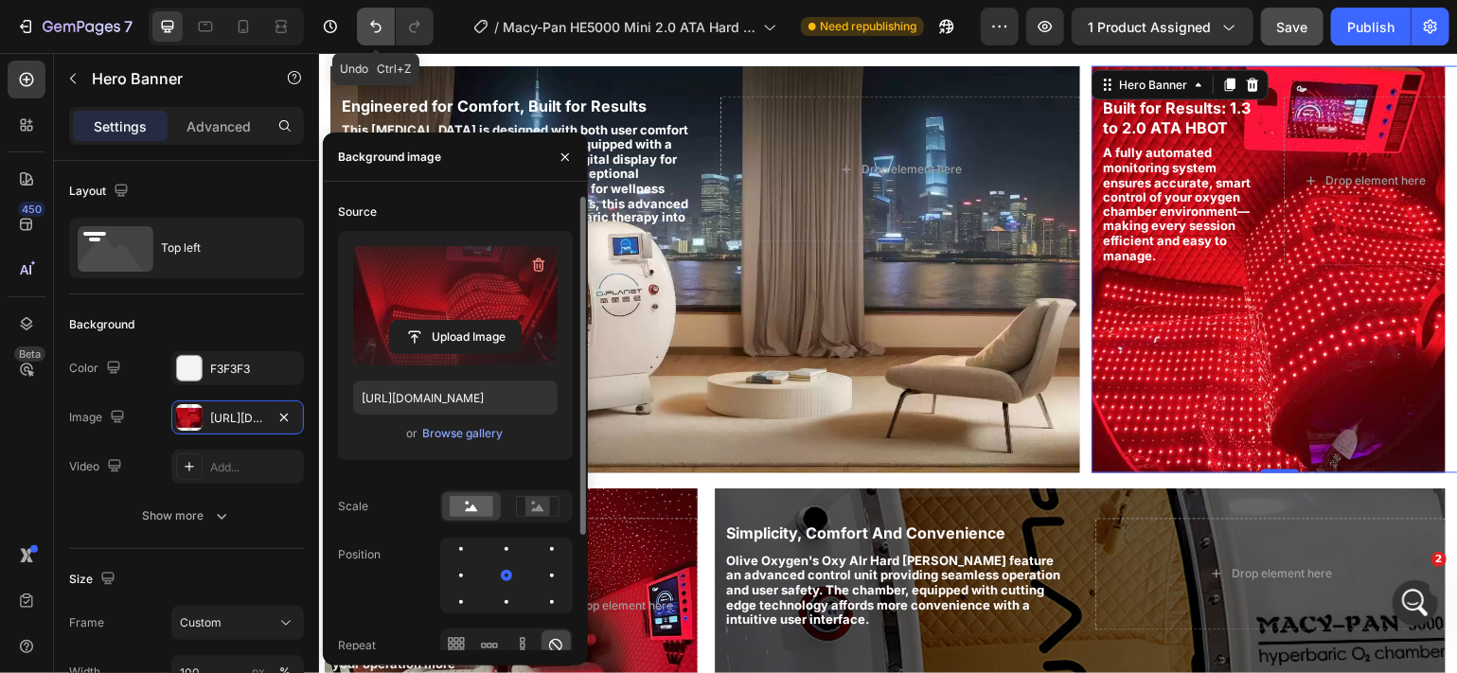
click at [374, 27] on icon "Undo/Redo" at bounding box center [375, 27] width 11 height 12
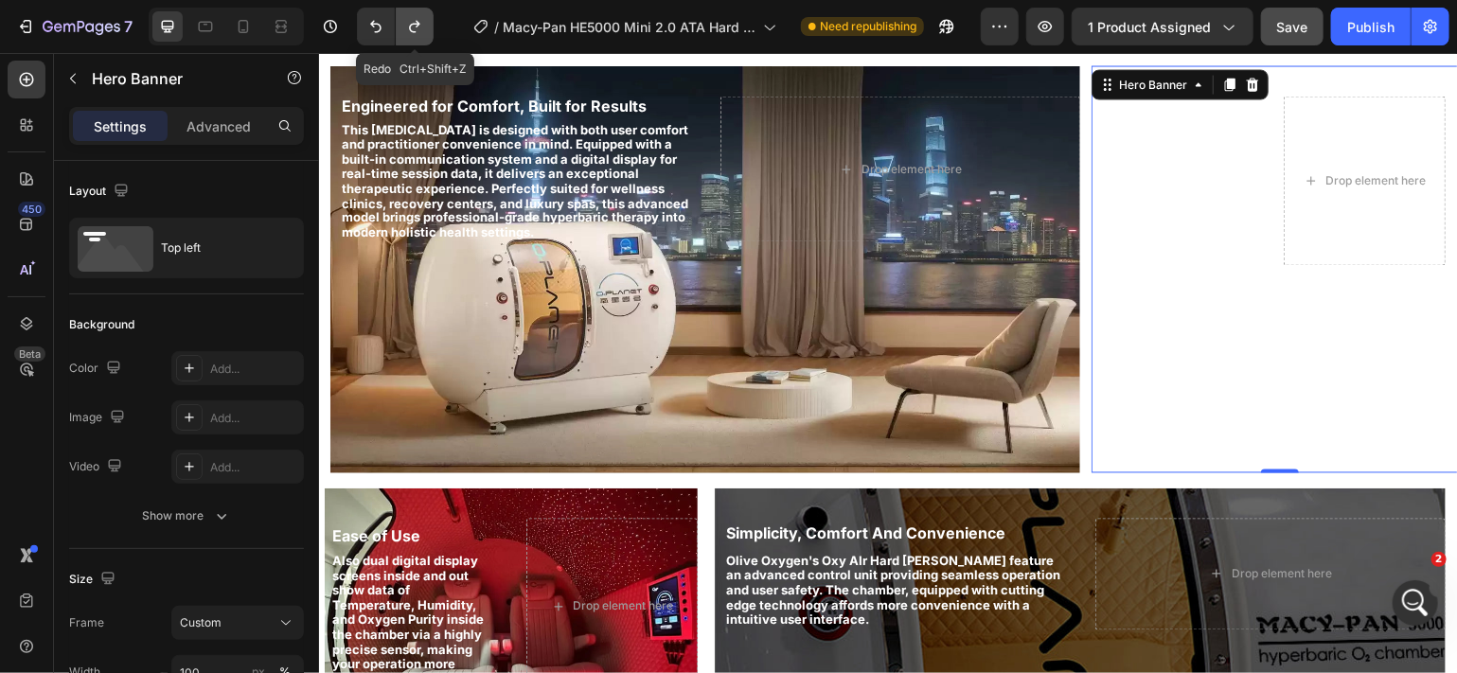
click at [418, 33] on icon "Undo/Redo" at bounding box center [414, 26] width 19 height 19
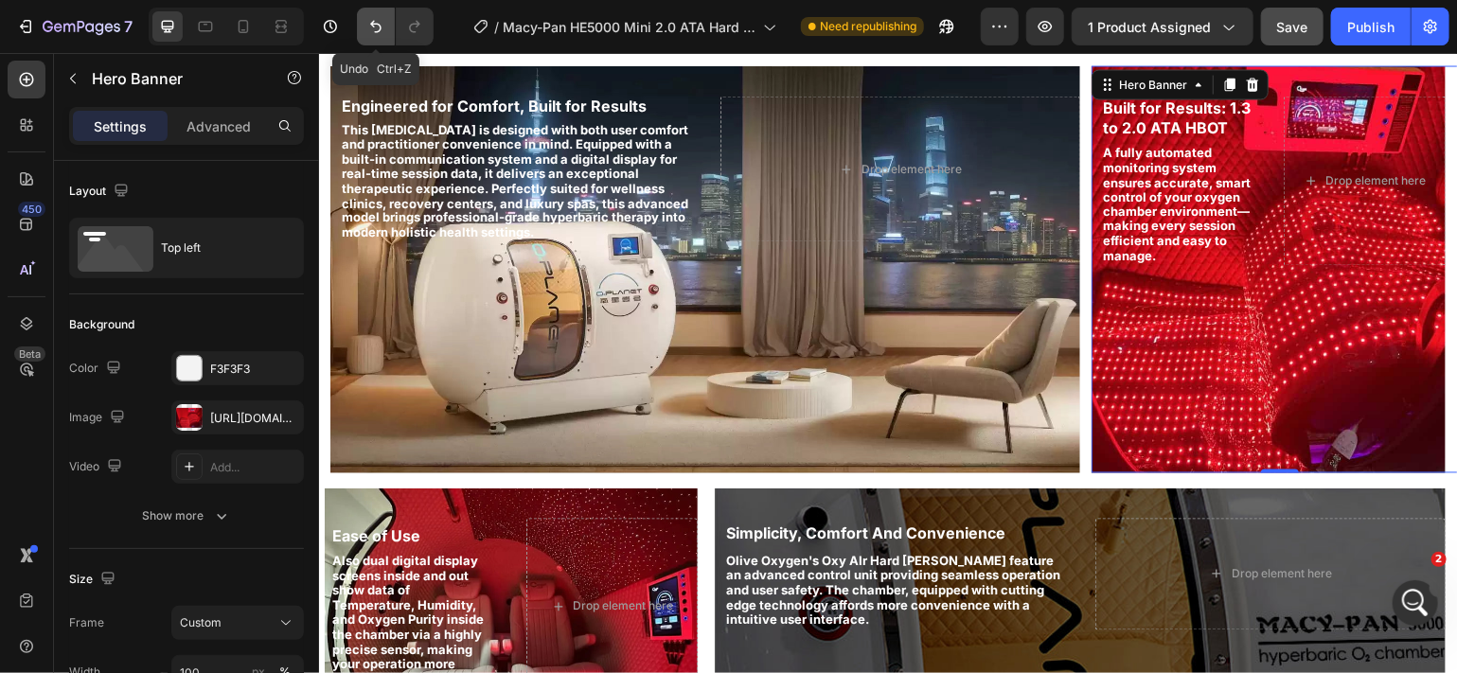
click at [373, 27] on icon "Undo/Redo" at bounding box center [375, 26] width 19 height 19
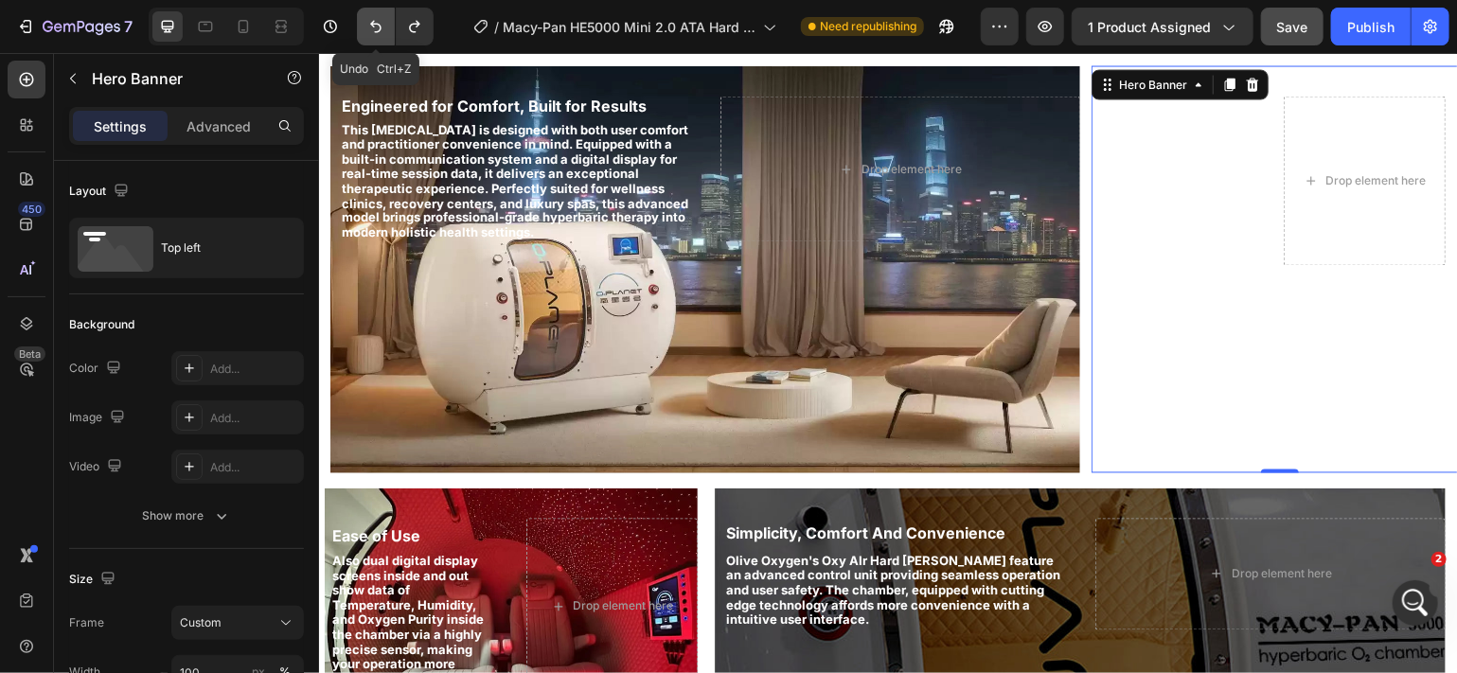
click at [373, 27] on icon "Undo/Redo" at bounding box center [375, 26] width 19 height 19
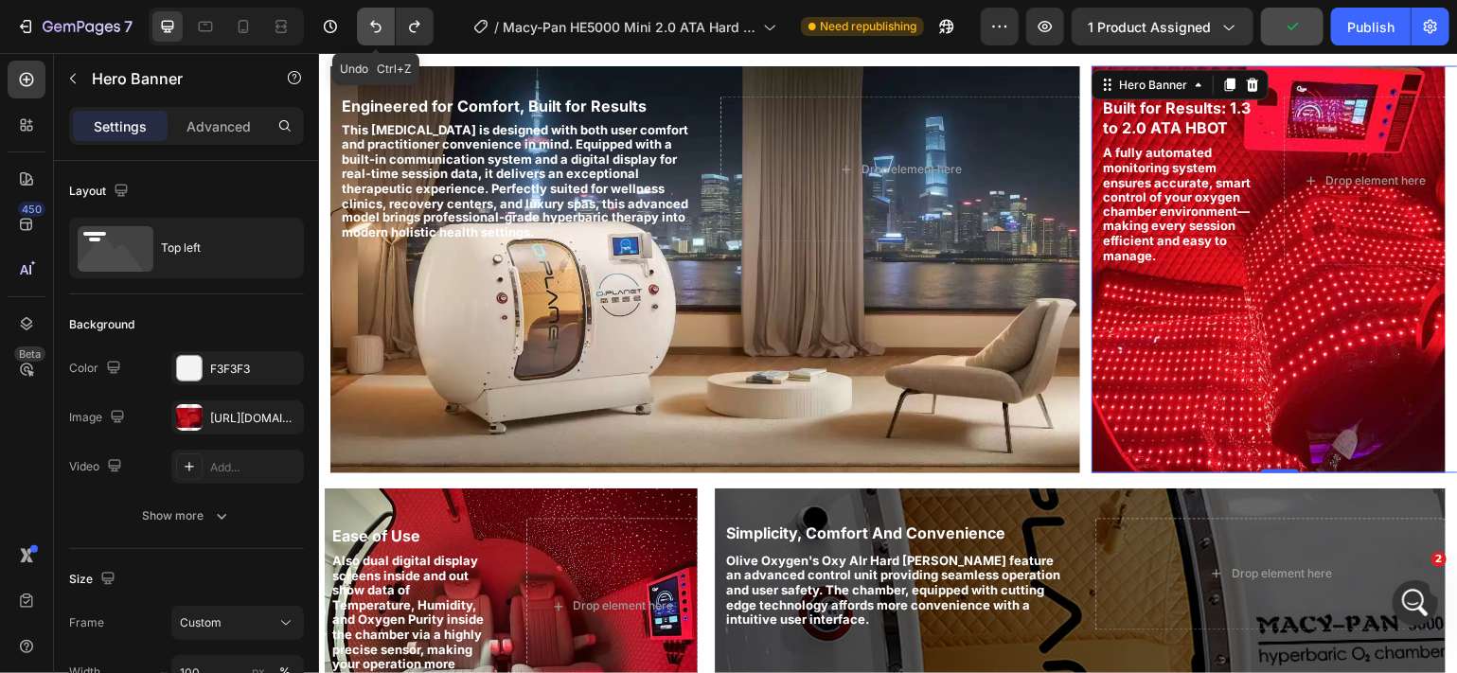
click at [373, 27] on icon "Undo/Redo" at bounding box center [375, 26] width 19 height 19
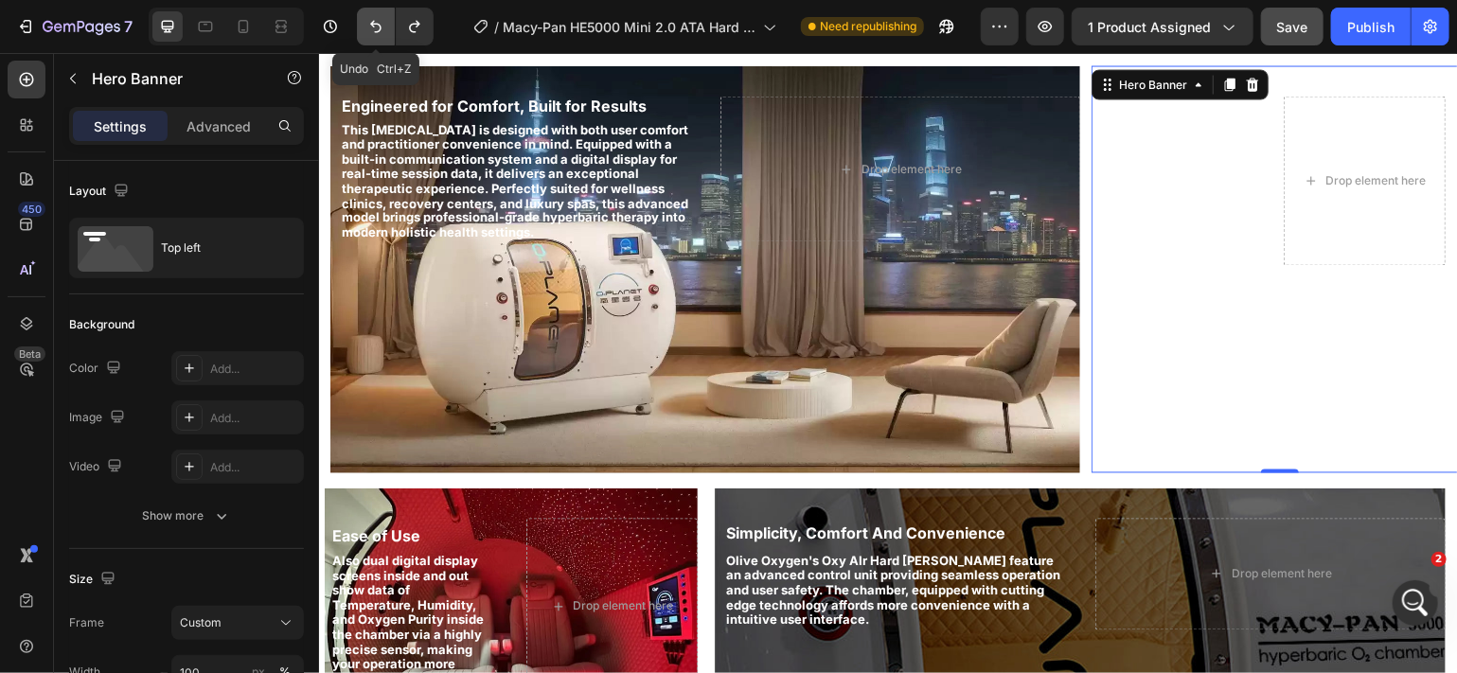
click at [373, 27] on icon "Undo/Redo" at bounding box center [375, 26] width 19 height 19
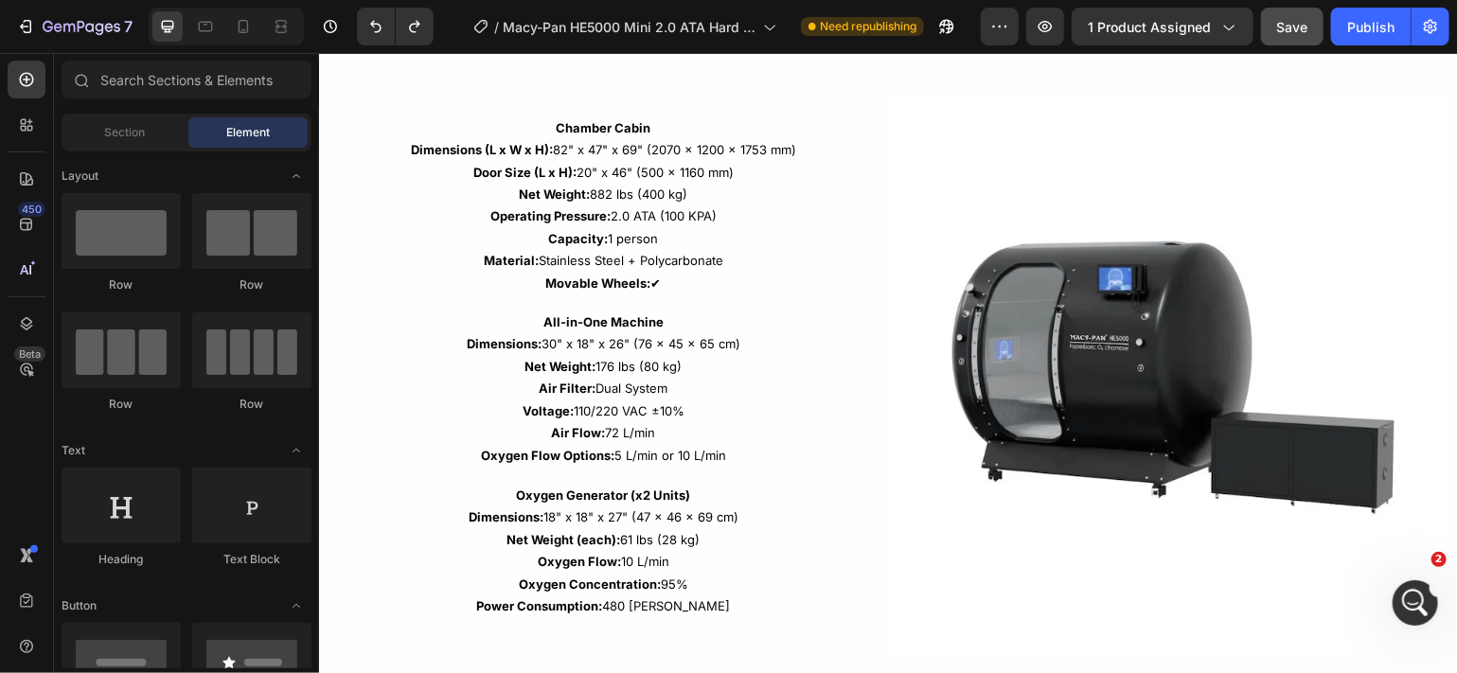
scroll to position [3136, 0]
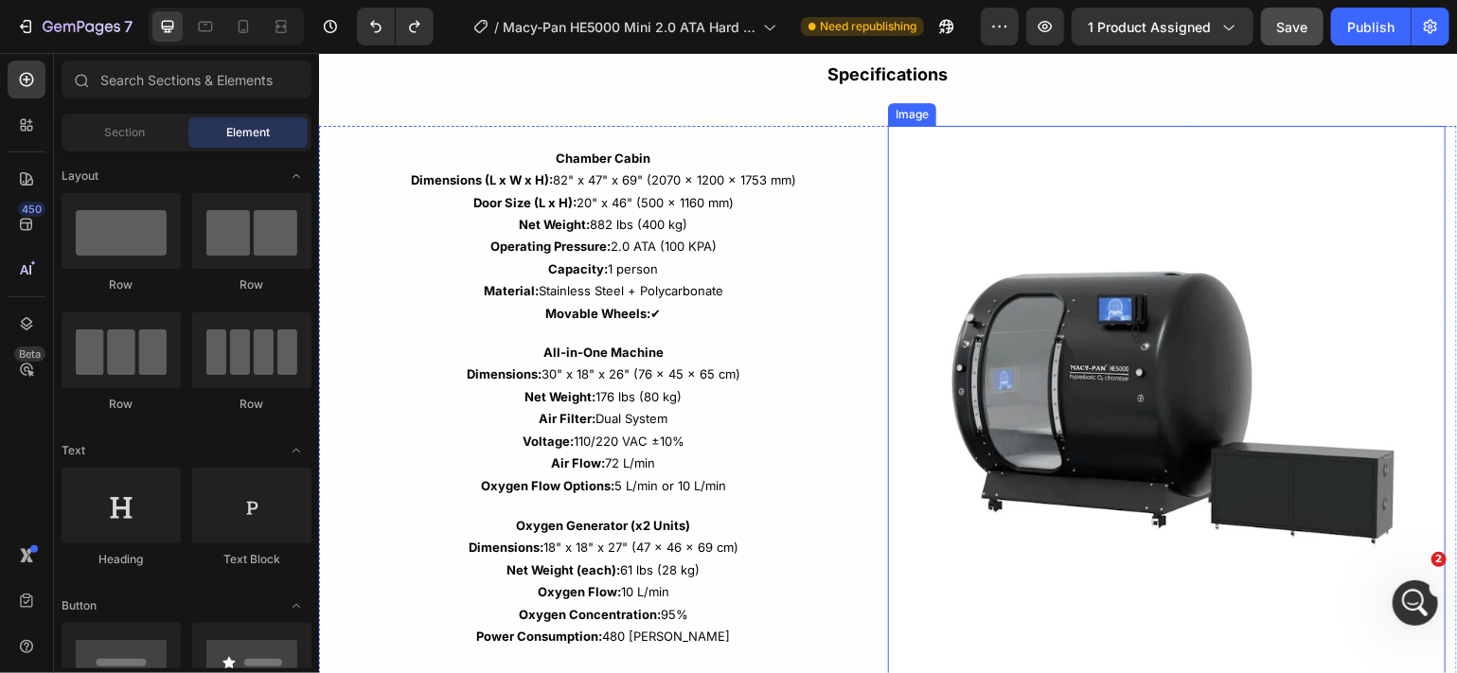
click at [1249, 390] on img at bounding box center [1165, 403] width 557 height 557
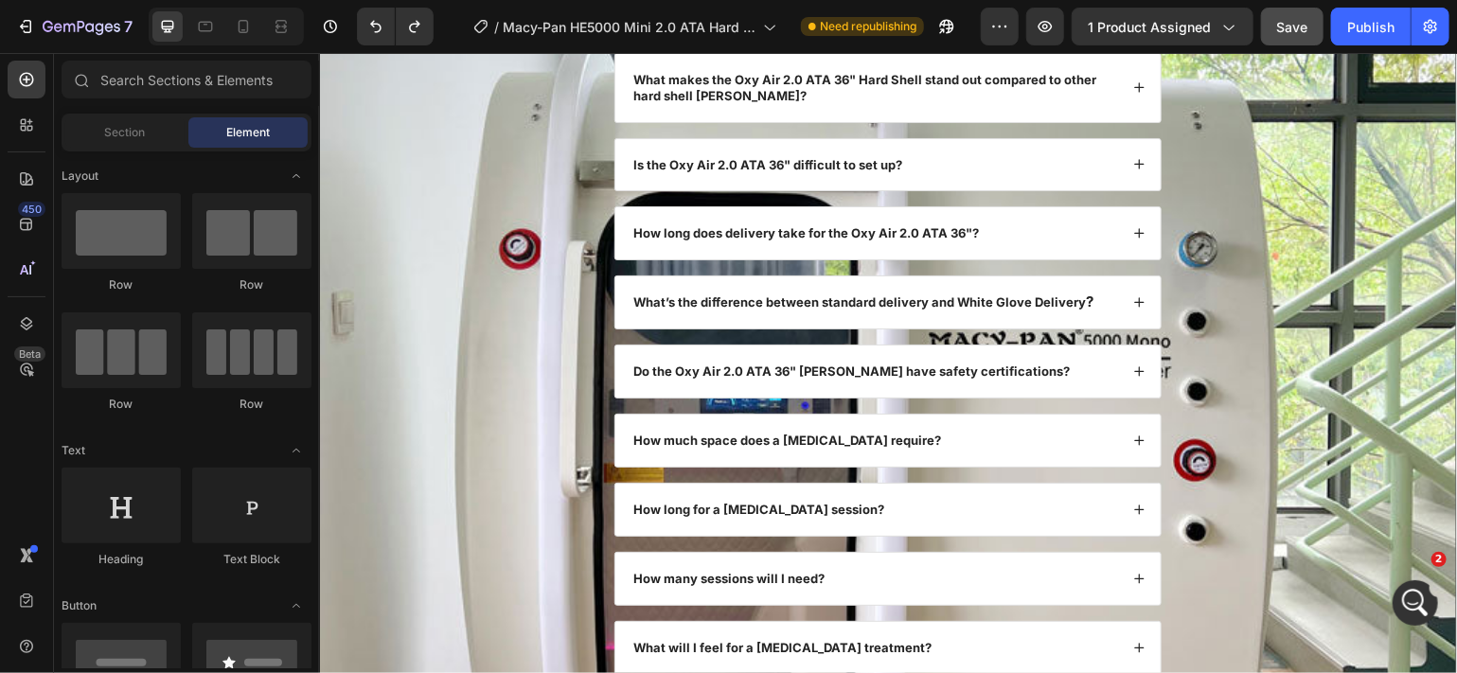
scroll to position [7293, 0]
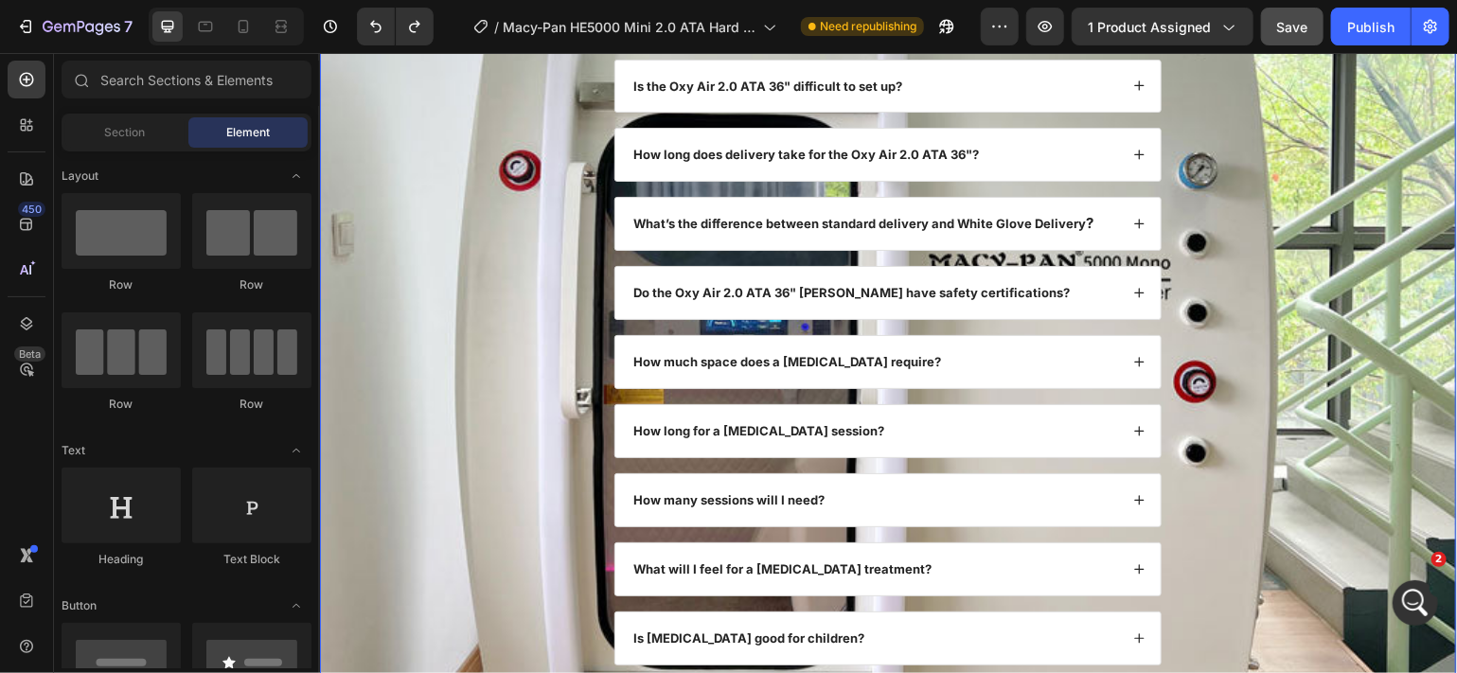
click at [479, 428] on div "FAQs Heading What makes the Oxy Air 2.0 ATA 36" Hard Shell stand out compared t…" at bounding box center [887, 374] width 1098 height 915
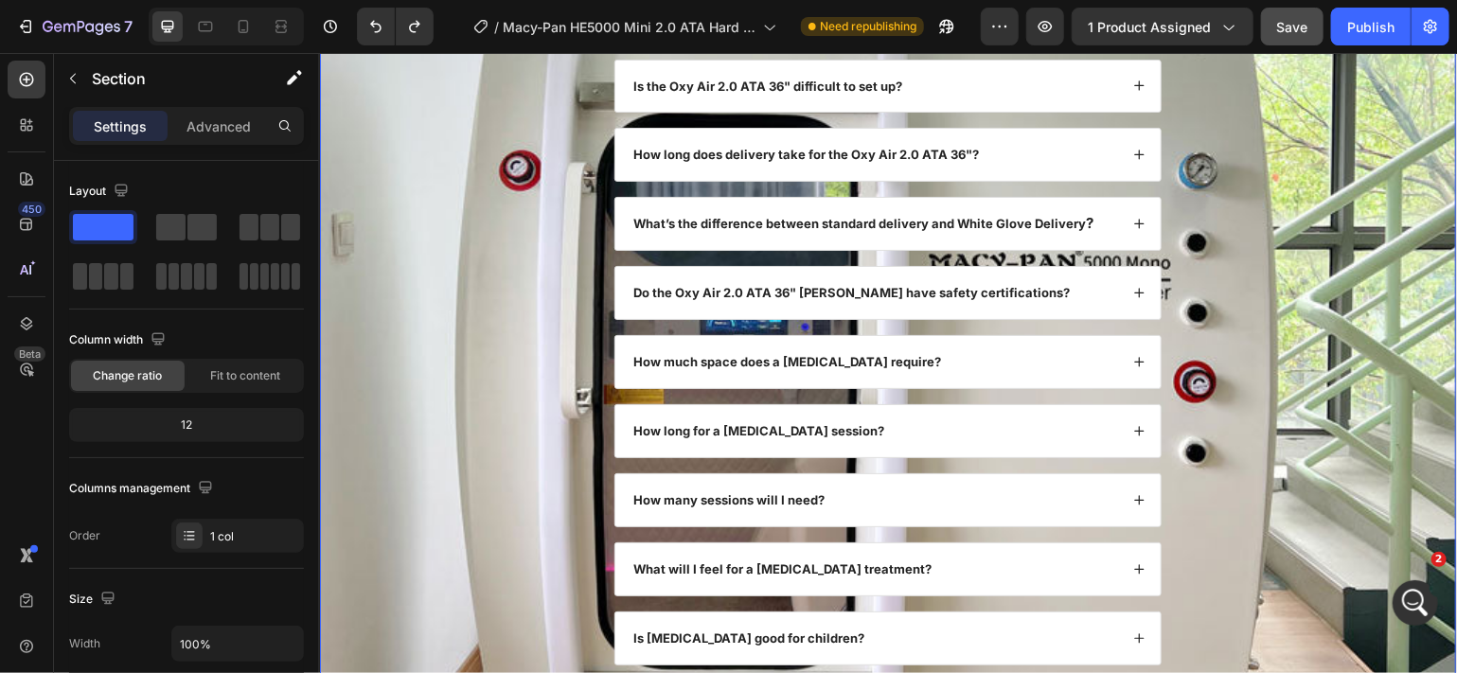
click at [488, 319] on div "FAQs Heading What makes the Oxy Air 2.0 ATA 36" Hard Shell stand out compared t…" at bounding box center [887, 374] width 1098 height 915
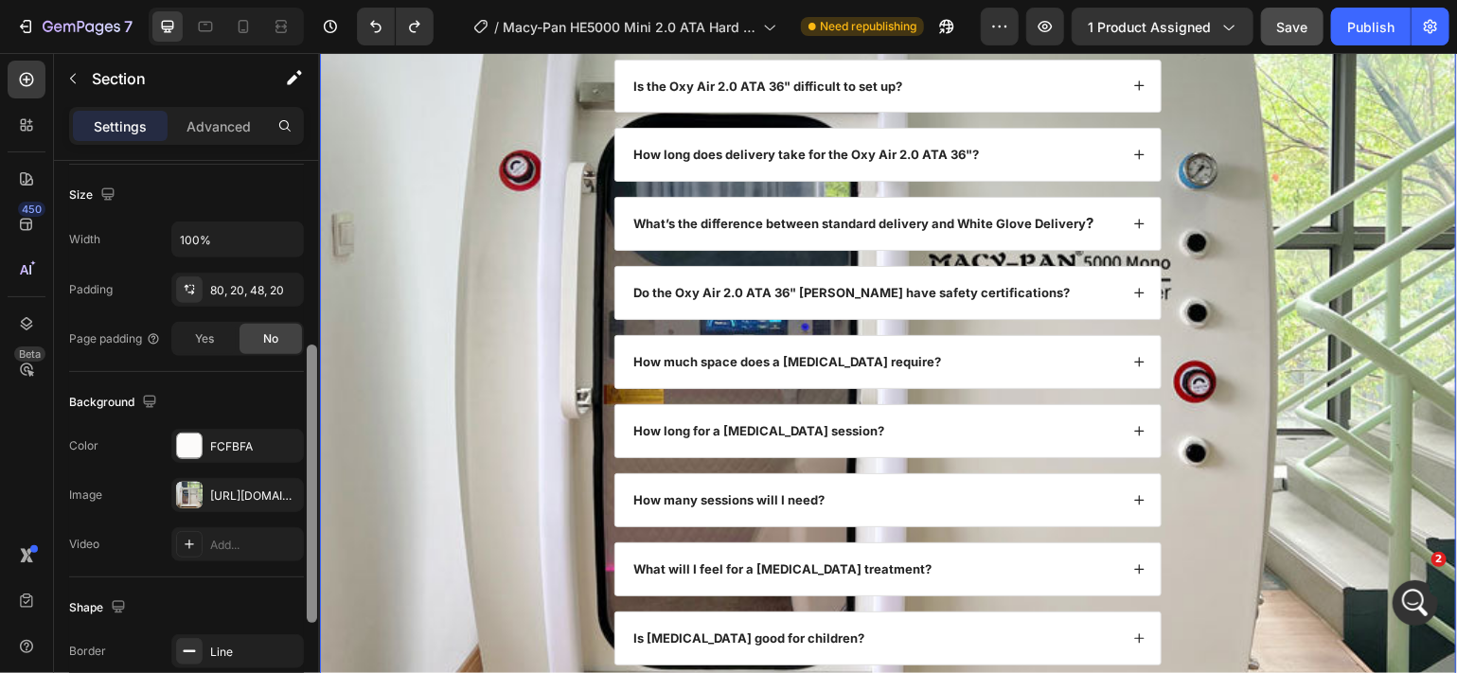
drag, startPoint x: 309, startPoint y: 307, endPoint x: 307, endPoint y: 501, distance: 194.0
click at [307, 504] on div at bounding box center [312, 484] width 10 height 278
click at [265, 489] on div "[URL][DOMAIN_NAME]" at bounding box center [237, 497] width 133 height 34
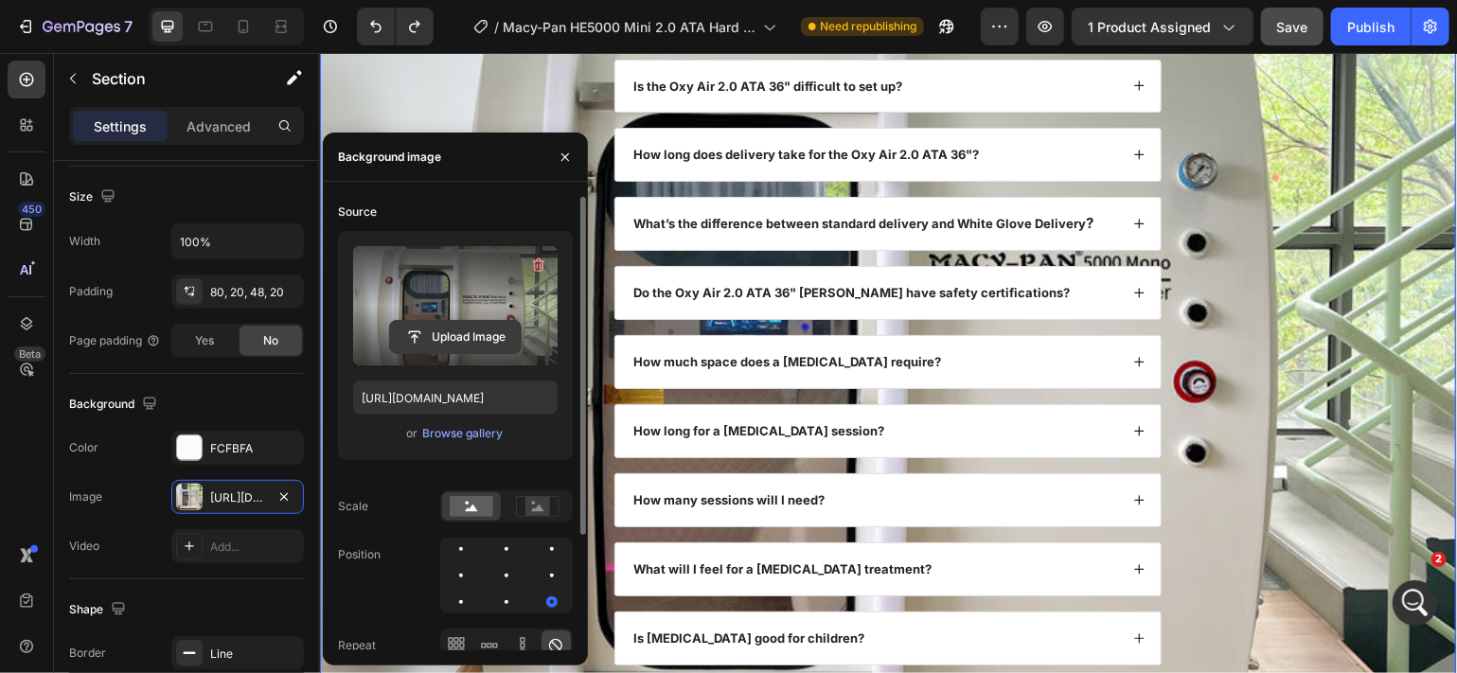
click at [482, 327] on input "file" at bounding box center [455, 337] width 131 height 32
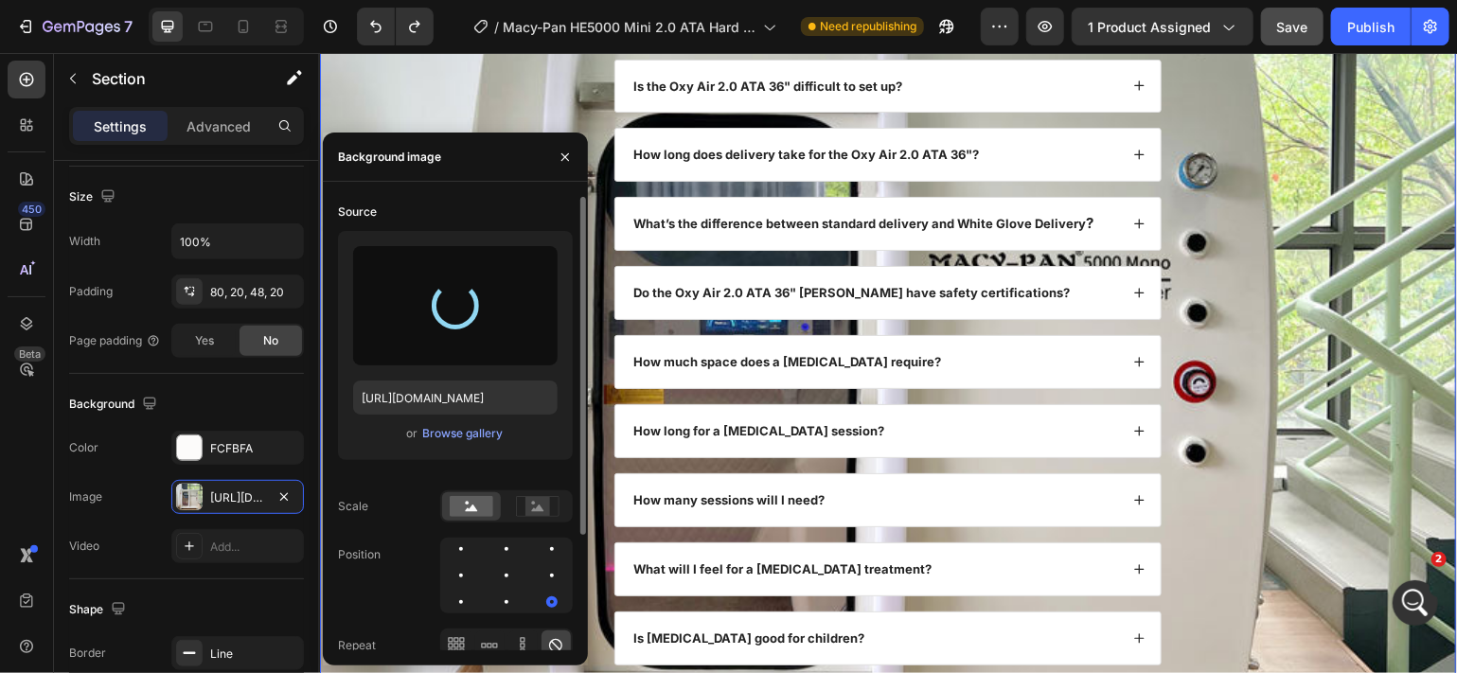
type input "[URL][DOMAIN_NAME]"
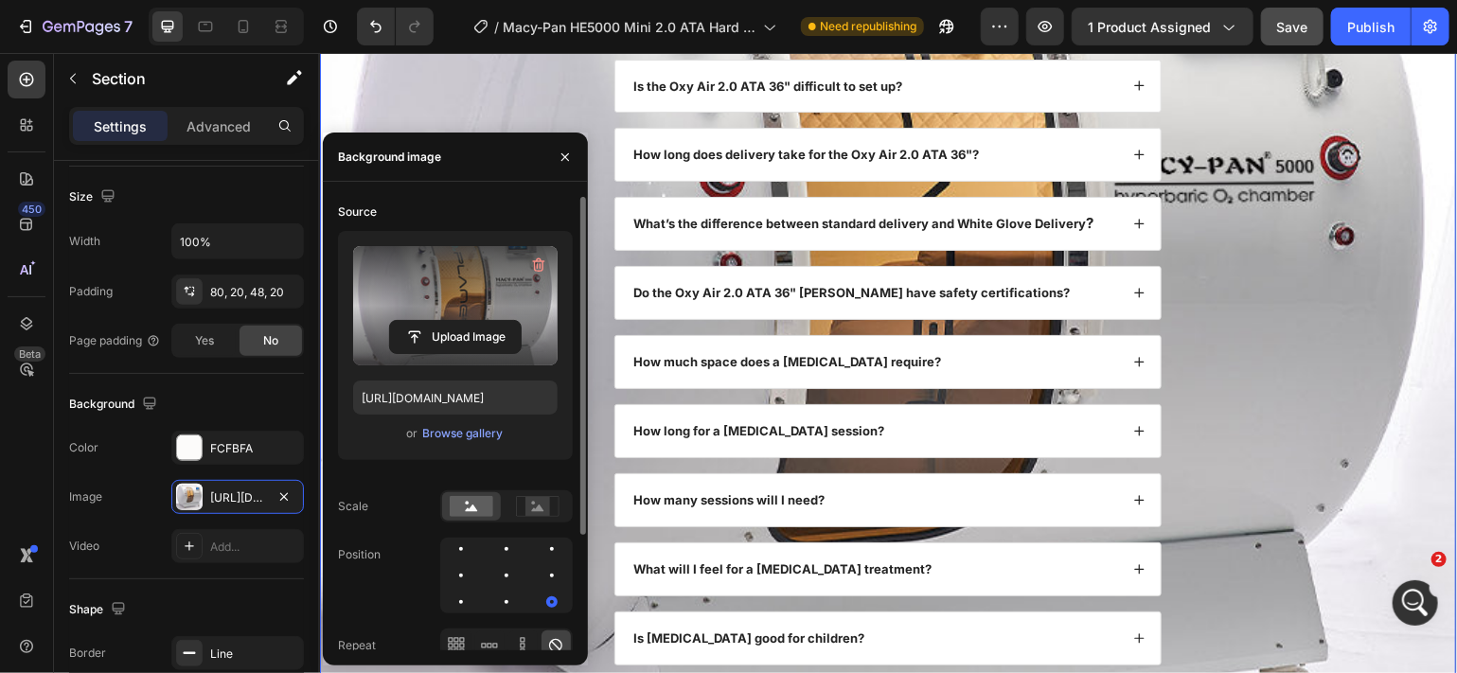
click at [1302, 395] on div "FAQs Heading What makes the Oxy Air 2.0 ATA 36" Hard Shell stand out compared t…" at bounding box center [887, 374] width 1098 height 915
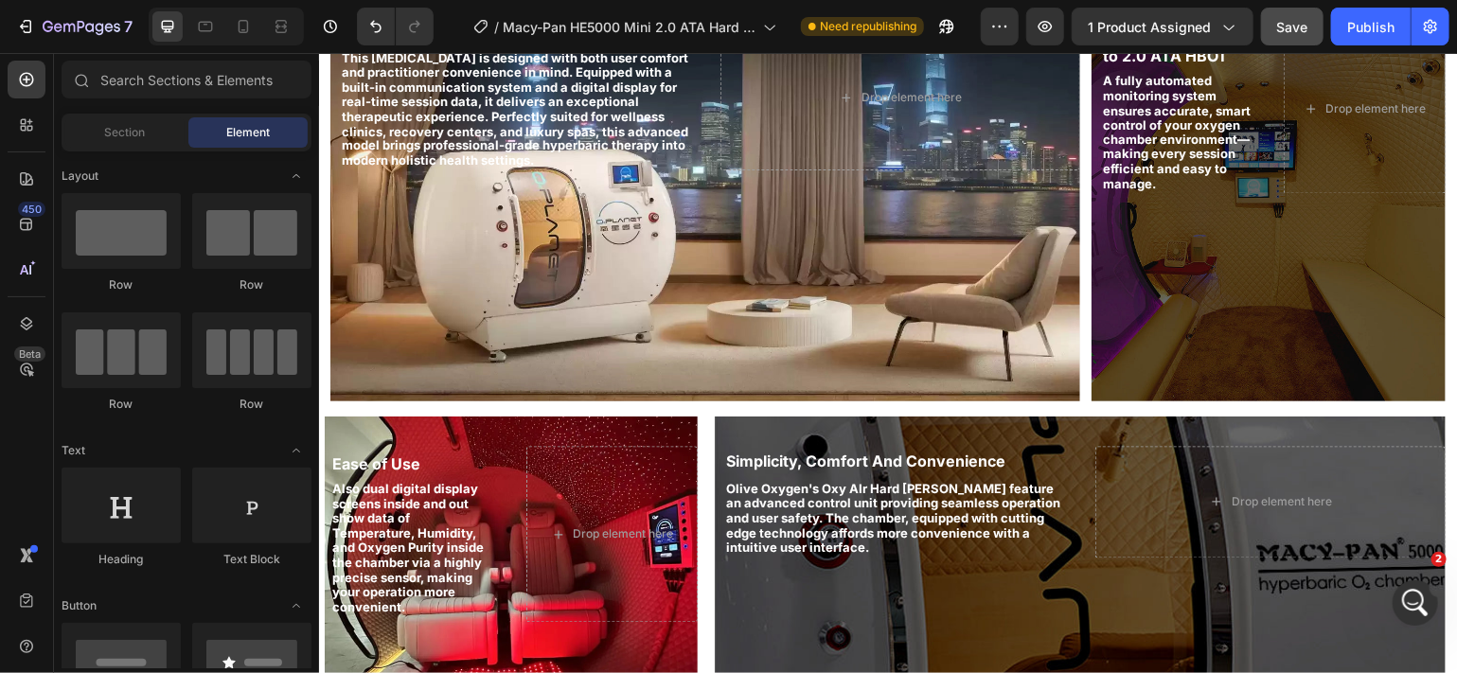
scroll to position [1596, 0]
